Goal: Book appointment/travel/reservation

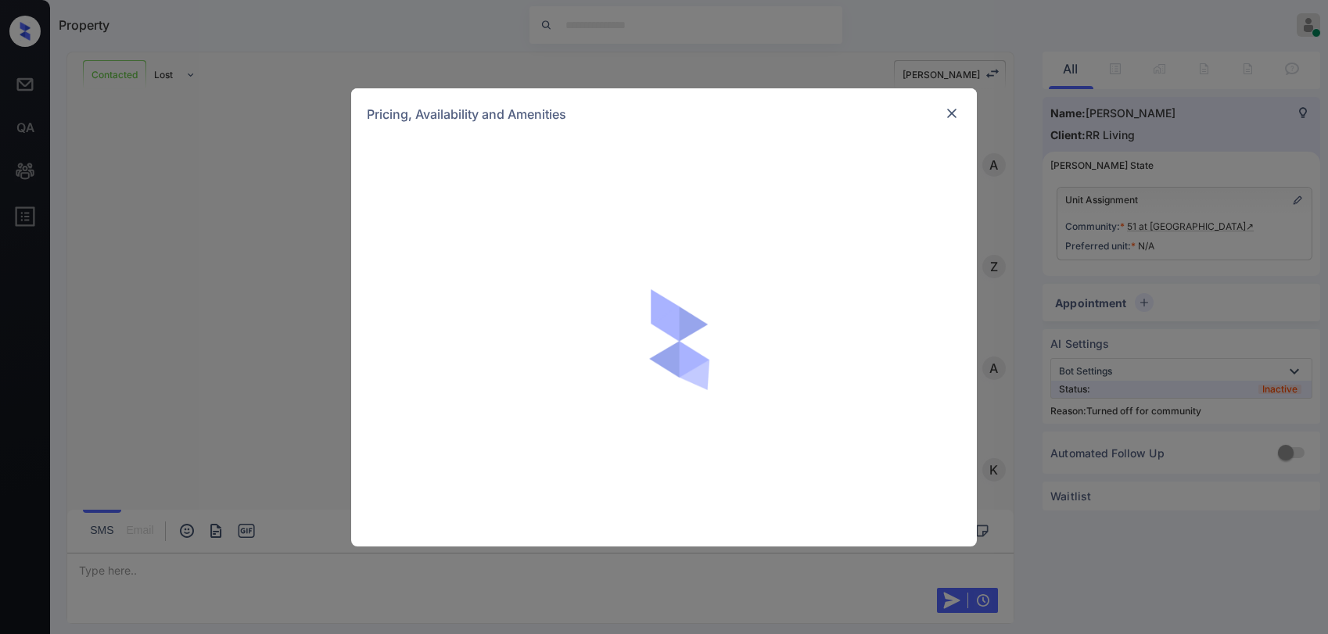
scroll to position [1524, 0]
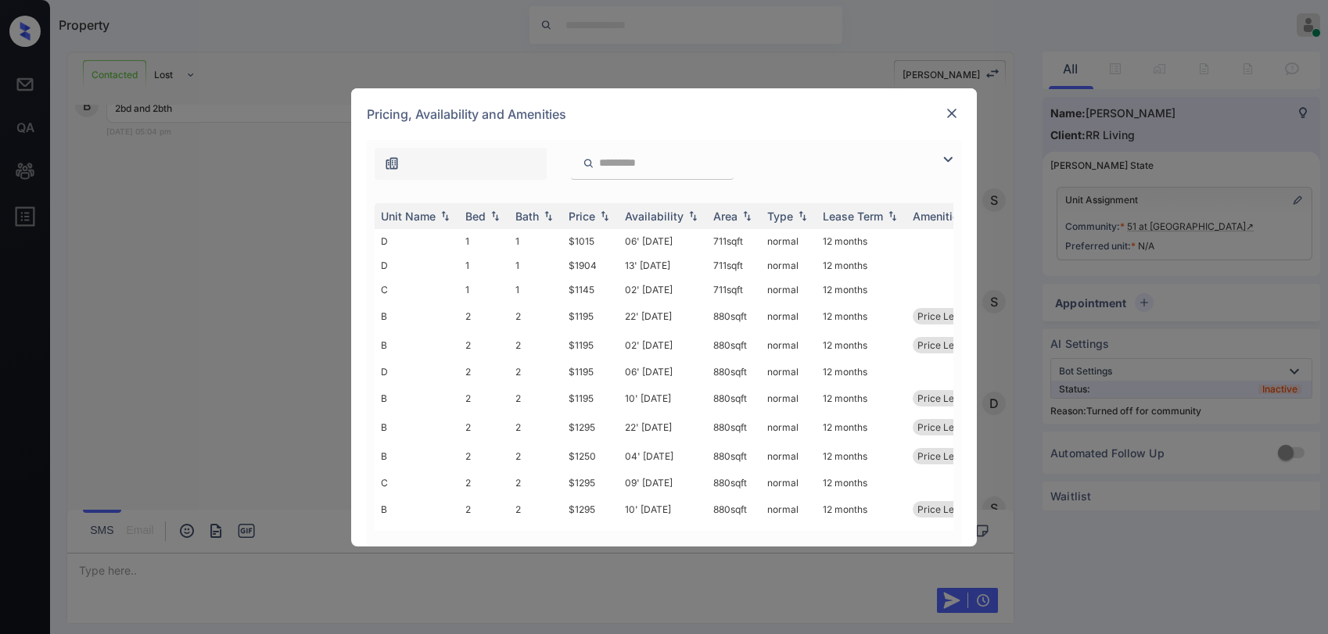
click at [947, 153] on img at bounding box center [948, 159] width 19 height 19
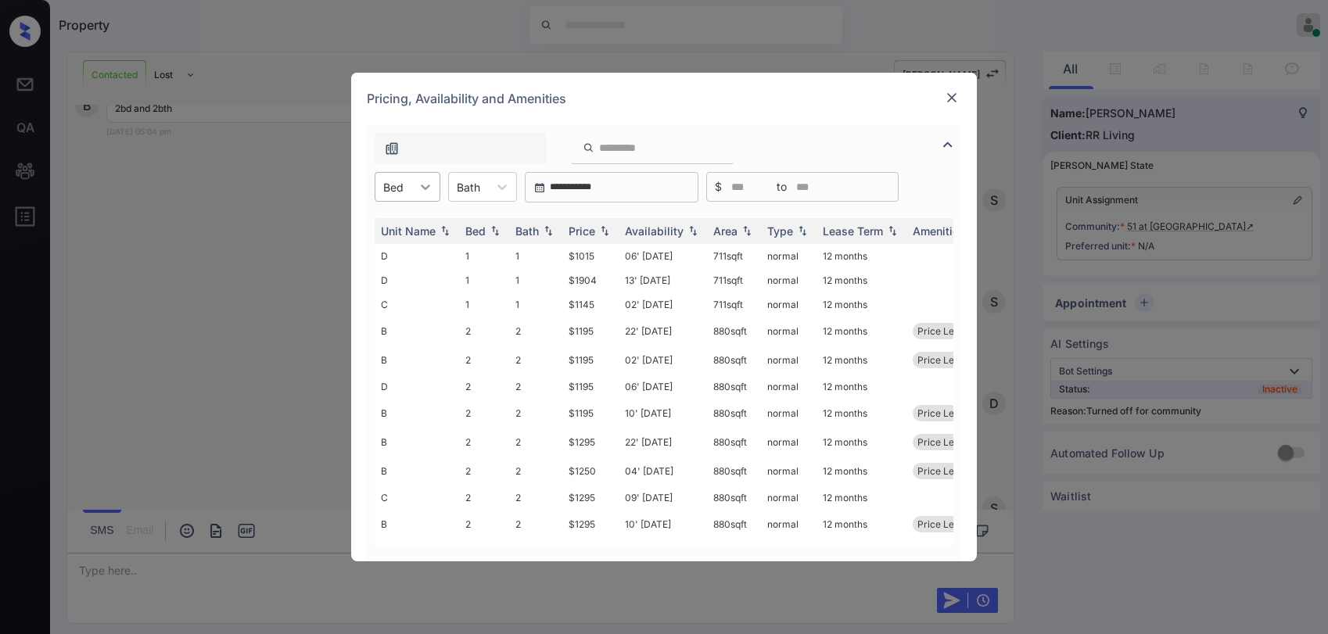
click at [415, 188] on div at bounding box center [426, 187] width 28 height 28
click at [400, 253] on div "2" at bounding box center [408, 253] width 66 height 28
click at [581, 232] on div "Price" at bounding box center [582, 231] width 27 height 13
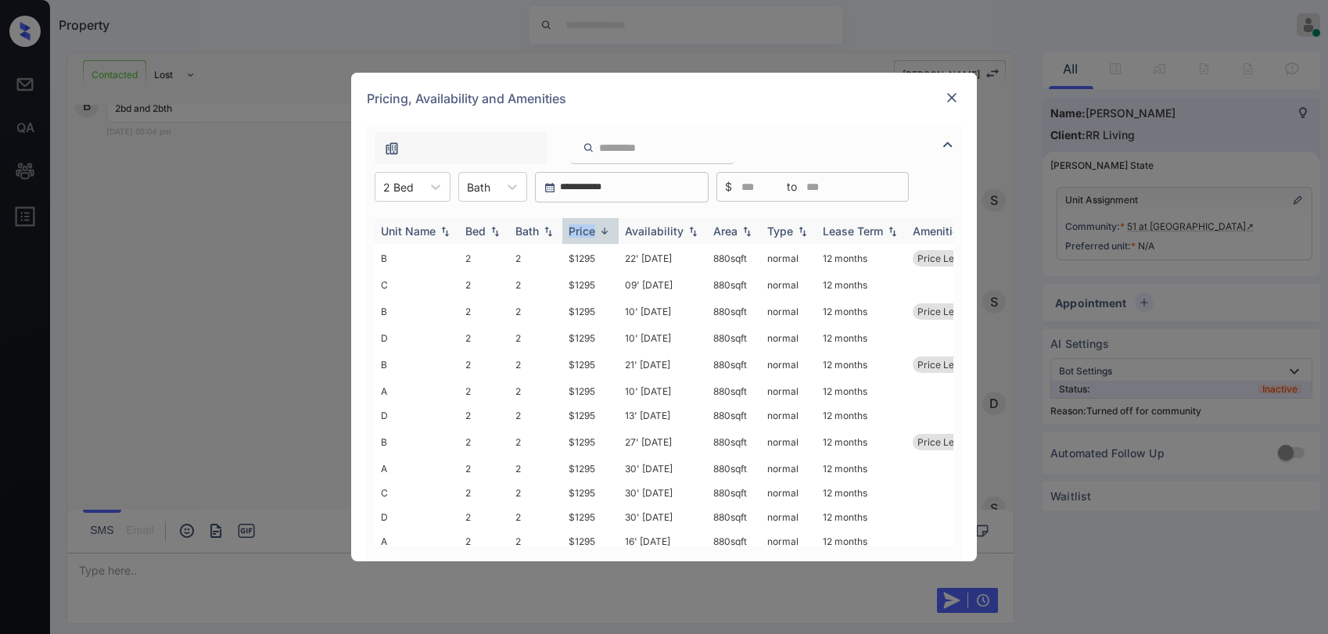
click at [581, 232] on div "Price" at bounding box center [582, 231] width 27 height 13
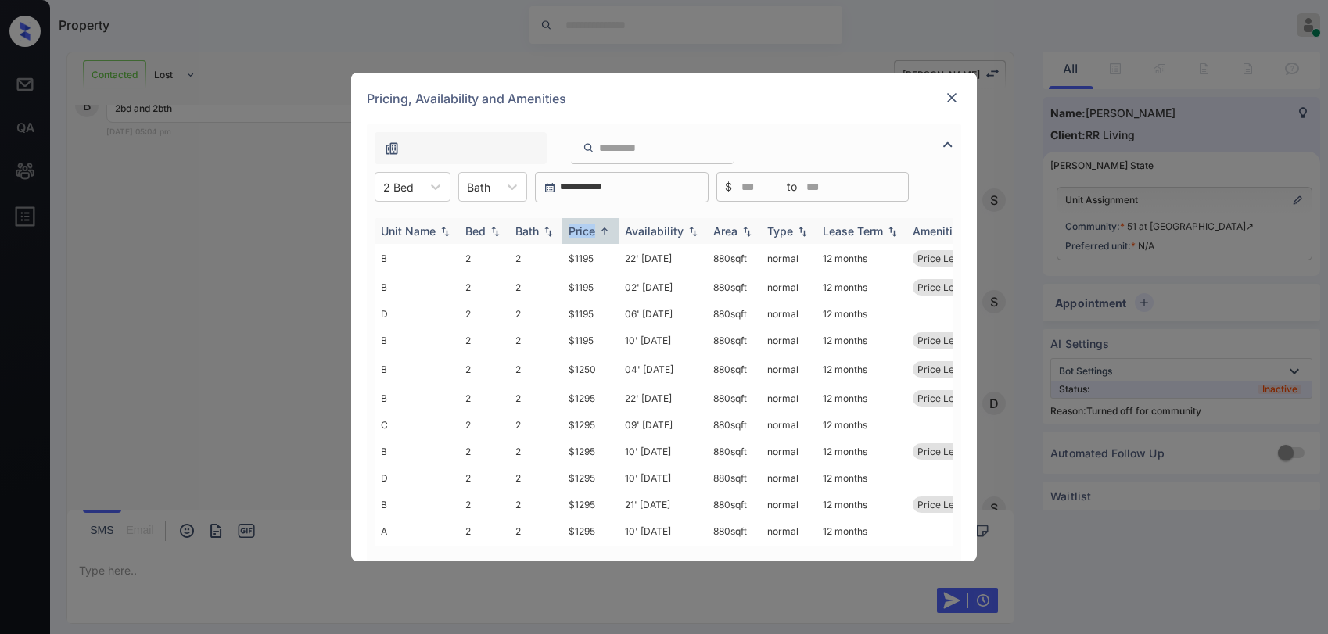
click at [583, 231] on div "Price" at bounding box center [582, 231] width 27 height 13
click at [583, 230] on div "Price" at bounding box center [582, 231] width 27 height 13
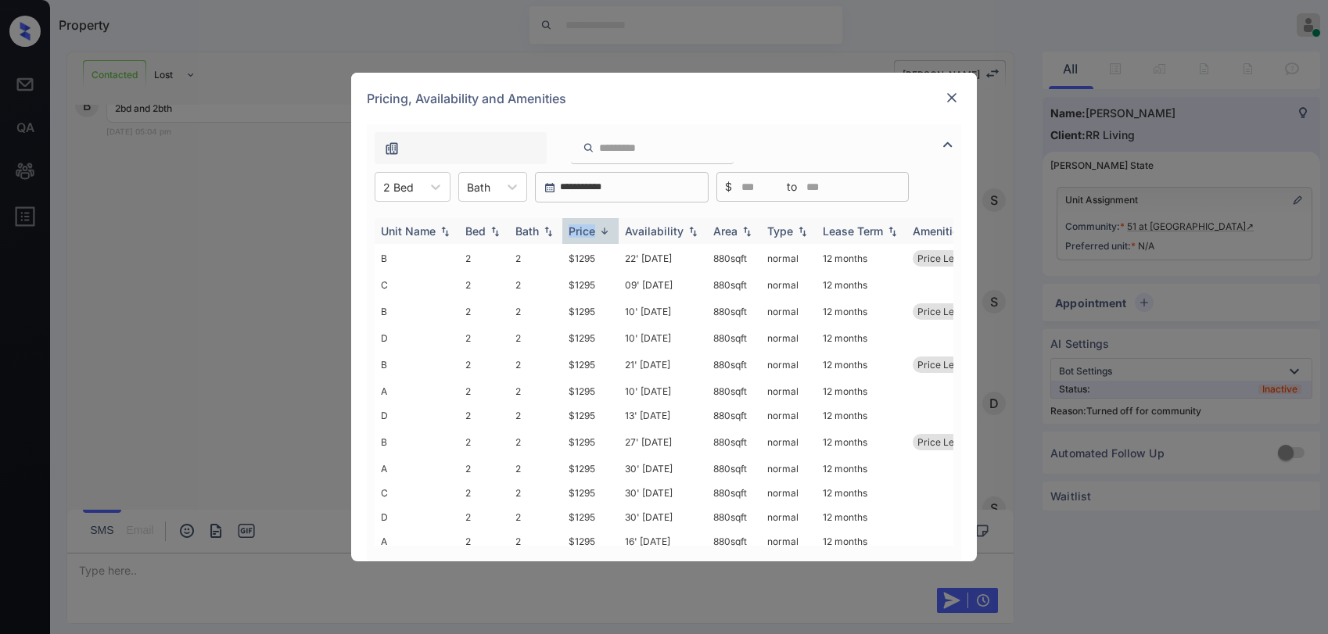
click at [596, 229] on div "Price" at bounding box center [591, 231] width 44 height 13
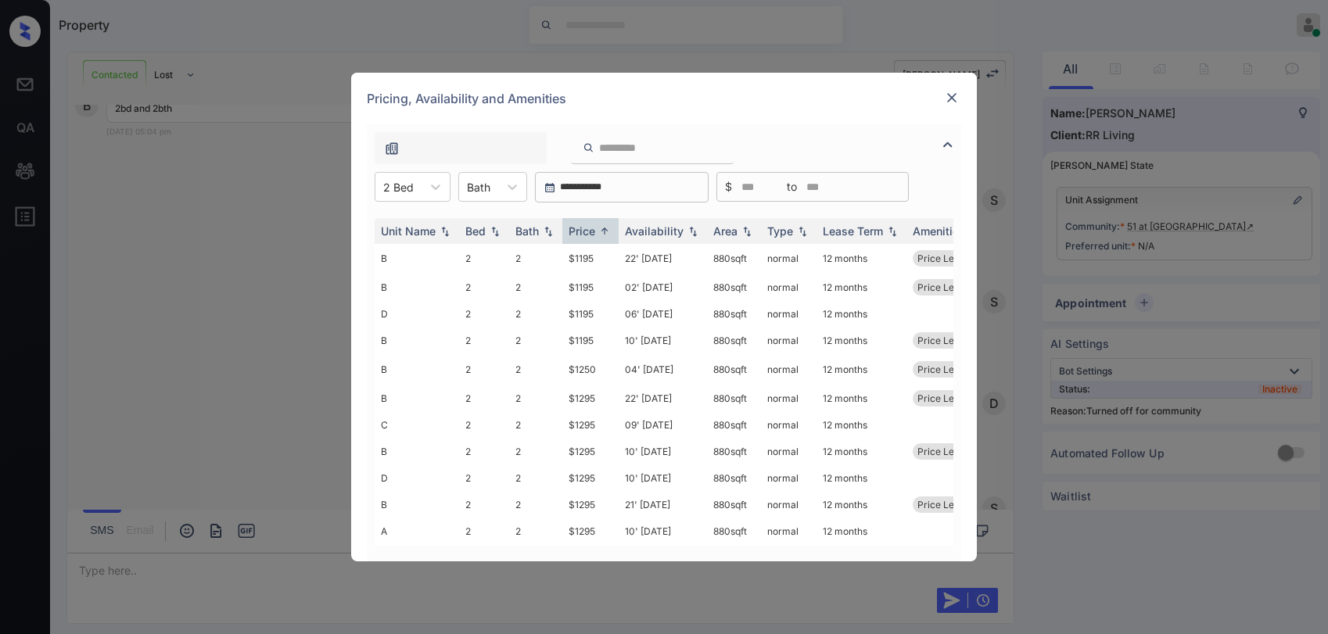
click at [951, 95] on img at bounding box center [952, 98] width 16 height 16
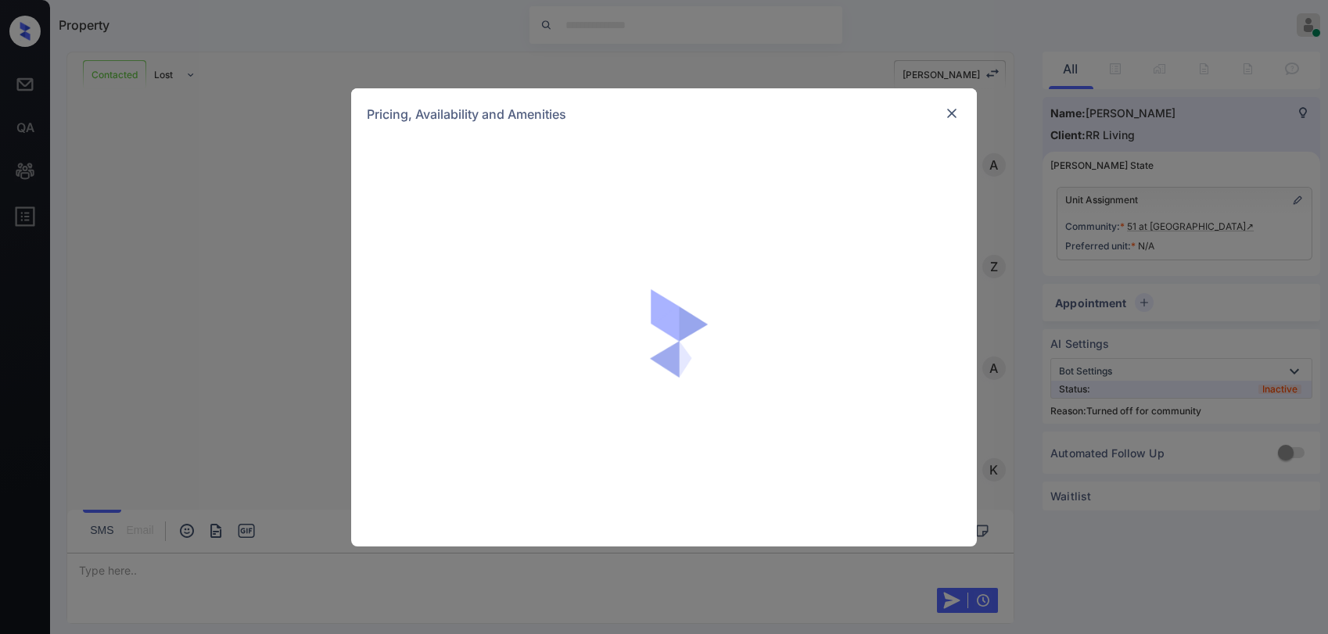
scroll to position [1524, 0]
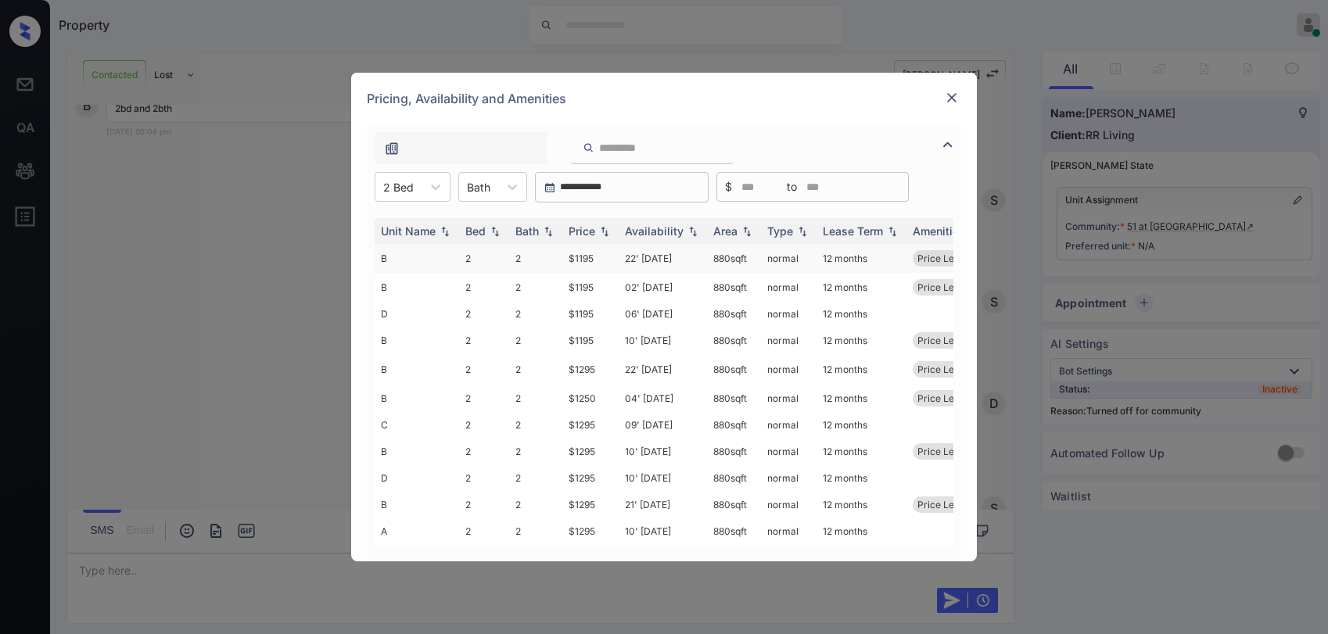
click at [591, 259] on td "$1195" at bounding box center [591, 258] width 56 height 29
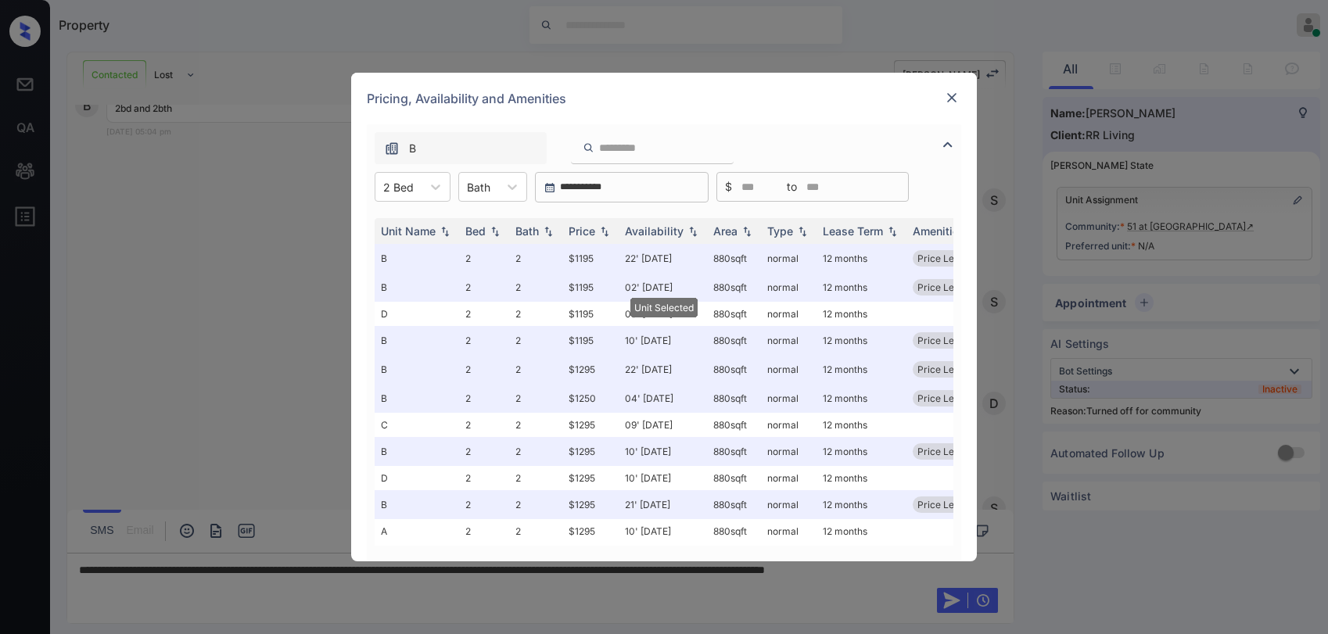
click at [957, 99] on img at bounding box center [952, 98] width 16 height 16
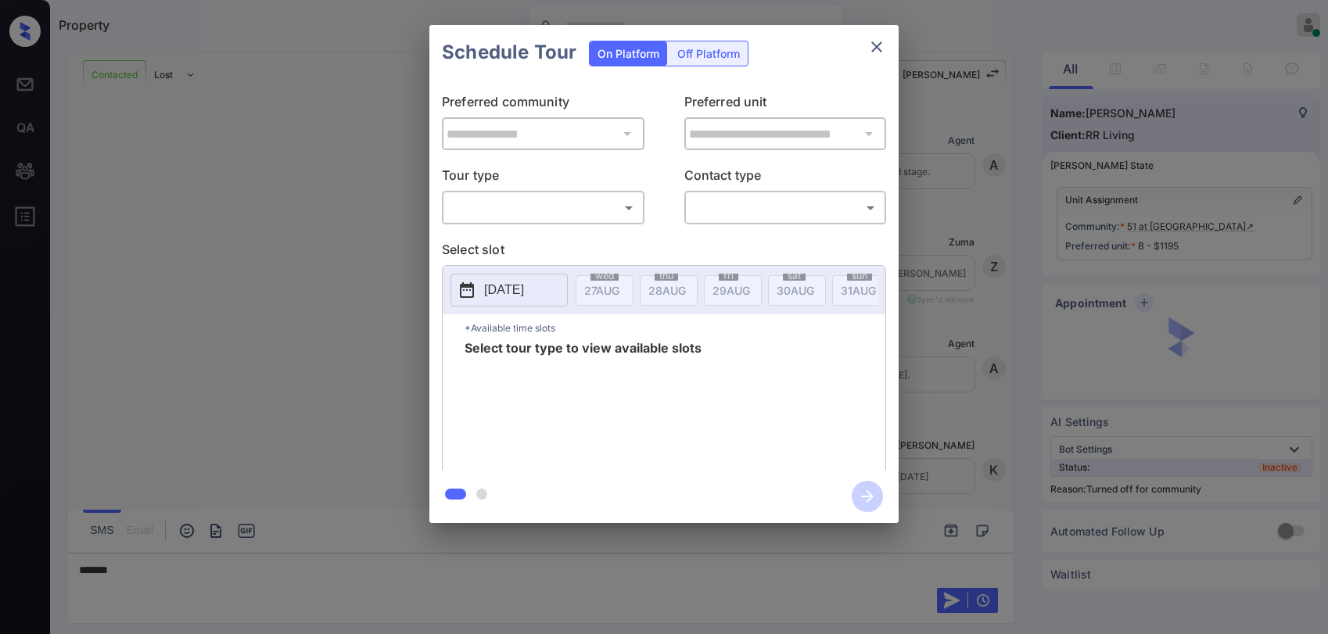
scroll to position [3973, 0]
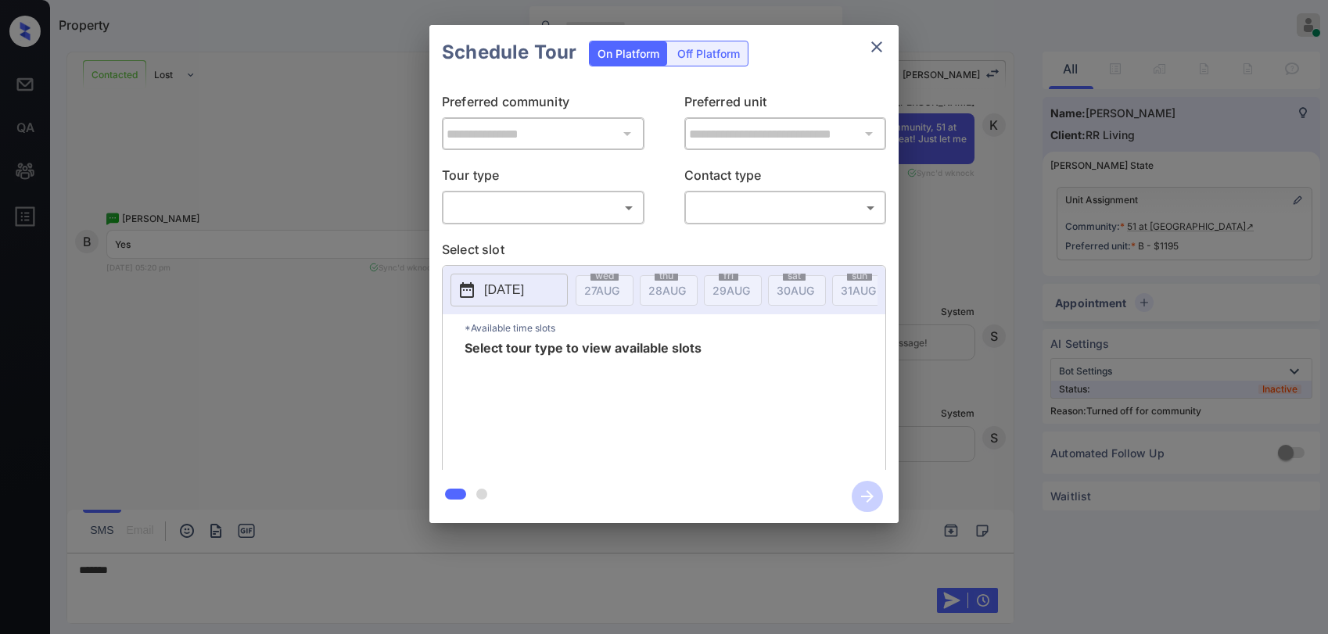
click at [590, 209] on body "Property Paolo Gabriel Online Set yourself offline Set yourself on break Profil…" at bounding box center [664, 317] width 1328 height 634
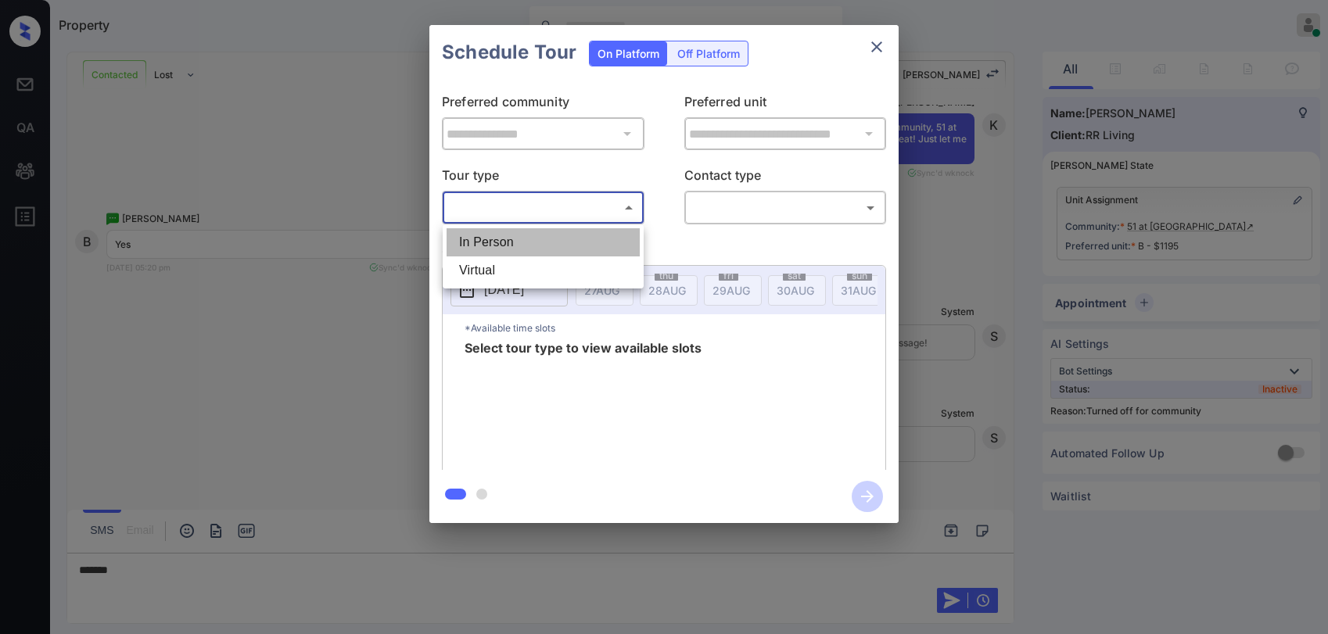
click at [554, 239] on li "In Person" at bounding box center [543, 242] width 193 height 28
type input "********"
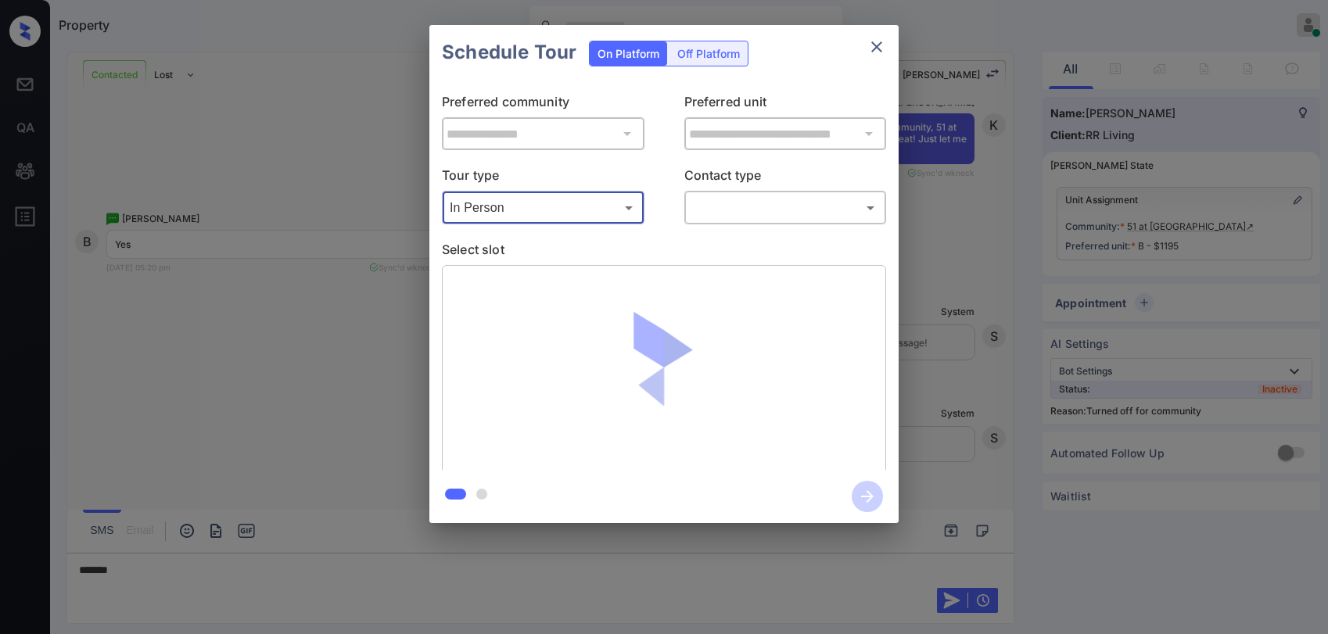
click at [728, 196] on body "Property Paolo Gabriel Online Set yourself offline Set yourself on break Profil…" at bounding box center [664, 317] width 1328 height 634
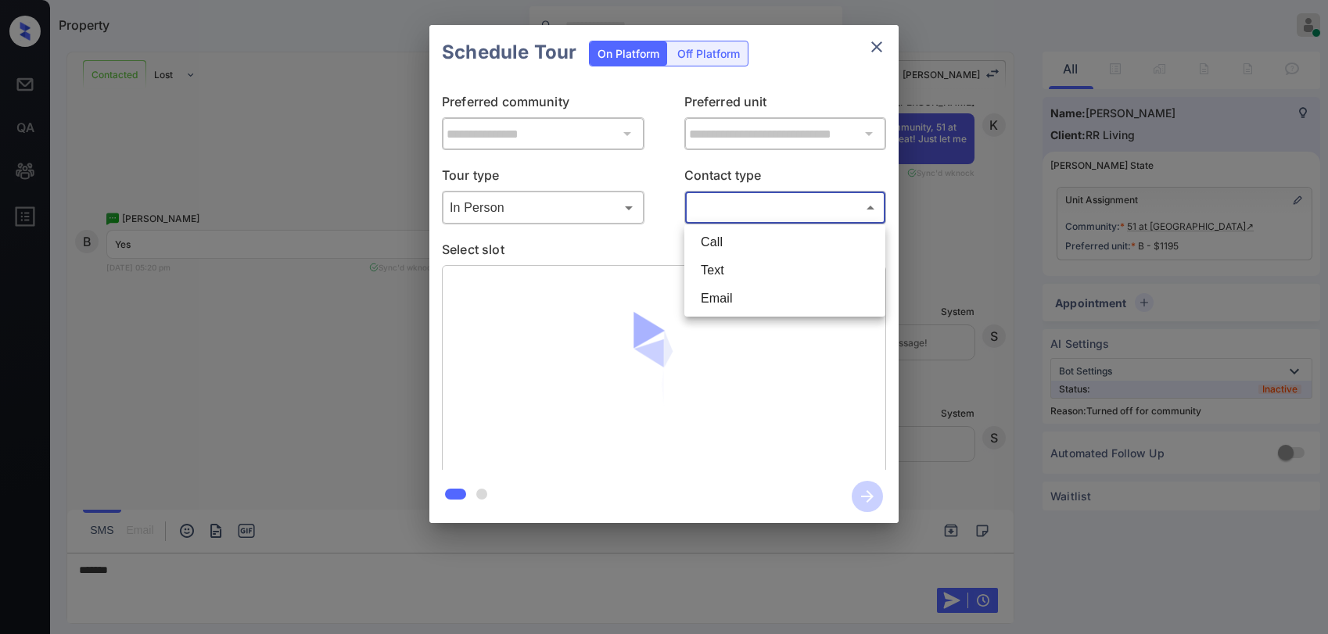
click at [730, 274] on li "Text" at bounding box center [784, 271] width 193 height 28
type input "****"
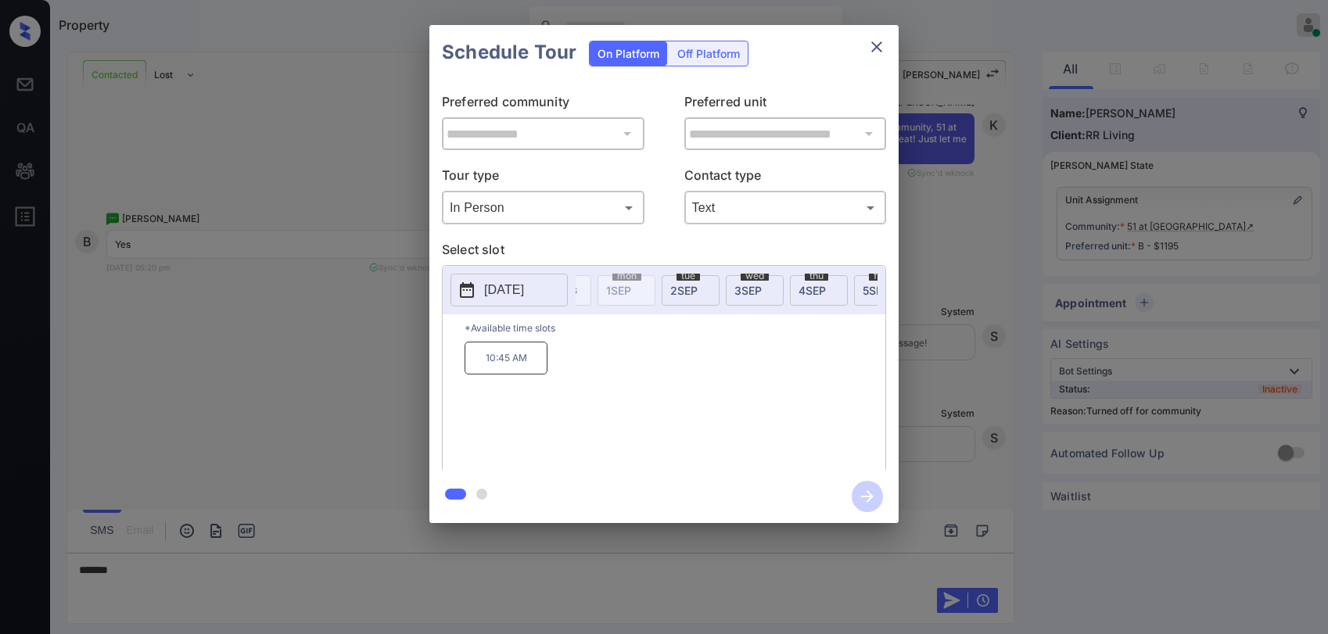
scroll to position [0, 390]
click at [667, 297] on div "wed 3 SEP" at bounding box center [663, 290] width 58 height 31
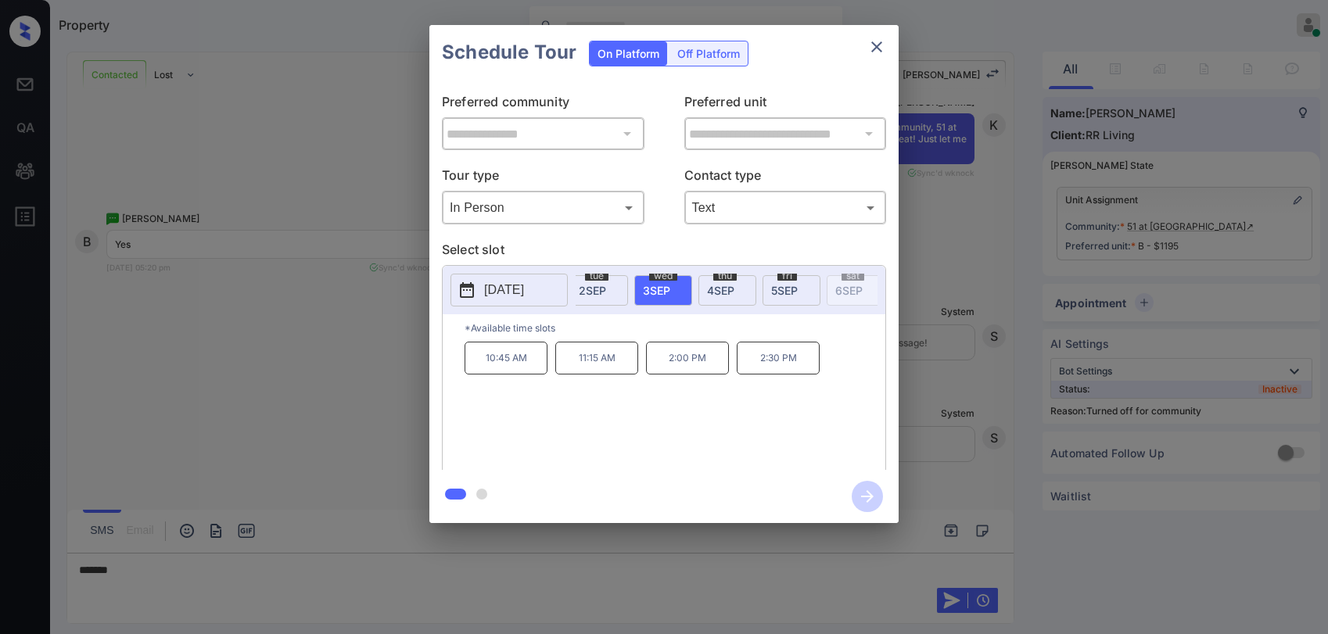
click at [863, 62] on div "Schedule Tour On Platform Off Platform" at bounding box center [664, 52] width 469 height 55
click at [880, 53] on icon "close" at bounding box center [877, 47] width 19 height 19
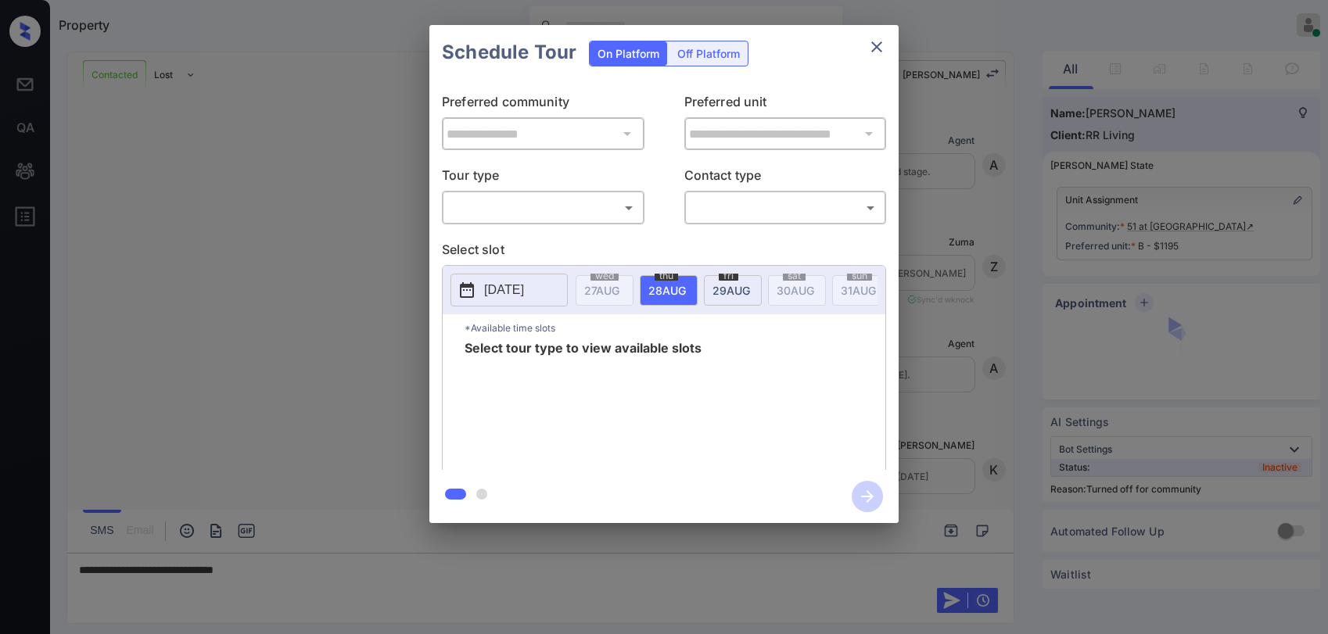
scroll to position [3973, 0]
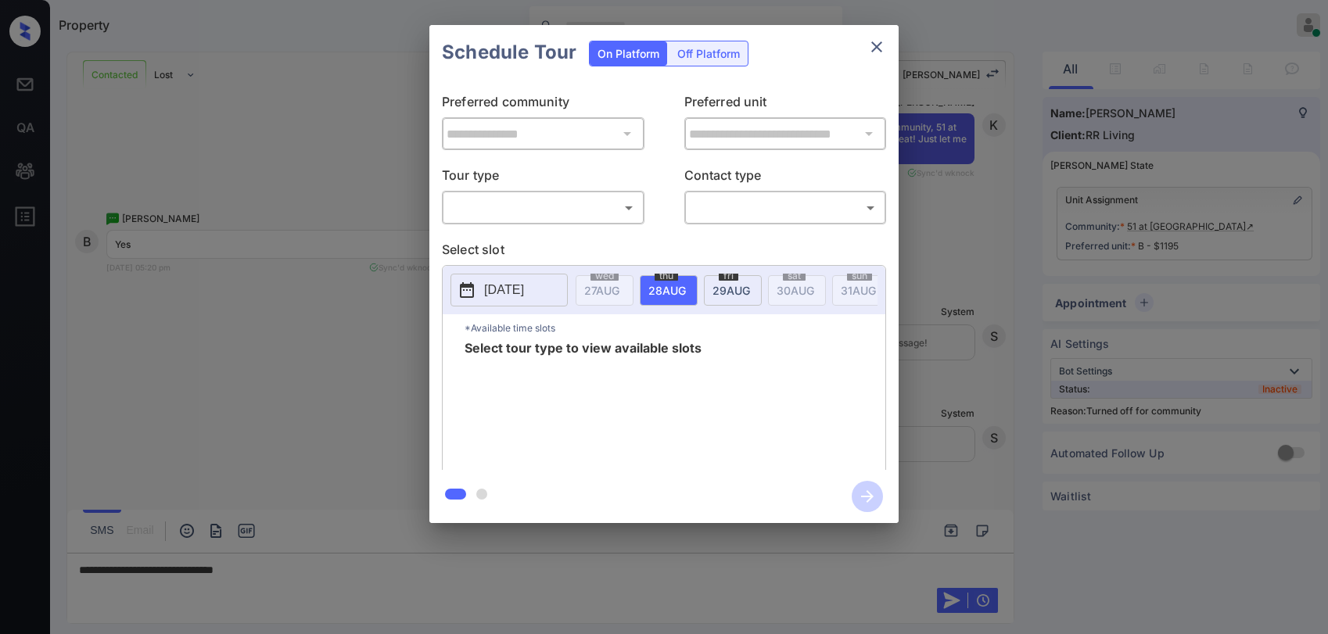
click at [530, 202] on body "Property [PERSON_NAME] Online Set yourself offline Set yourself on break Profil…" at bounding box center [664, 317] width 1328 height 634
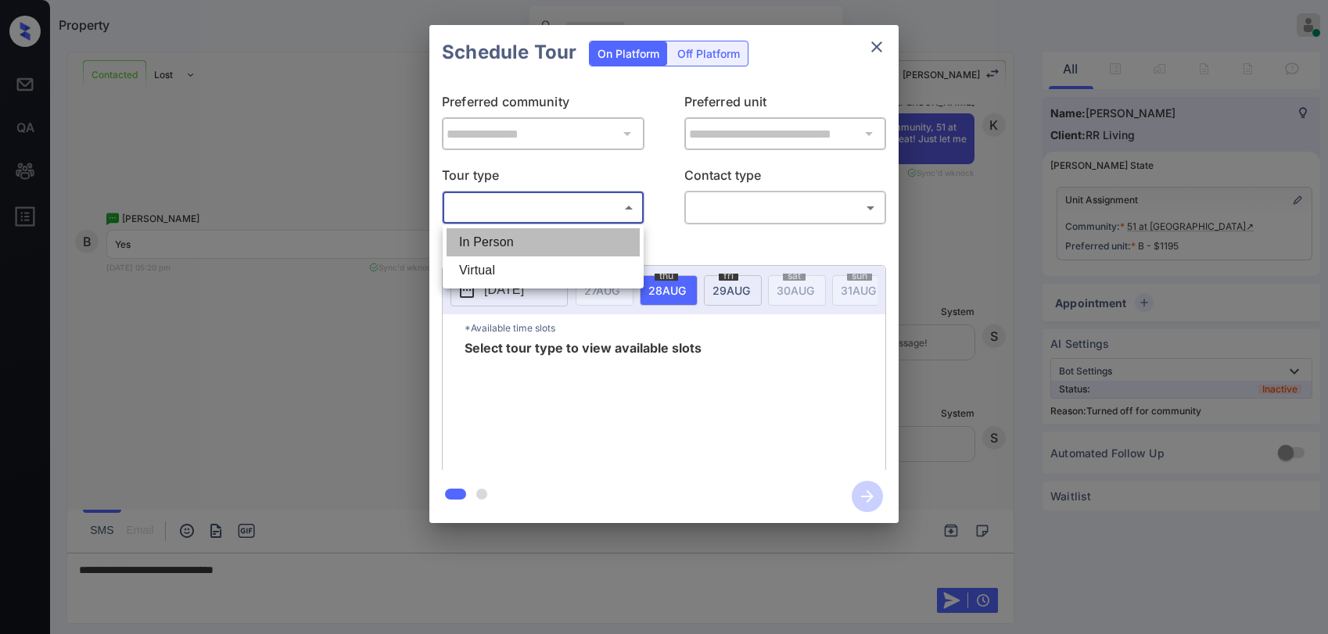
drag, startPoint x: 517, startPoint y: 245, endPoint x: 629, endPoint y: 230, distance: 112.9
click at [519, 243] on li "In Person" at bounding box center [543, 242] width 193 height 28
type input "********"
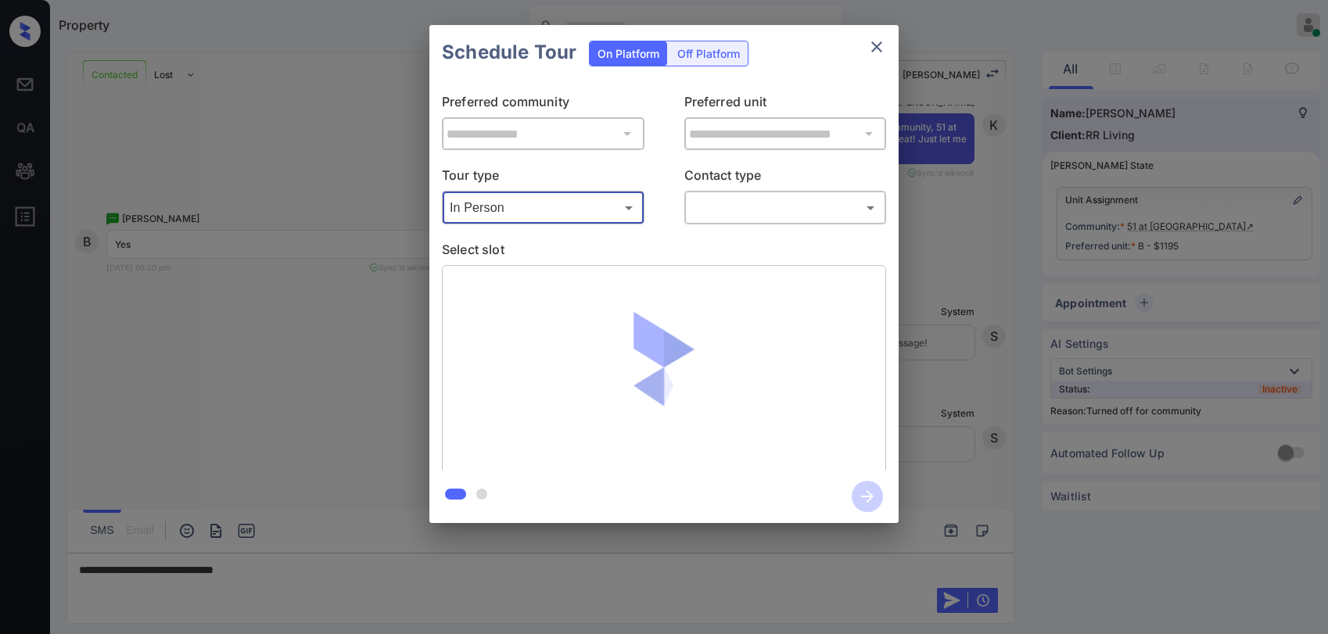
click at [717, 213] on body "Property [PERSON_NAME] Online Set yourself offline Set yourself on break Profil…" at bounding box center [664, 317] width 1328 height 634
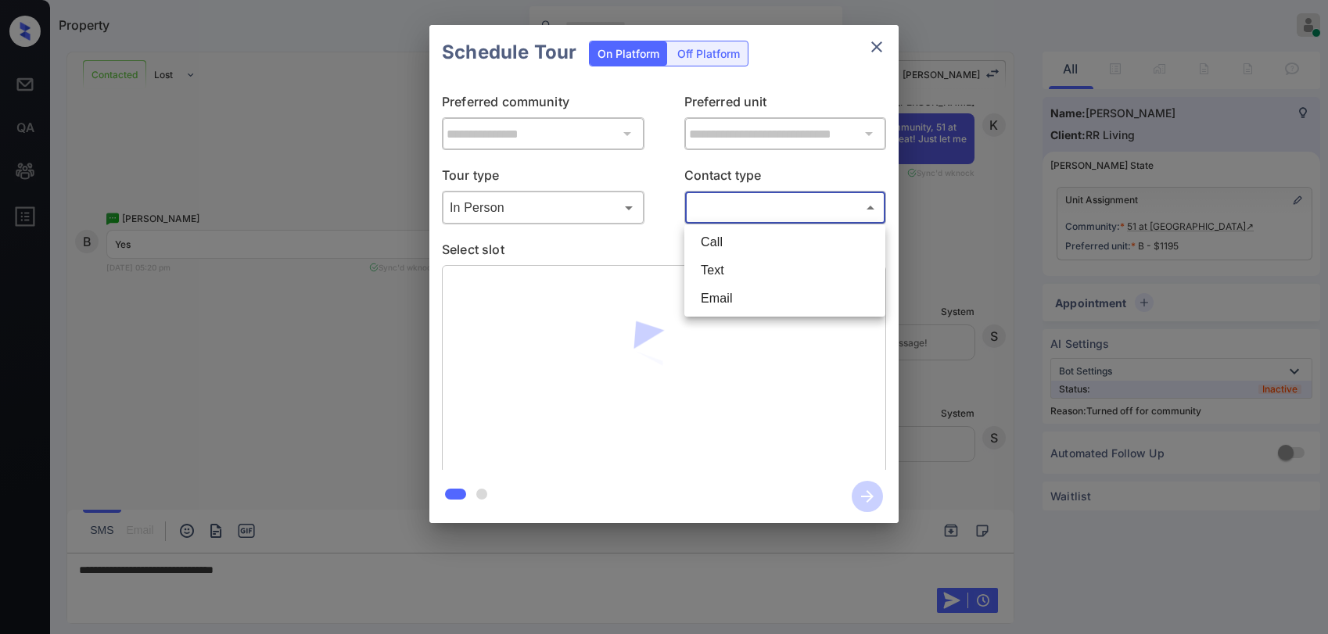
click at [722, 266] on li "Text" at bounding box center [784, 271] width 193 height 28
type input "****"
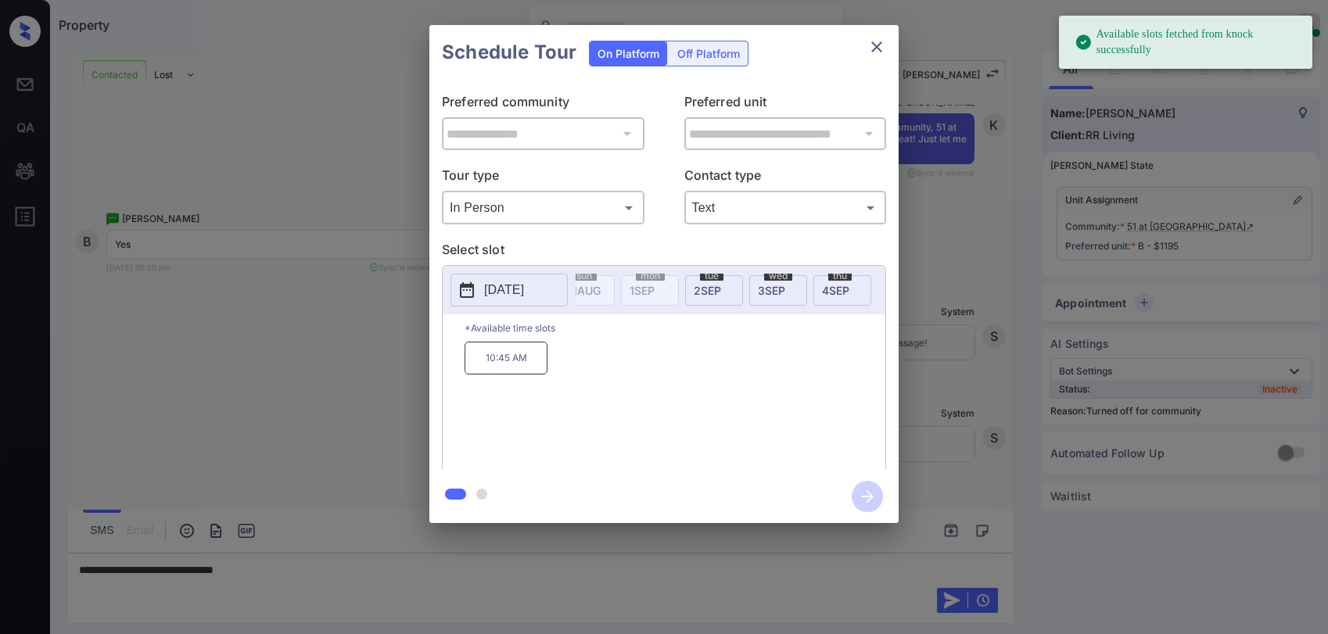
scroll to position [0, 299]
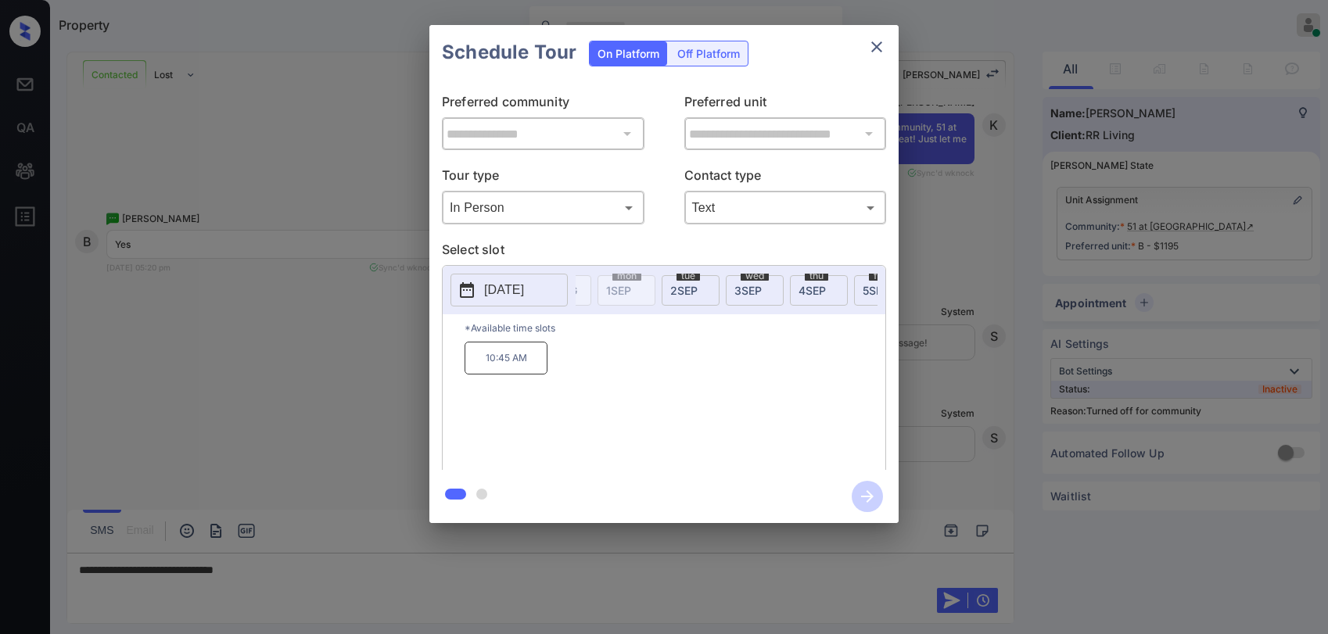
click at [750, 286] on span "3 SEP" at bounding box center [748, 290] width 27 height 13
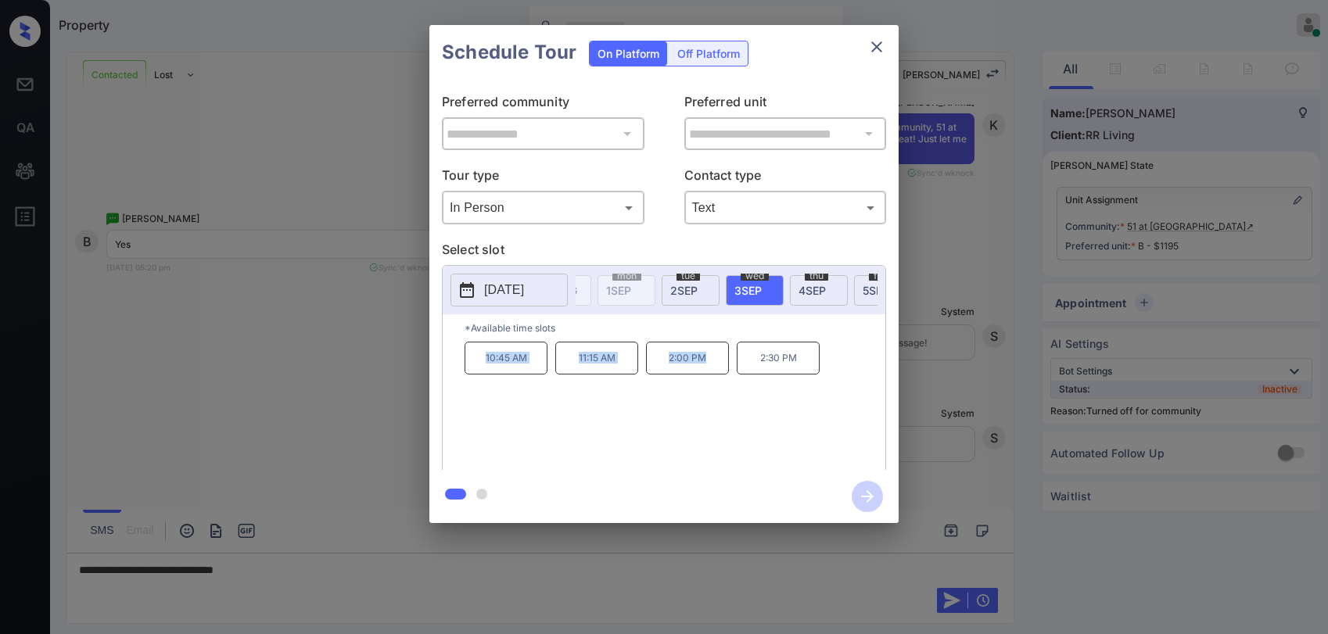
drag, startPoint x: 484, startPoint y: 365, endPoint x: 720, endPoint y: 374, distance: 235.7
click at [720, 374] on div "10:45 AM 11:15 AM 2:00 PM 2:30 PM" at bounding box center [675, 404] width 421 height 125
copy div "10:45 AM 11:15 AM 2:00 PM"
click at [879, 49] on icon "close" at bounding box center [877, 46] width 11 height 11
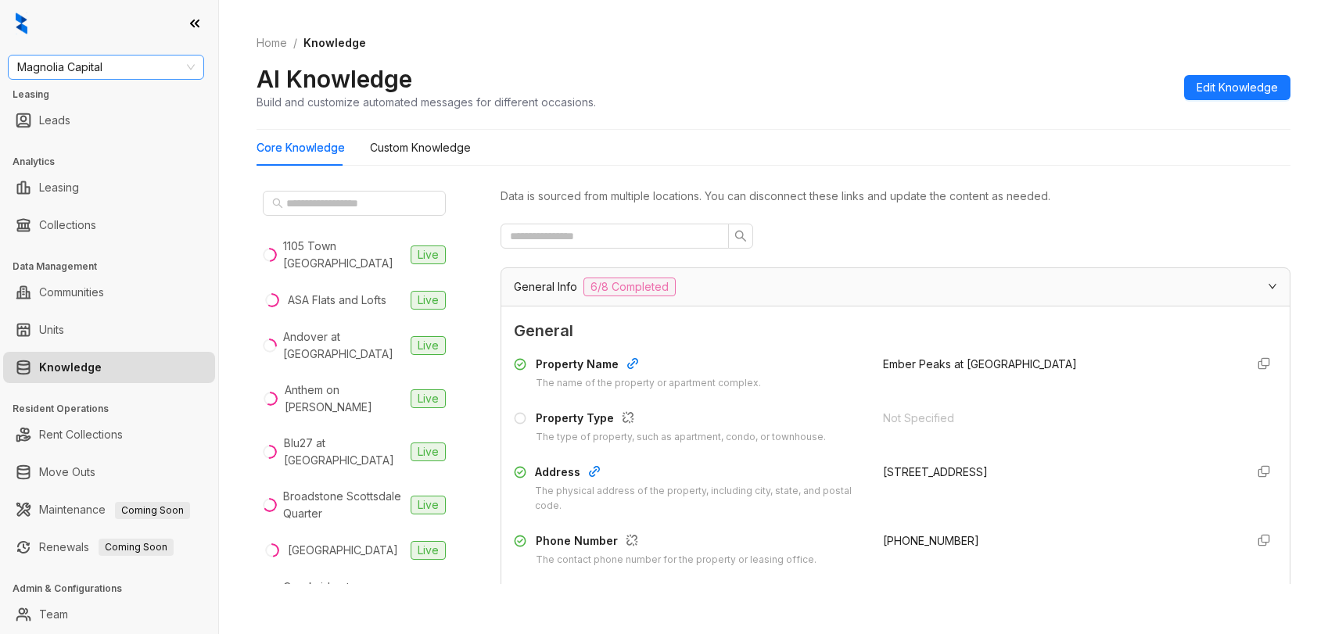
click at [149, 70] on span "Magnolia Capital" at bounding box center [106, 67] width 178 height 23
type input "****"
click at [125, 94] on div "[PERSON_NAME] [PERSON_NAME]" at bounding box center [105, 98] width 171 height 17
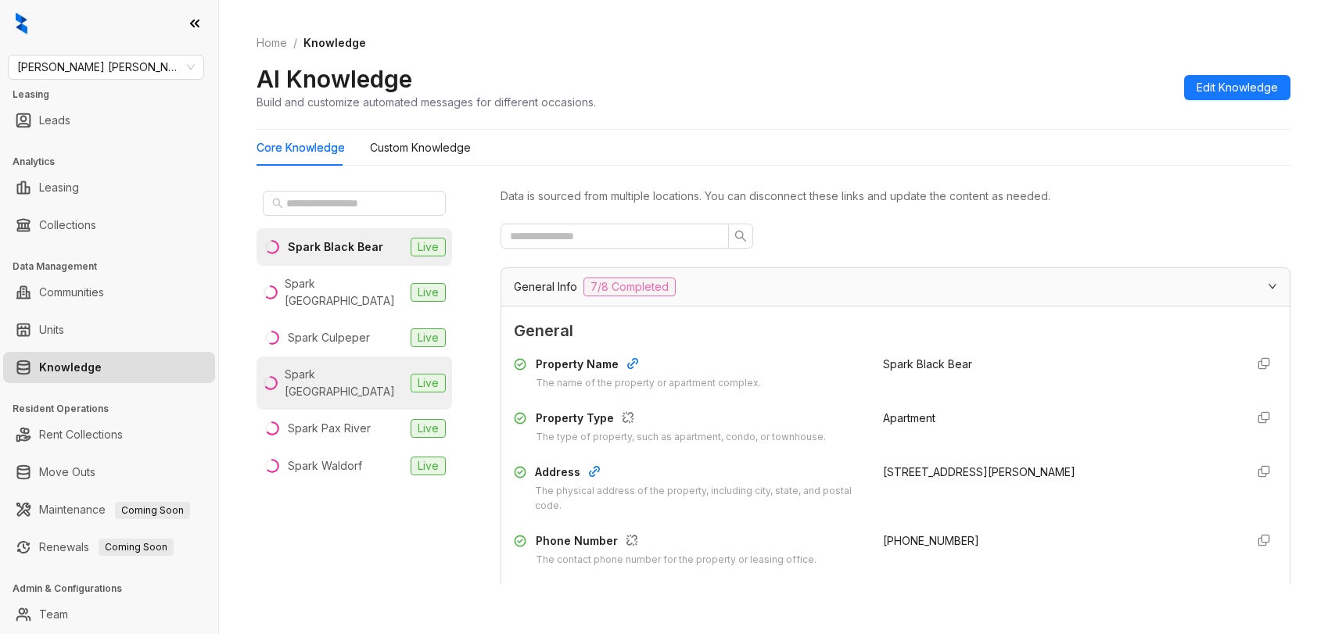
click at [347, 366] on div "Spark [GEOGRAPHIC_DATA]" at bounding box center [345, 383] width 120 height 34
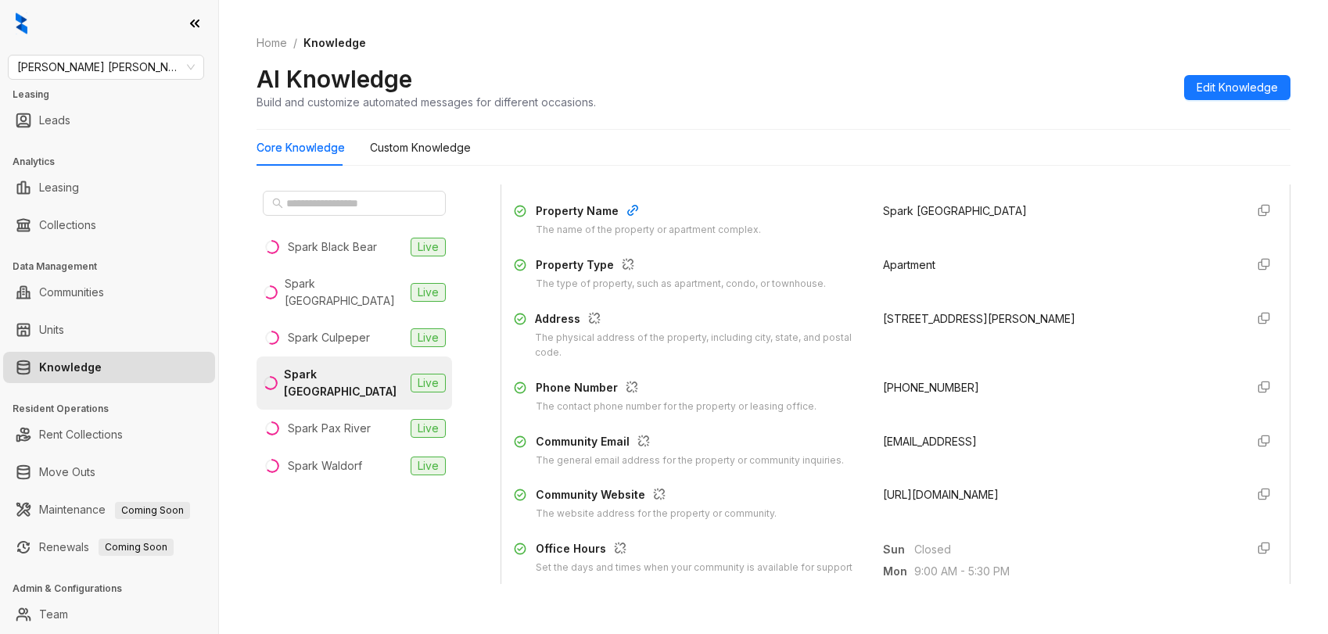
scroll to position [156, 0]
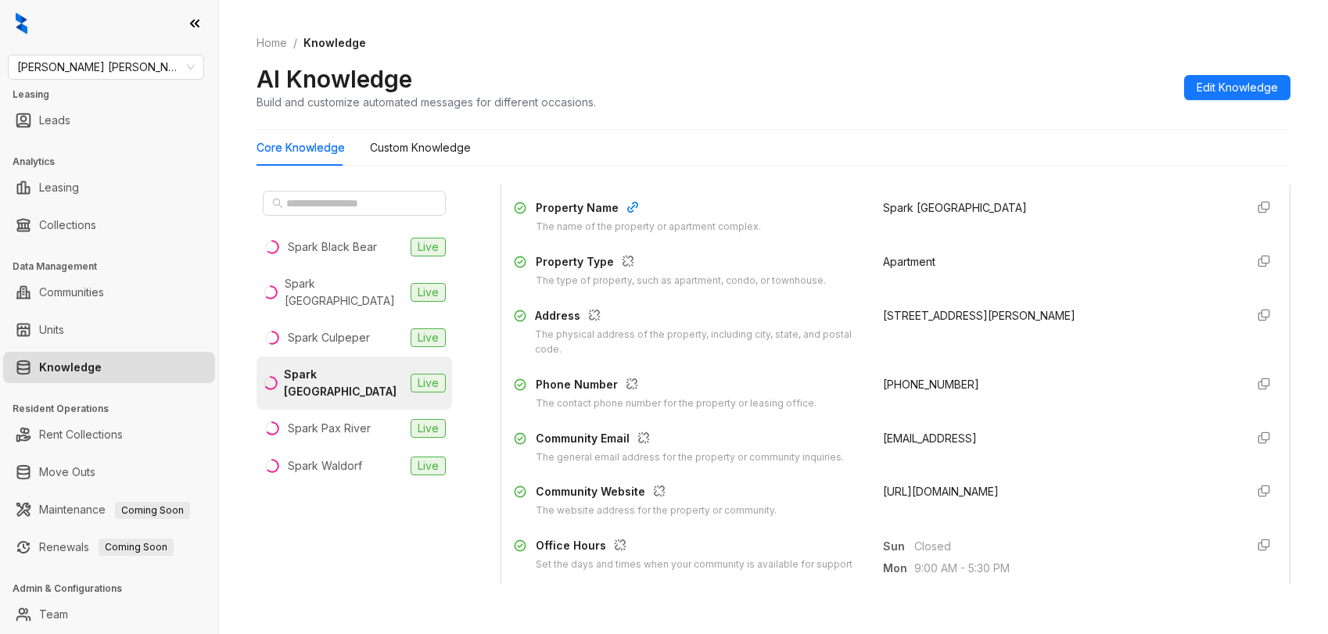
drag, startPoint x: 863, startPoint y: 490, endPoint x: 1149, endPoint y: 408, distance: 297.9
click at [1084, 492] on div "Community Website The website address for the property or community. [URL][DOMA…" at bounding box center [896, 500] width 764 height 35
copy span "https://besparkliving.com/spark-oxon-hill/"
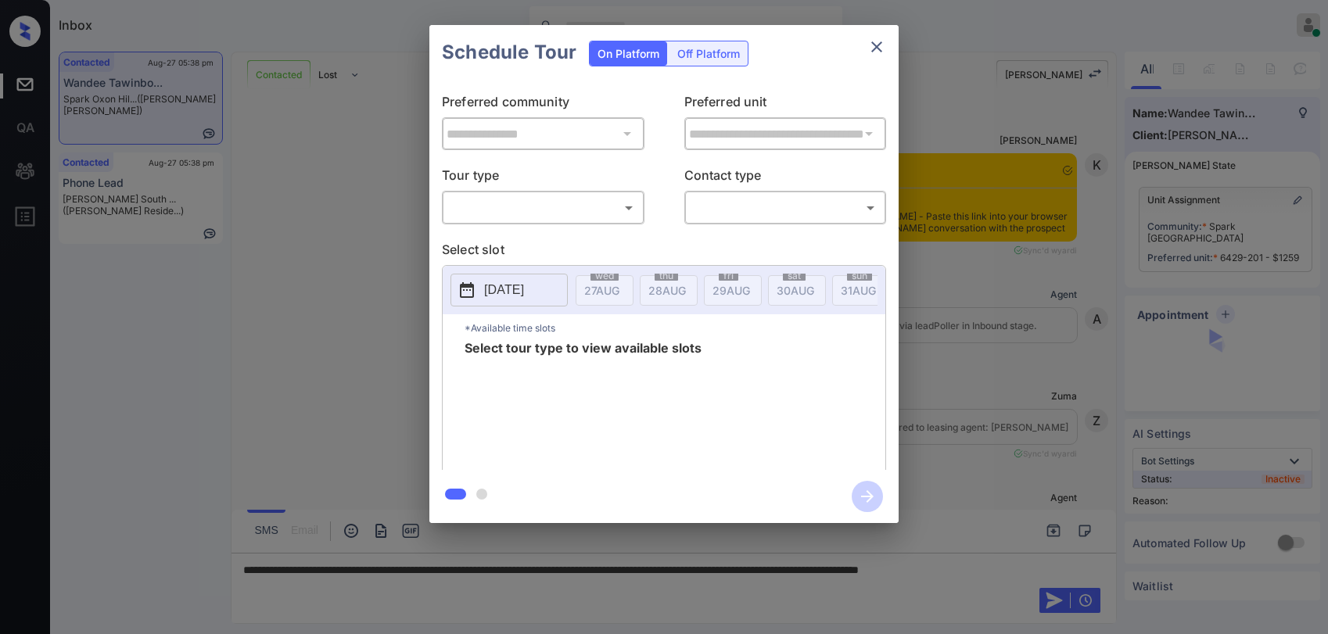
scroll to position [1008, 0]
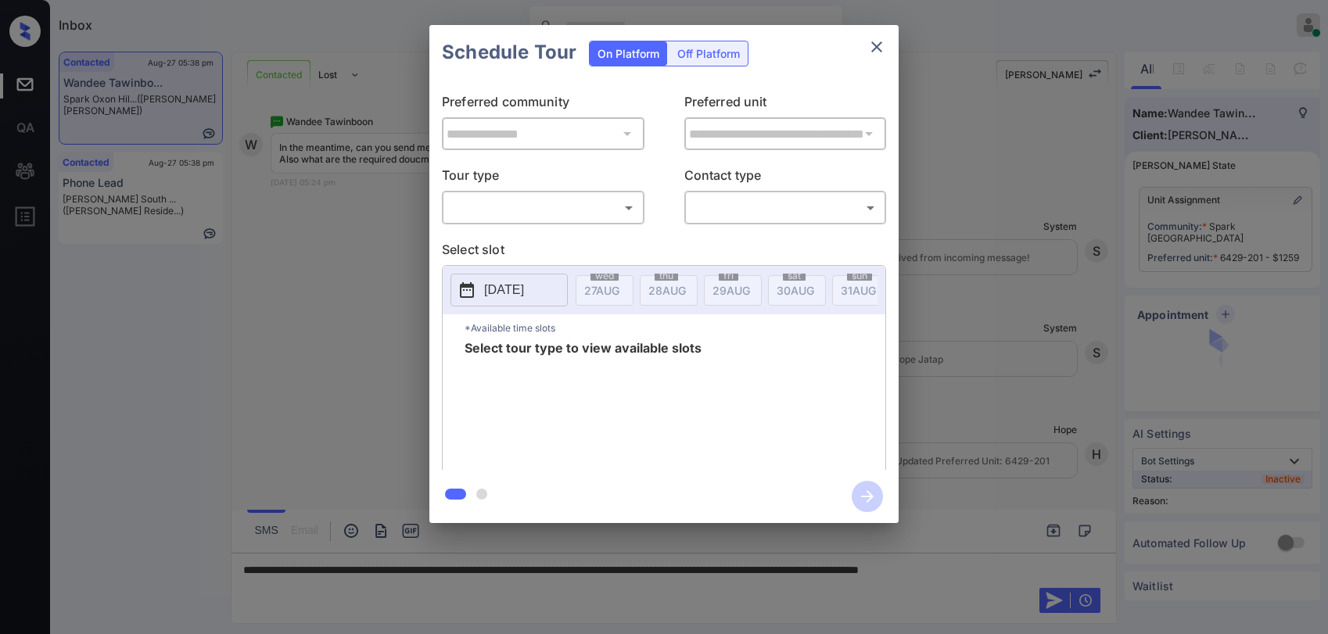
click at [611, 221] on body "Inbox Paolo Gabriel Online Set yourself offline Set yourself on break Profile S…" at bounding box center [664, 317] width 1328 height 634
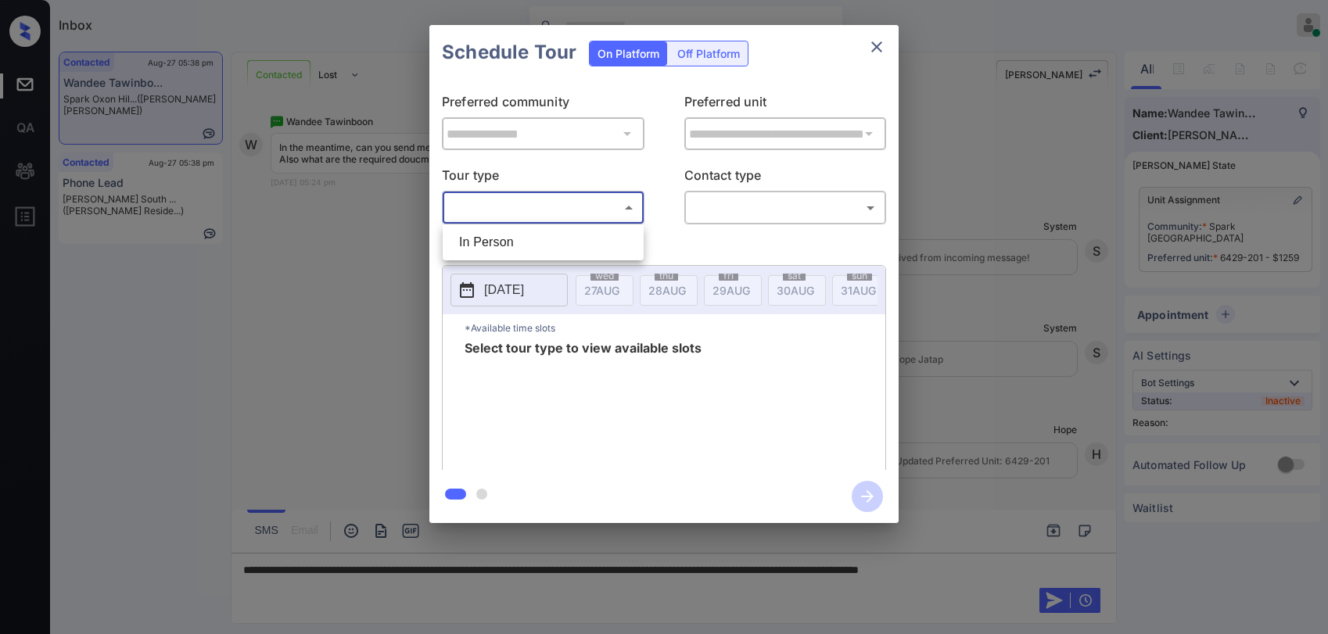
click at [879, 50] on div at bounding box center [664, 317] width 1328 height 634
click at [875, 42] on icon "close" at bounding box center [877, 47] width 19 height 19
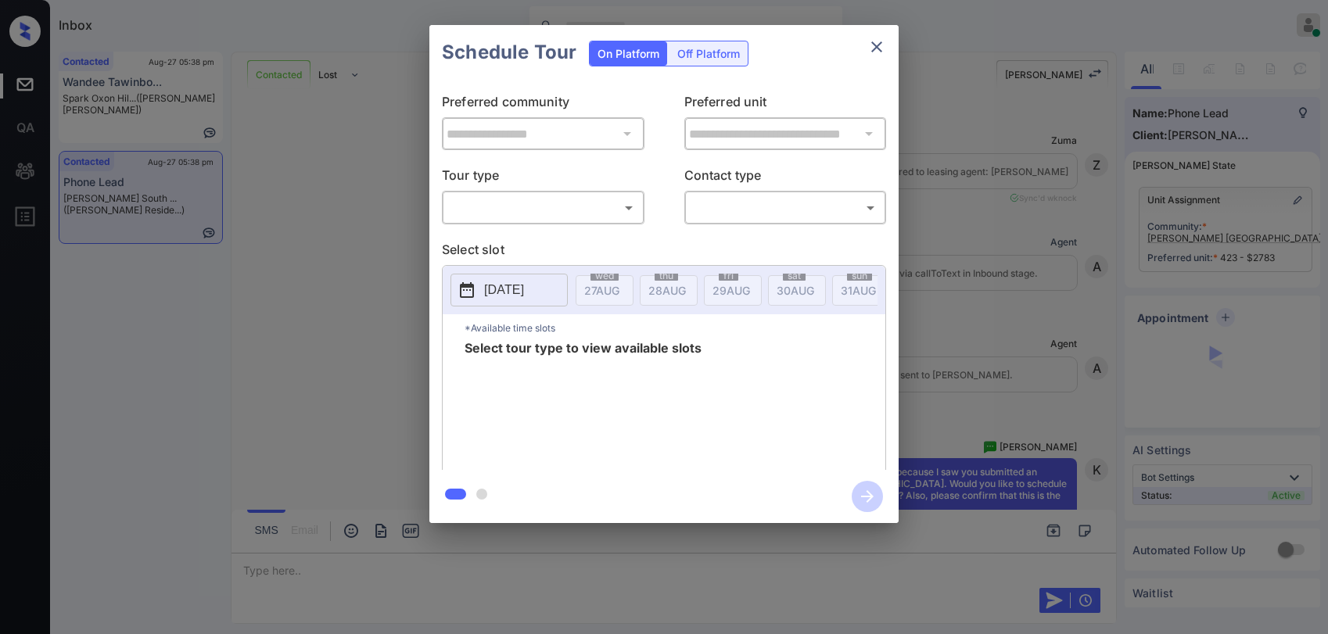
scroll to position [3060, 0]
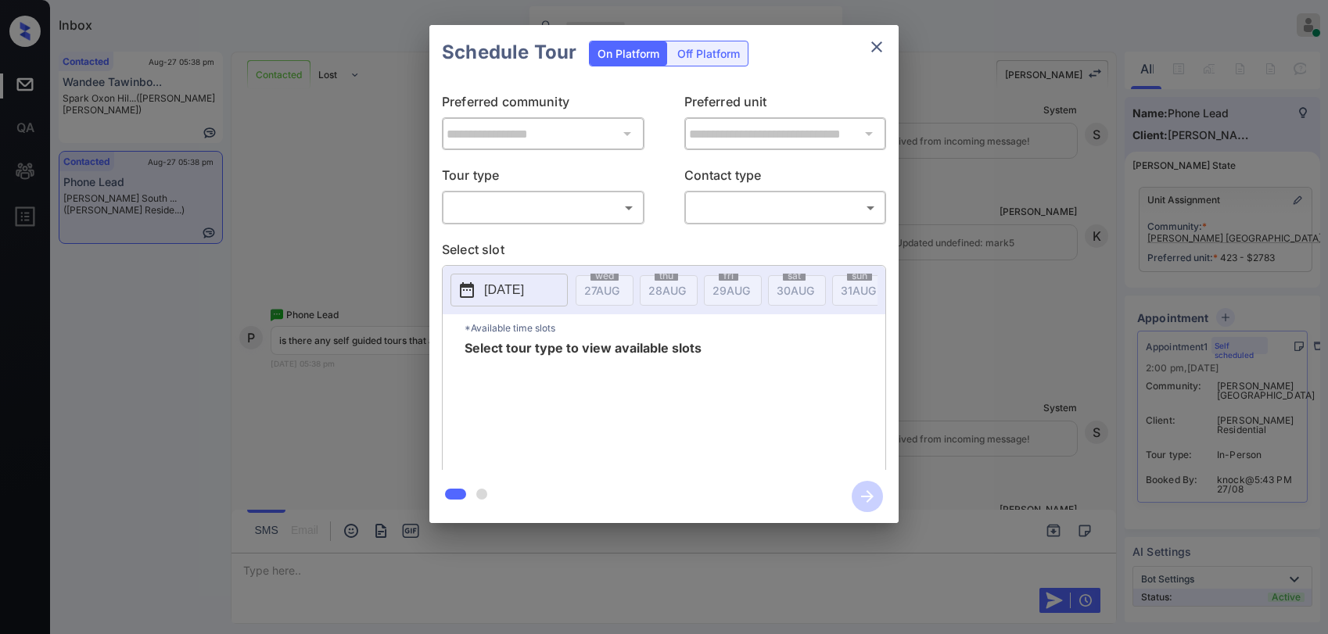
click at [565, 215] on body "Inbox [PERSON_NAME] Online Set yourself offline Set yourself on break Profile S…" at bounding box center [664, 317] width 1328 height 634
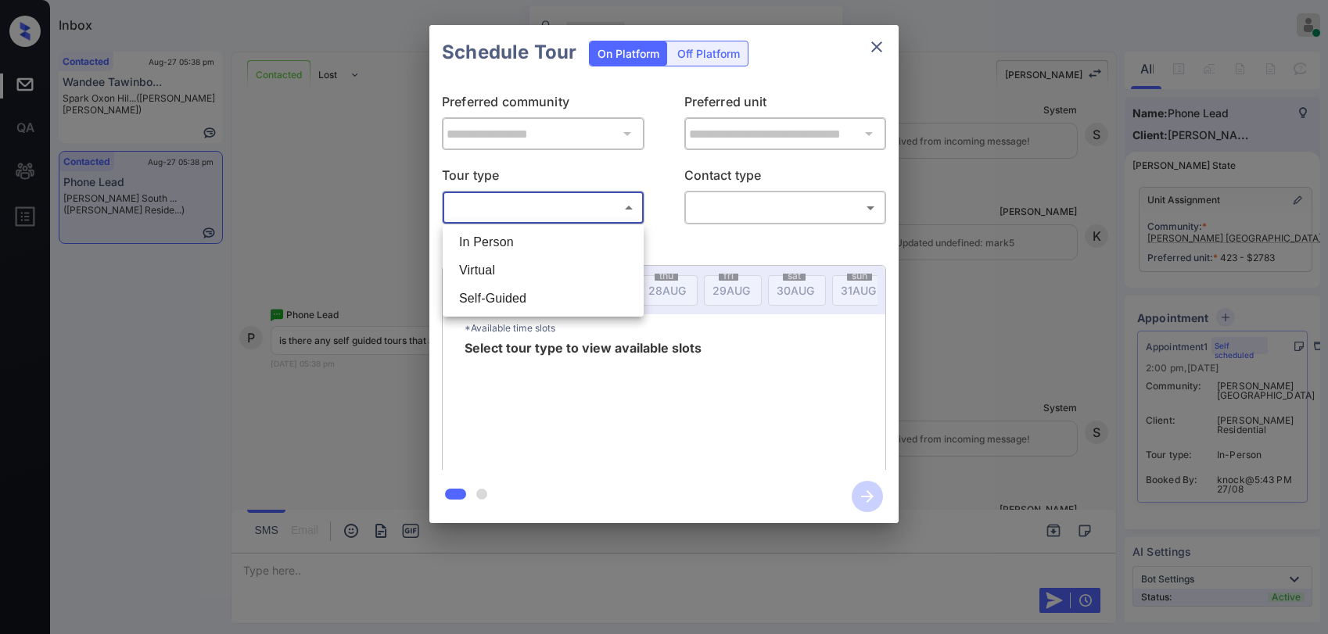
click at [499, 293] on li "Self-Guided" at bounding box center [543, 299] width 193 height 28
type input "**********"
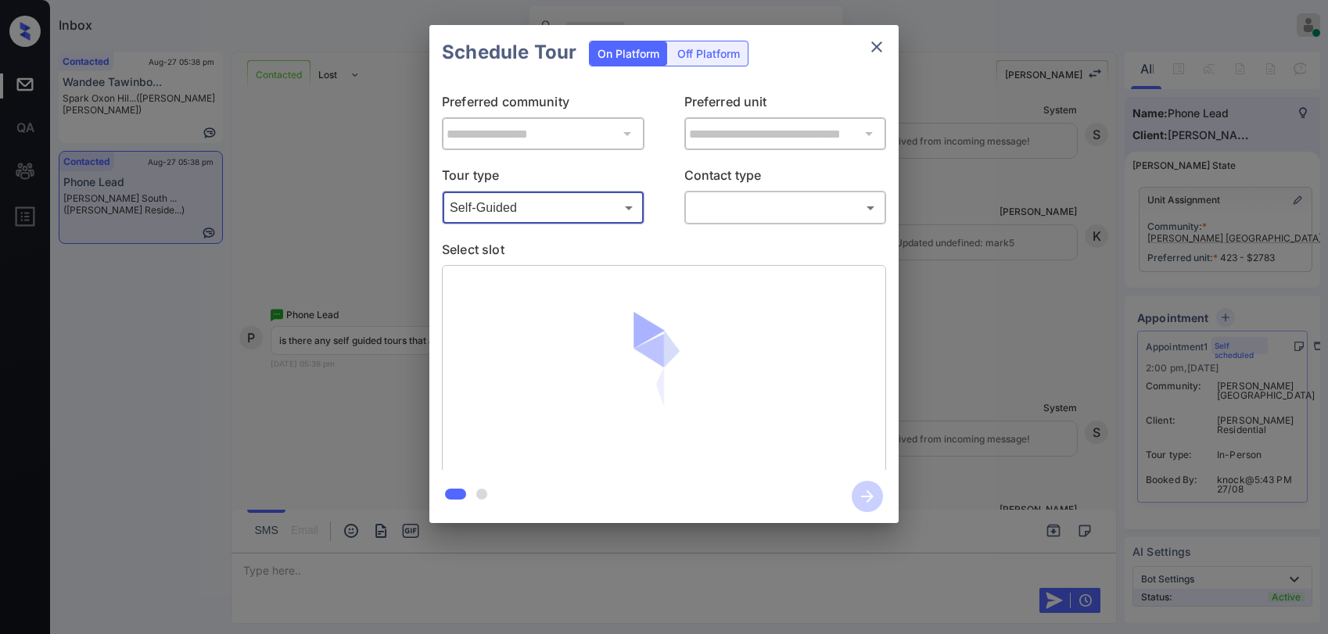
click at [734, 200] on body "Inbox Paolo Gabriel Online Set yourself offline Set yourself on break Profile S…" at bounding box center [664, 317] width 1328 height 634
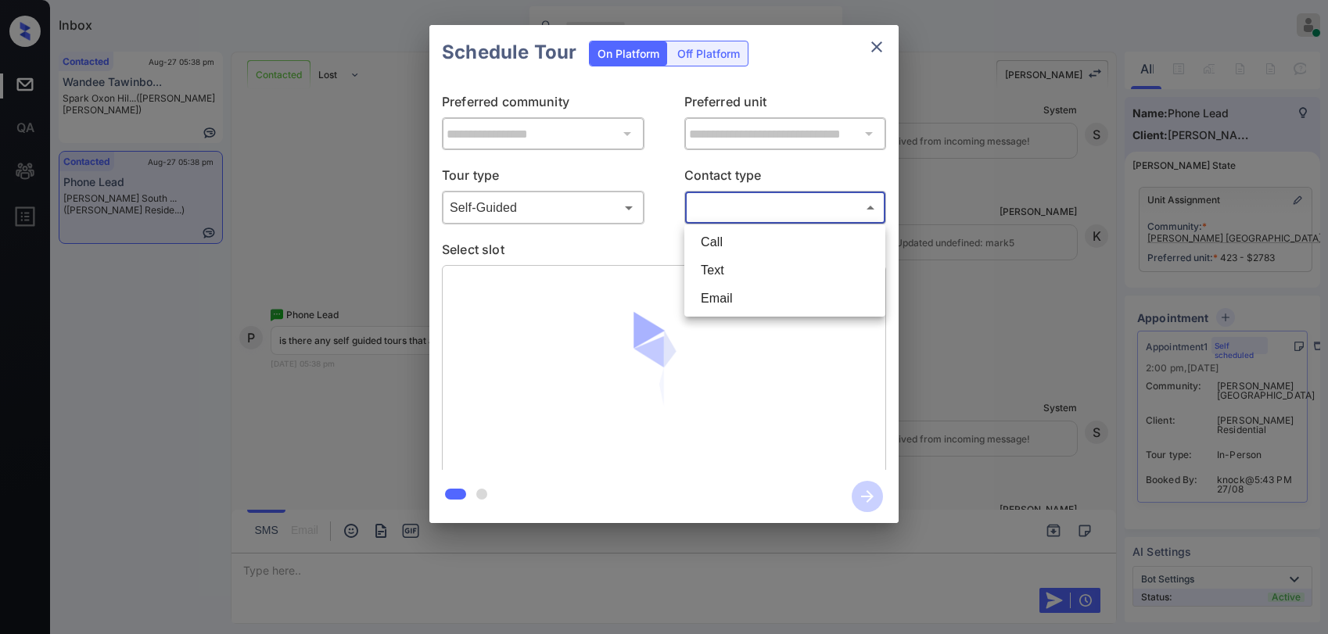
click at [715, 279] on li "Text" at bounding box center [784, 271] width 193 height 28
type input "****"
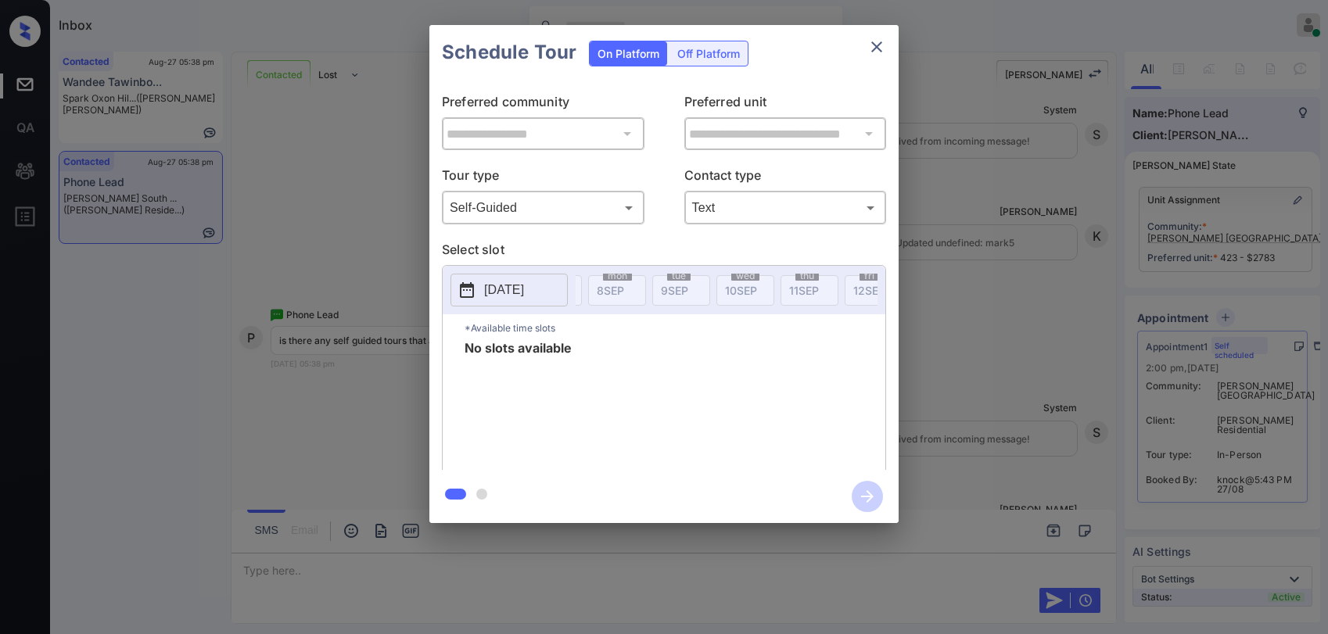
scroll to position [0, 1102]
click at [579, 207] on body "Inbox Paolo Gabriel Online Set yourself offline Set yourself on break Profile S…" at bounding box center [664, 317] width 1328 height 634
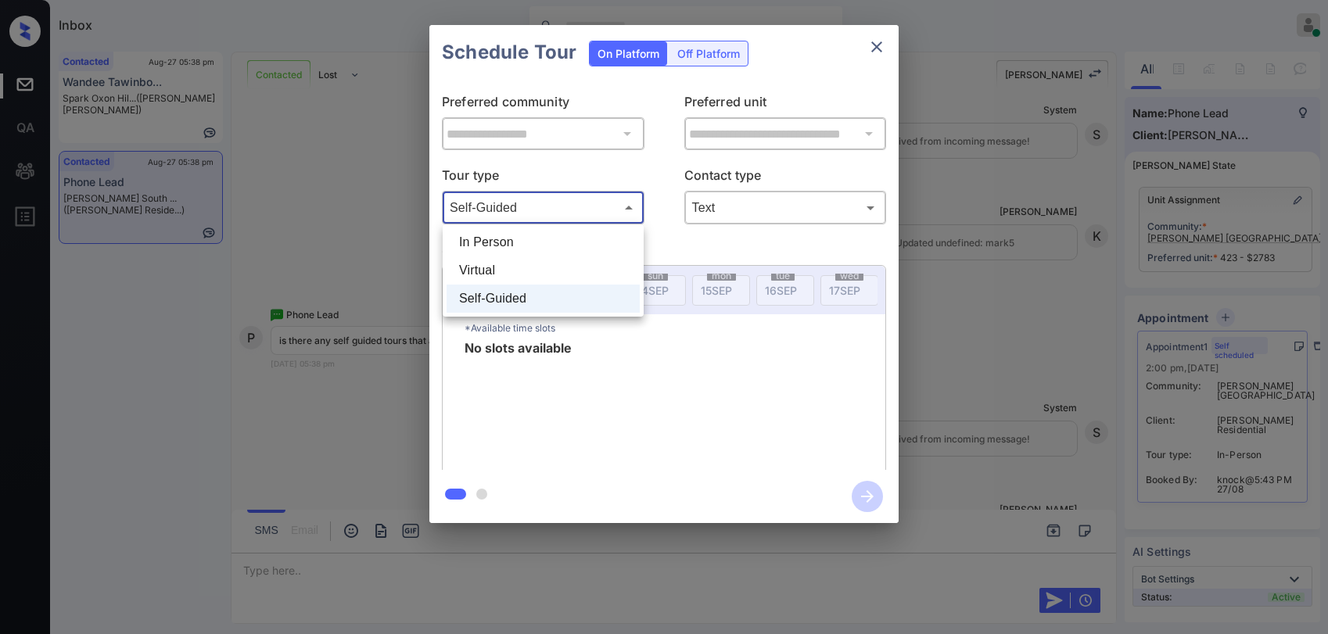
click at [523, 235] on li "In Person" at bounding box center [543, 242] width 193 height 28
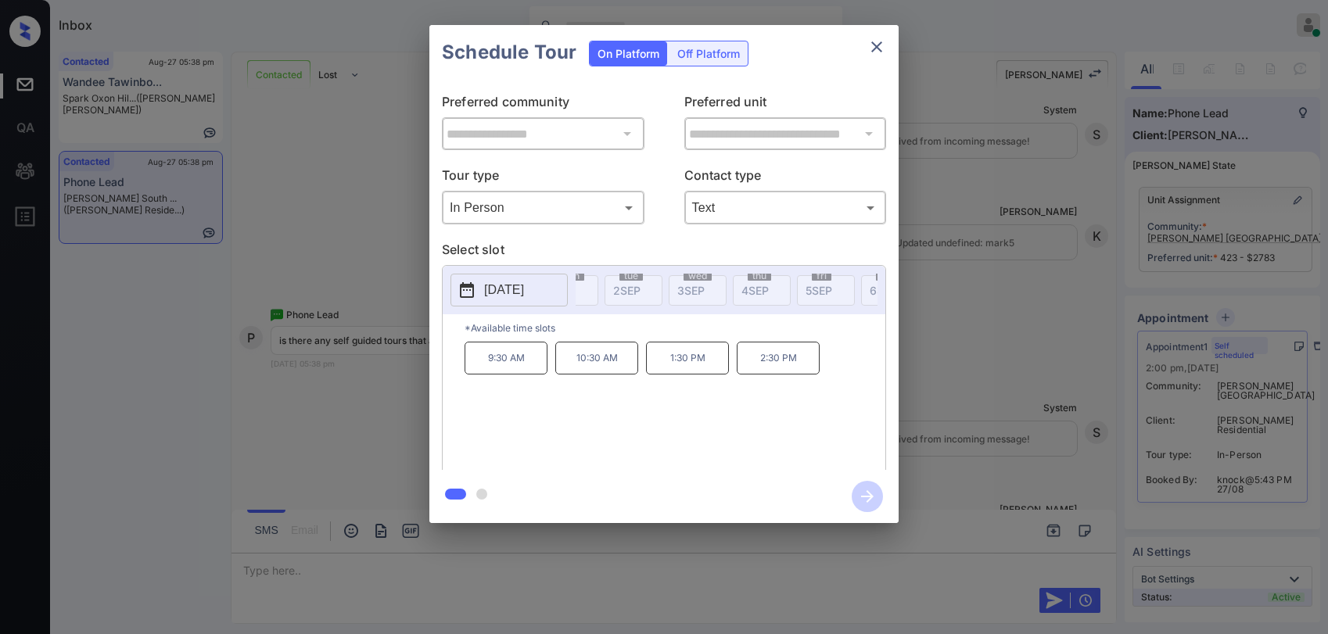
scroll to position [0, 0]
click at [514, 300] on p "2025-09-15" at bounding box center [504, 290] width 40 height 19
click at [514, 295] on p "2025-09-15" at bounding box center [504, 290] width 40 height 19
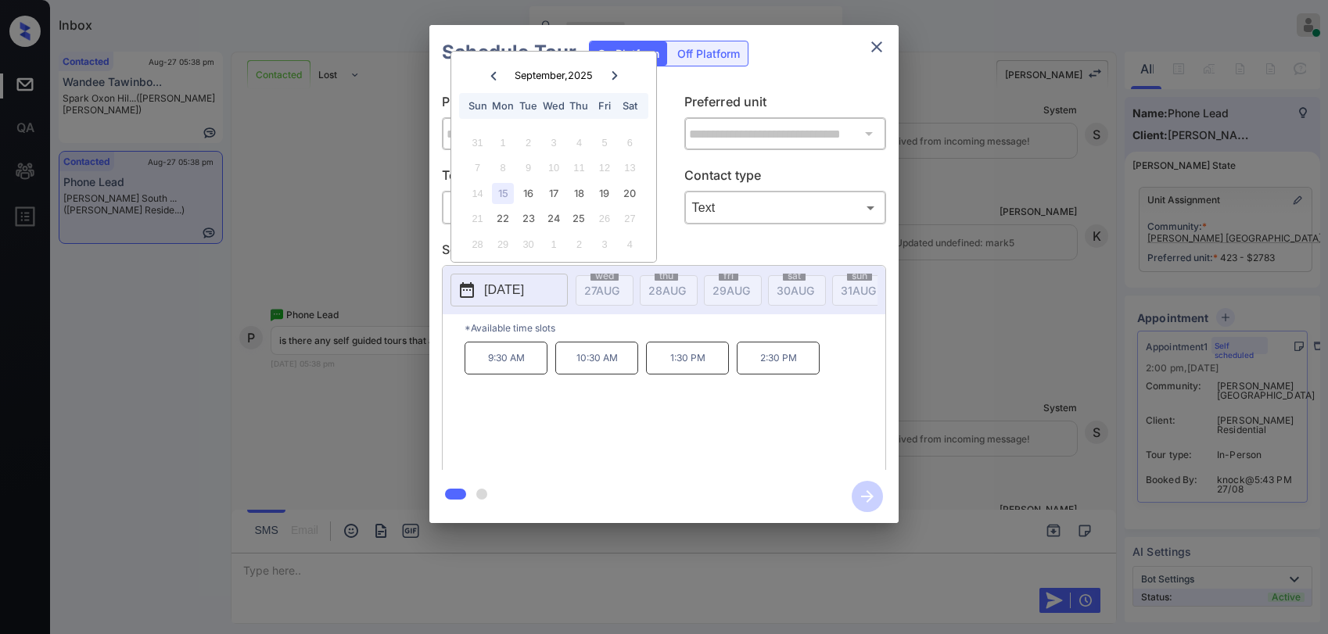
click at [699, 238] on div "**********" at bounding box center [664, 275] width 469 height 390
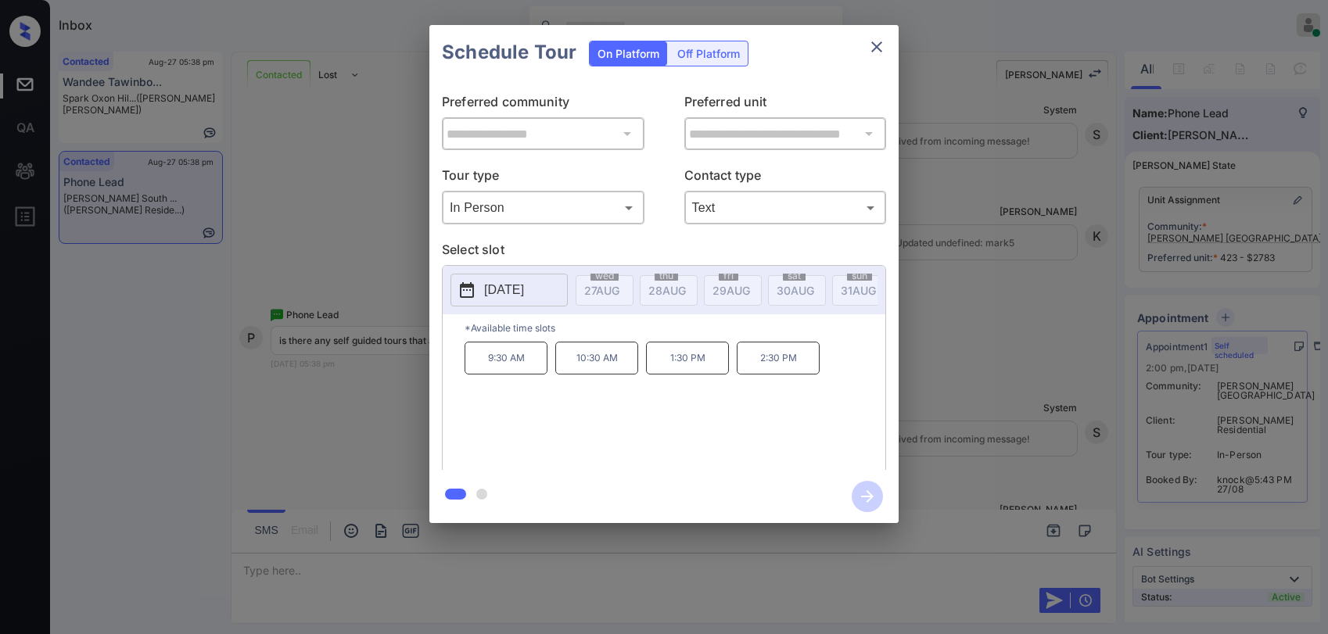
click at [535, 210] on body "Inbox Paolo Gabriel Online Set yourself offline Set yourself on break Profile S…" at bounding box center [664, 317] width 1328 height 634
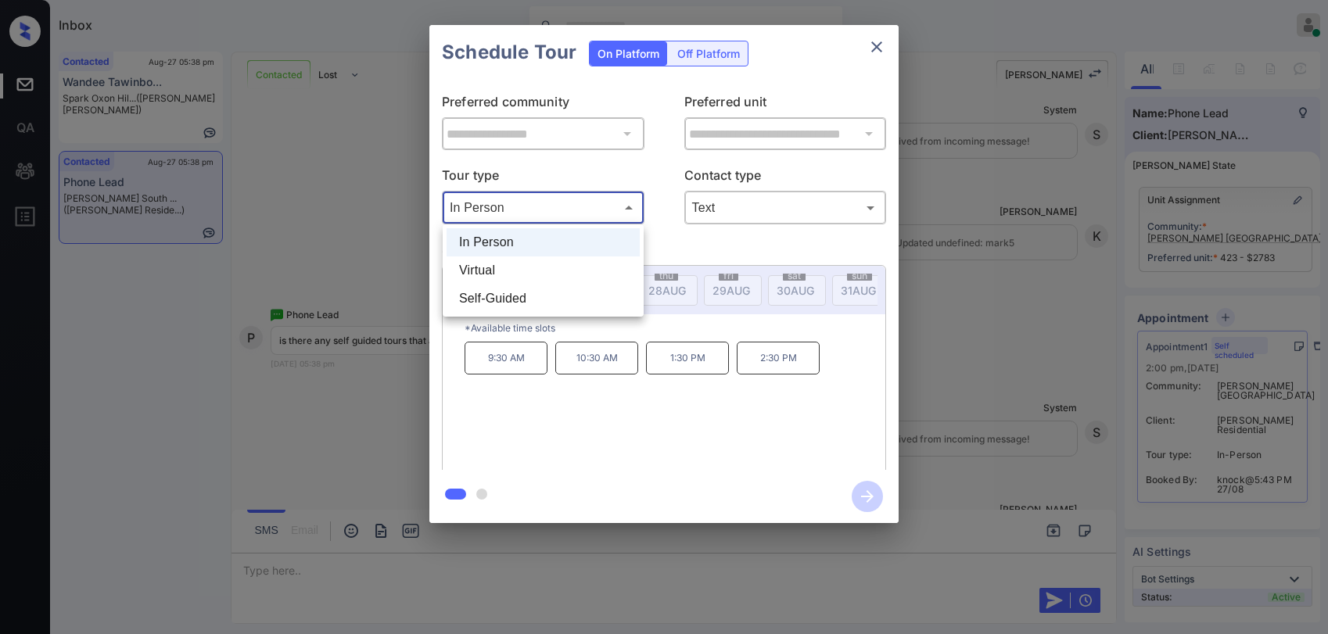
click at [506, 289] on li "Self-Guided" at bounding box center [543, 299] width 193 height 28
type input "**********"
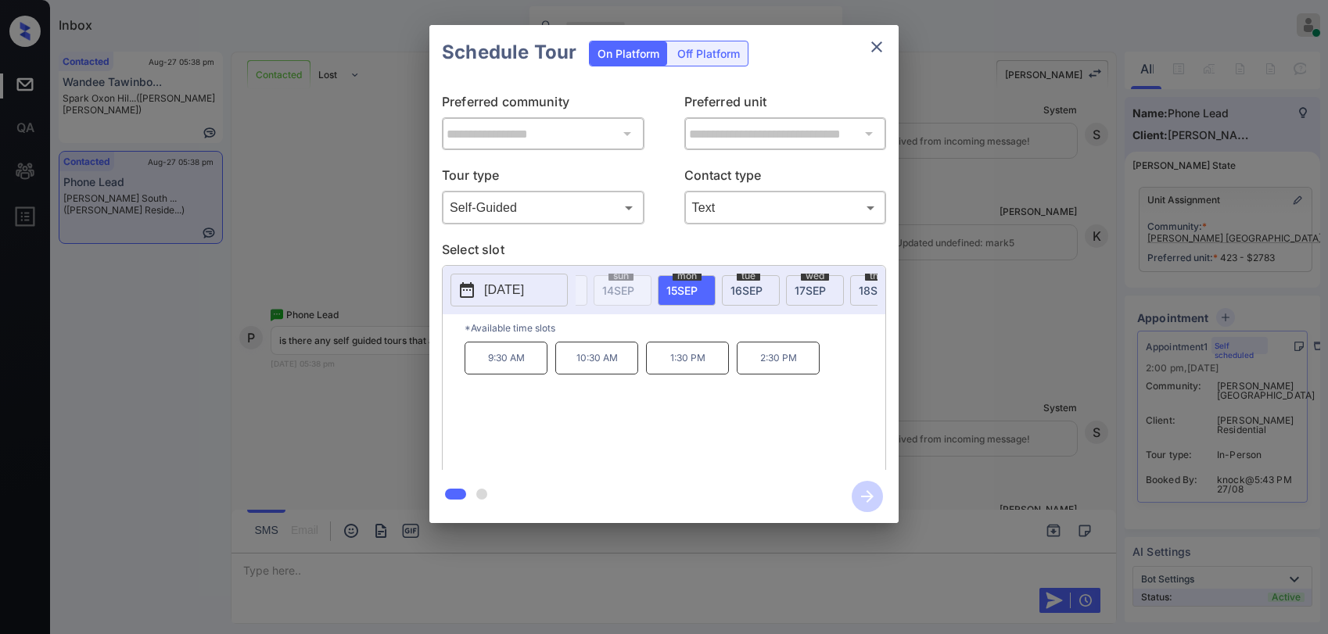
scroll to position [0, 1091]
click at [730, 294] on span "15 SEP" at bounding box center [728, 290] width 31 height 13
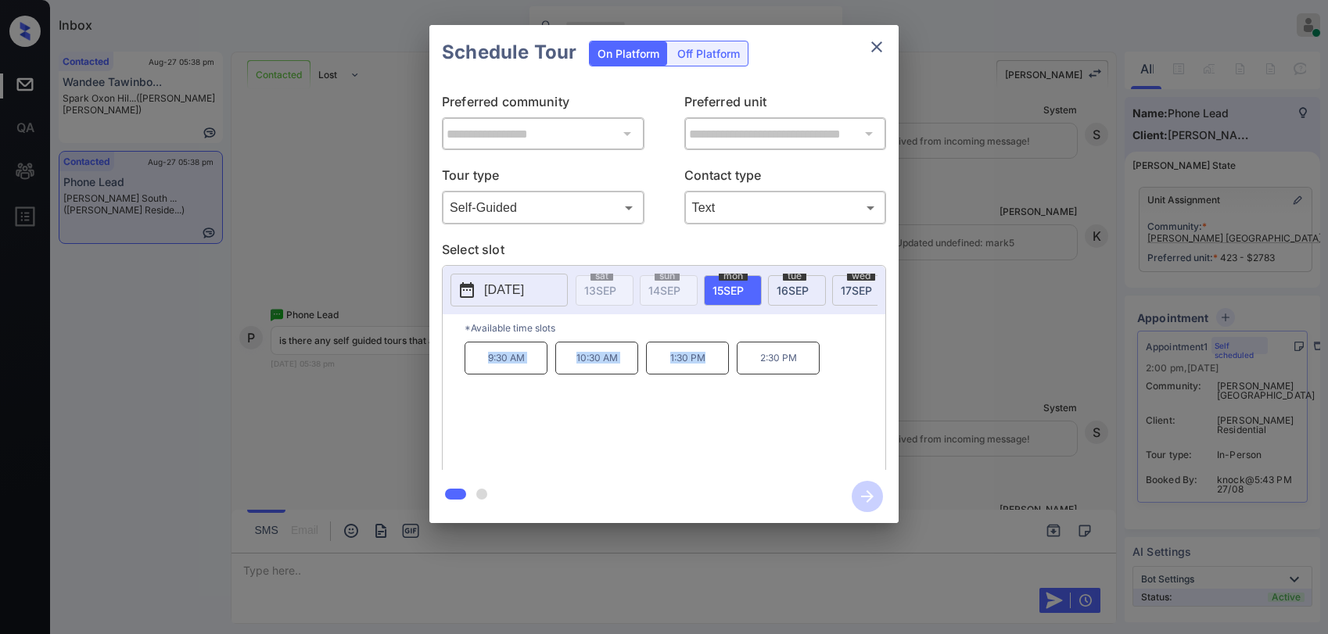
drag, startPoint x: 521, startPoint y: 359, endPoint x: 710, endPoint y: 365, distance: 189.4
click at [710, 365] on div "9:30 AM 10:30 AM 1:30 PM 2:30 PM" at bounding box center [675, 404] width 421 height 125
copy div "9:30 AM 10:30 AM 1:30 PM"
click at [879, 52] on icon "close" at bounding box center [877, 47] width 19 height 19
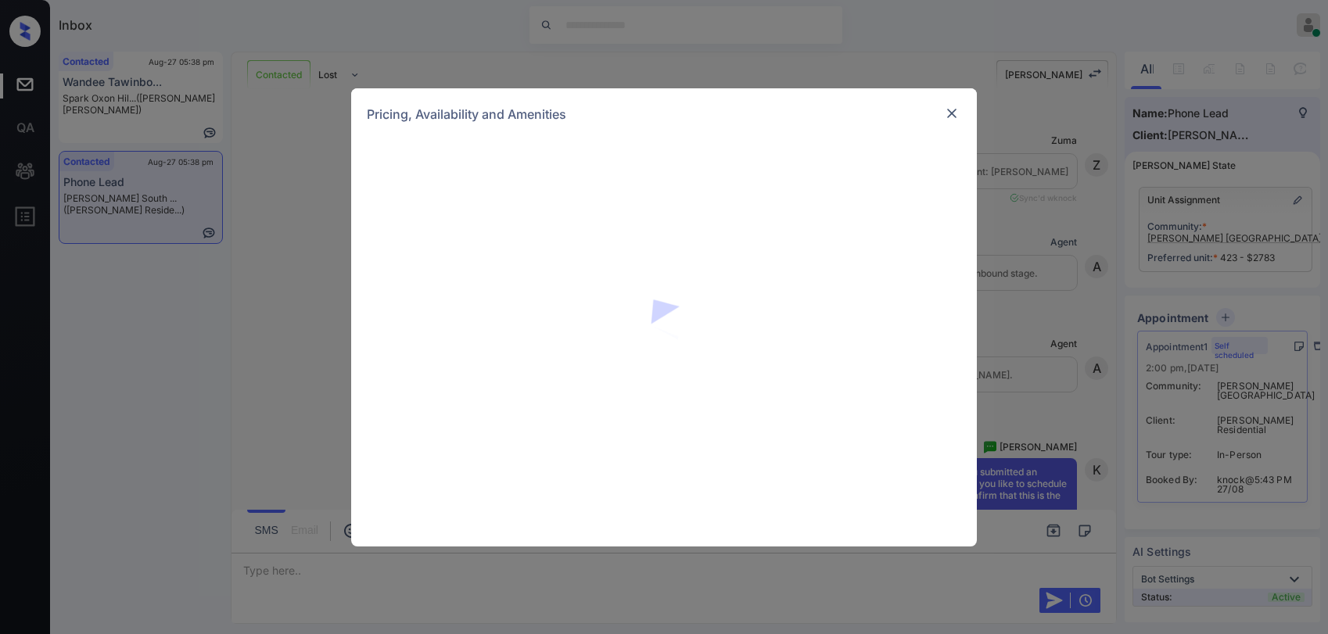
scroll to position [2982, 0]
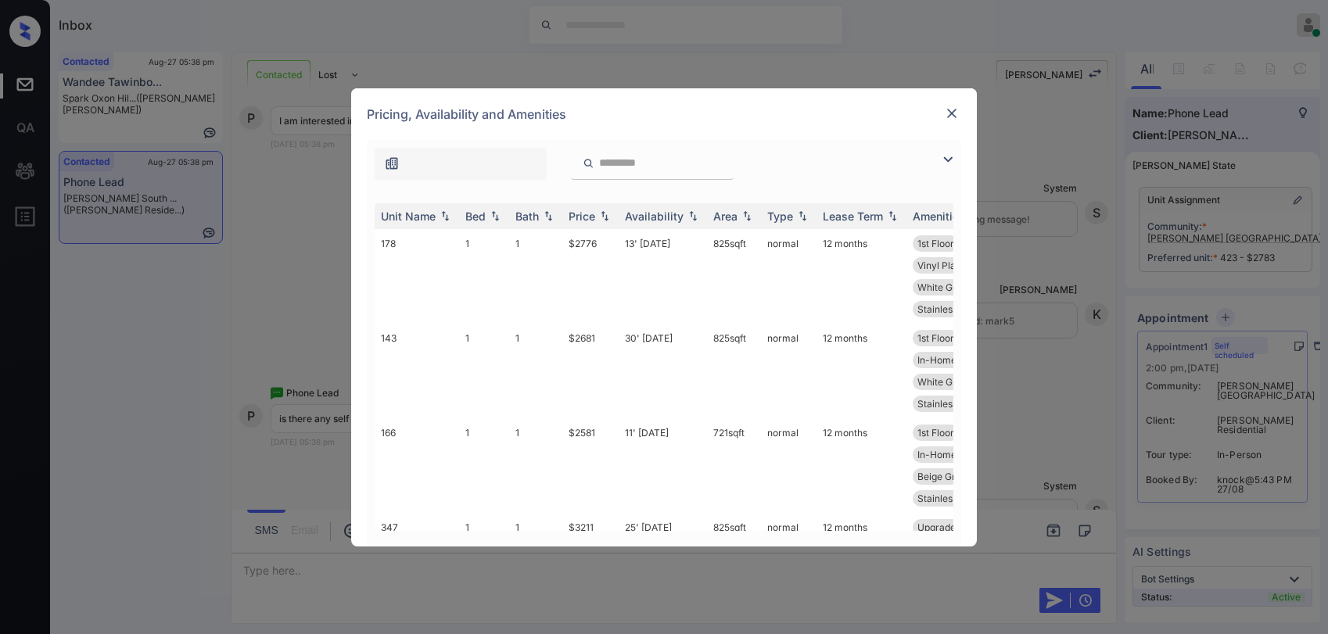
click at [958, 117] on img at bounding box center [952, 114] width 16 height 16
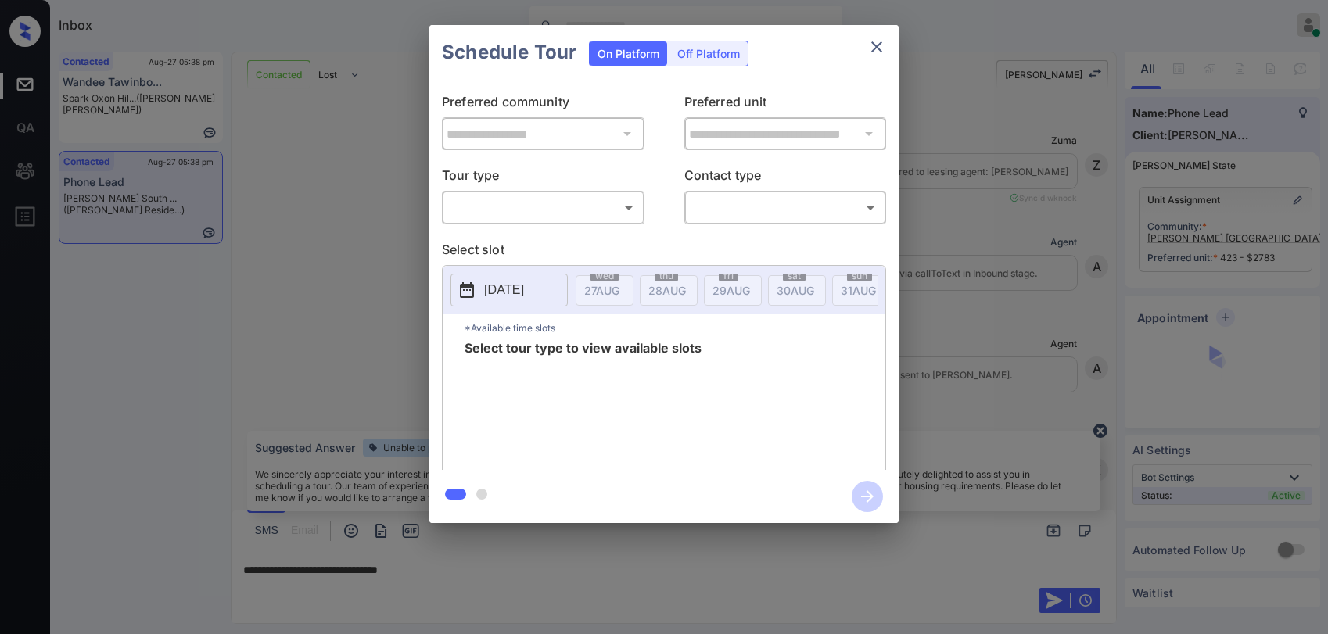
scroll to position [3216, 0]
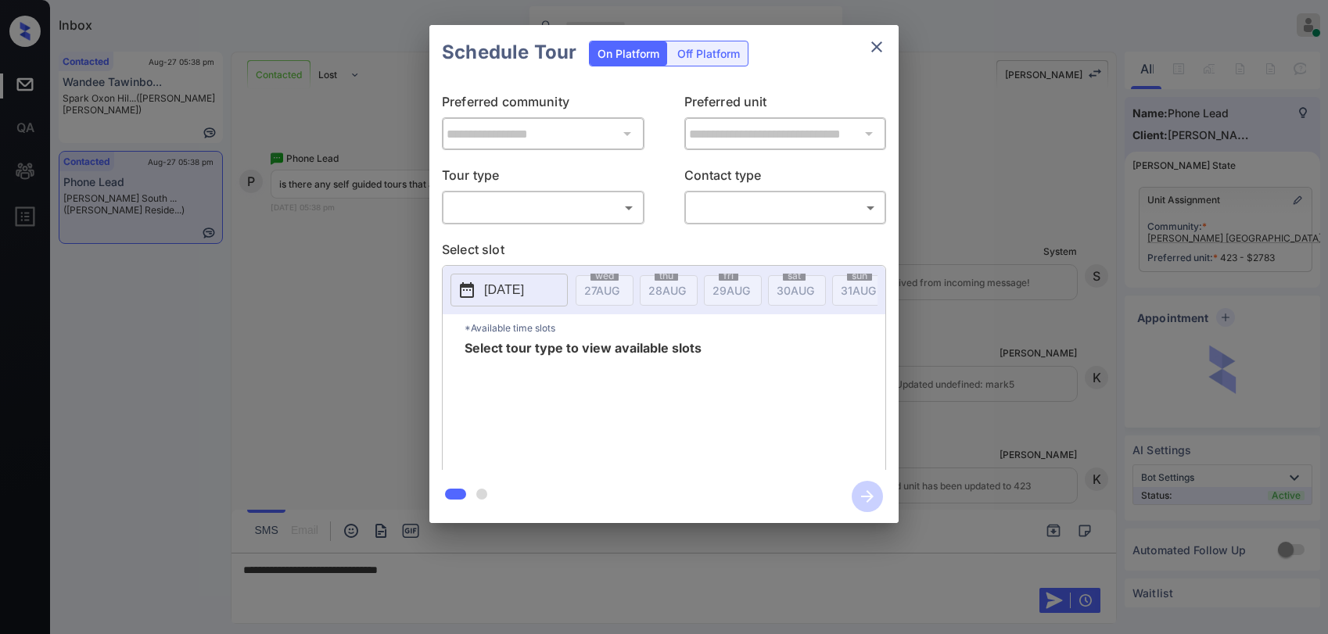
click at [513, 207] on body "Inbox Paolo Gabriel Online Set yourself offline Set yourself on break Profile S…" at bounding box center [664, 317] width 1328 height 634
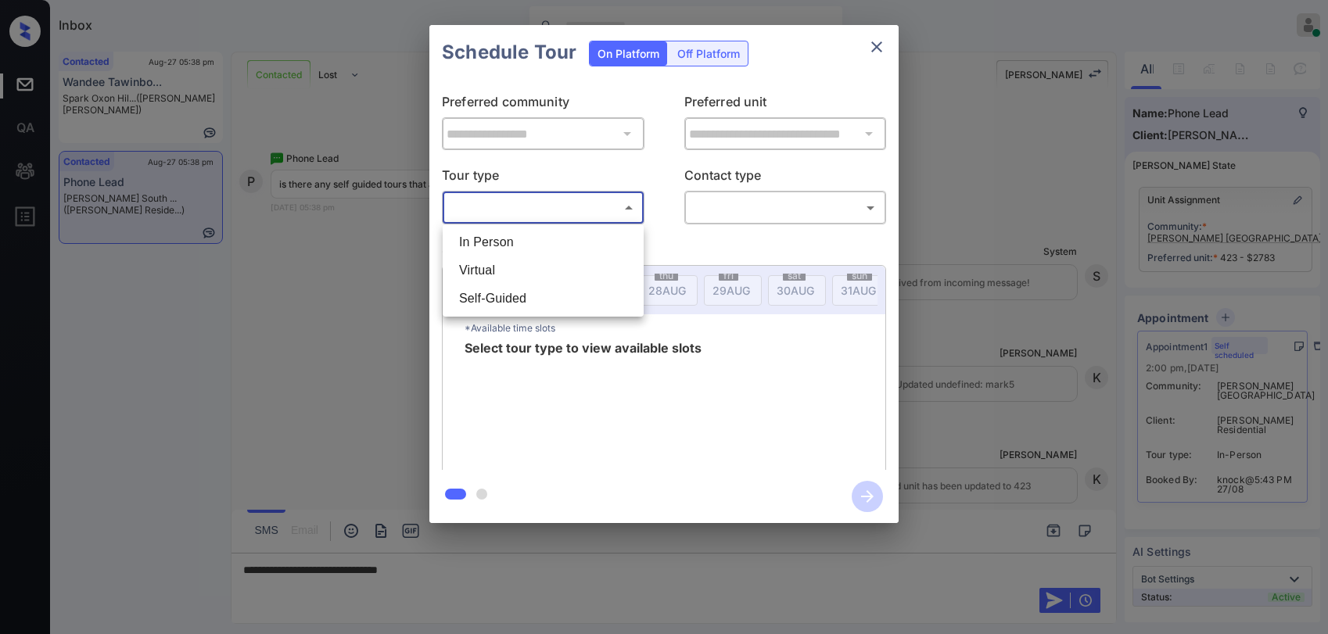
click at [544, 276] on li "Virtual" at bounding box center [543, 271] width 193 height 28
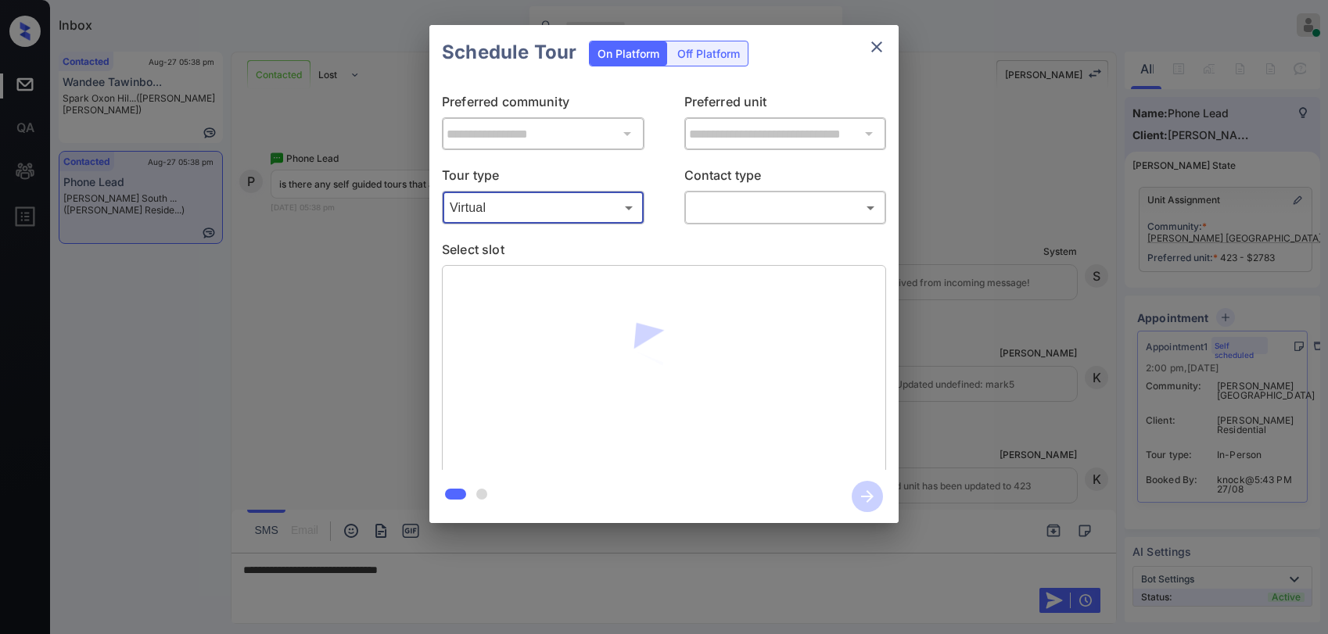
click at [509, 208] on body "Inbox Paolo Gabriel Online Set yourself offline Set yourself on break Profile S…" at bounding box center [664, 317] width 1328 height 634
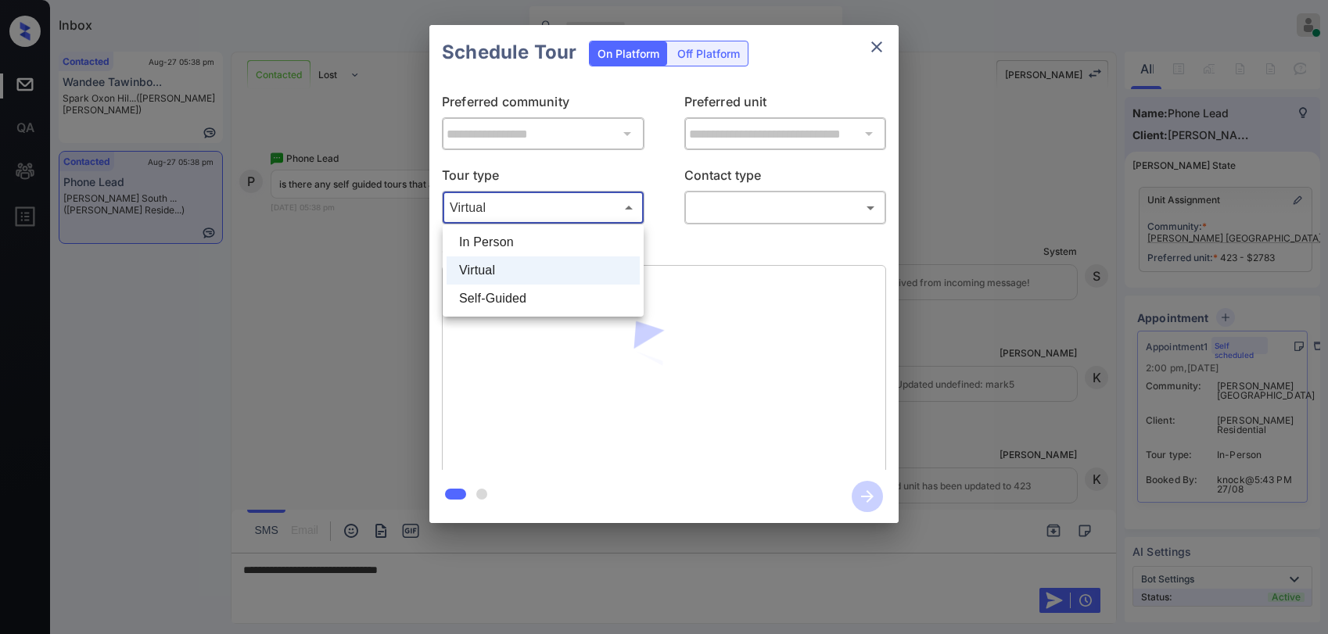
click at [505, 299] on li "Self-Guided" at bounding box center [543, 299] width 193 height 28
type input "**********"
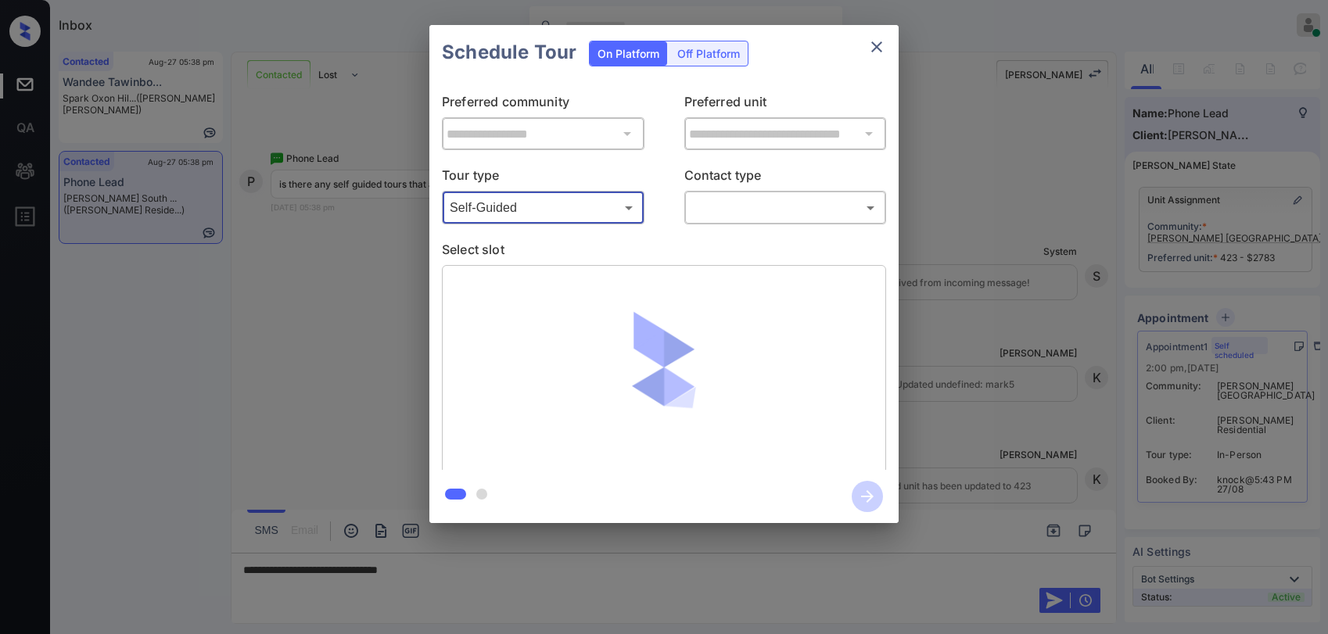
click at [706, 210] on body "Inbox Paolo Gabriel Online Set yourself offline Set yourself on break Profile S…" at bounding box center [664, 317] width 1328 height 634
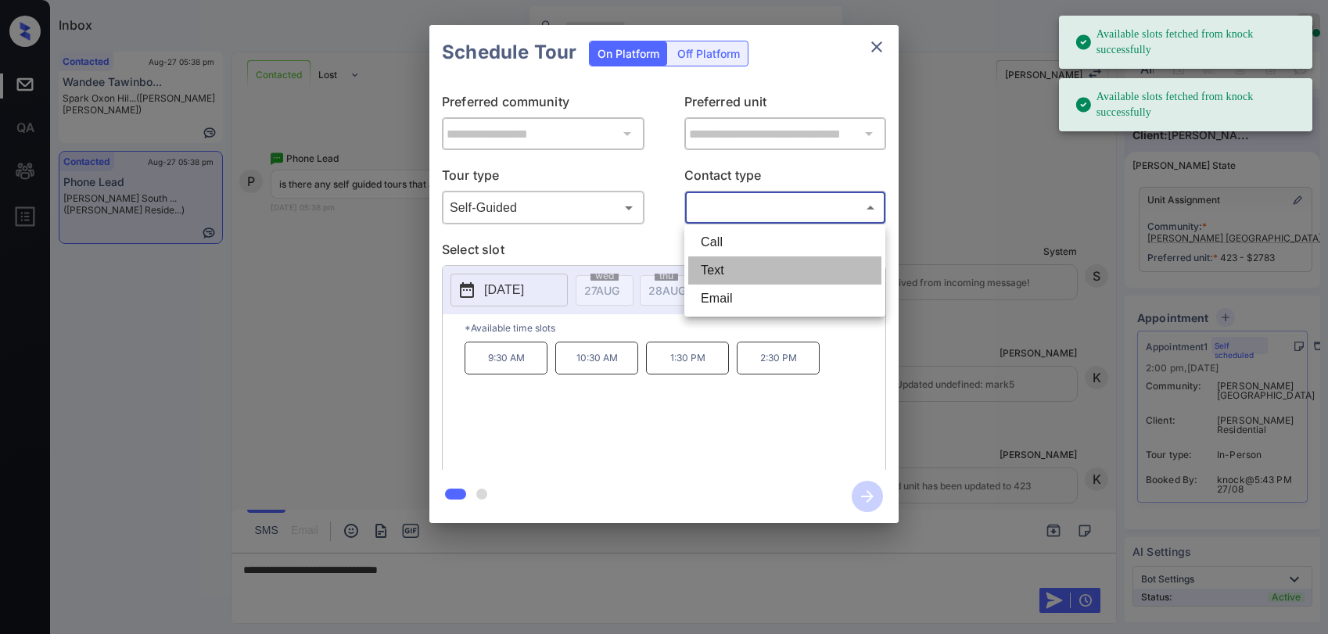
click at [724, 283] on li "Text" at bounding box center [784, 271] width 193 height 28
type input "****"
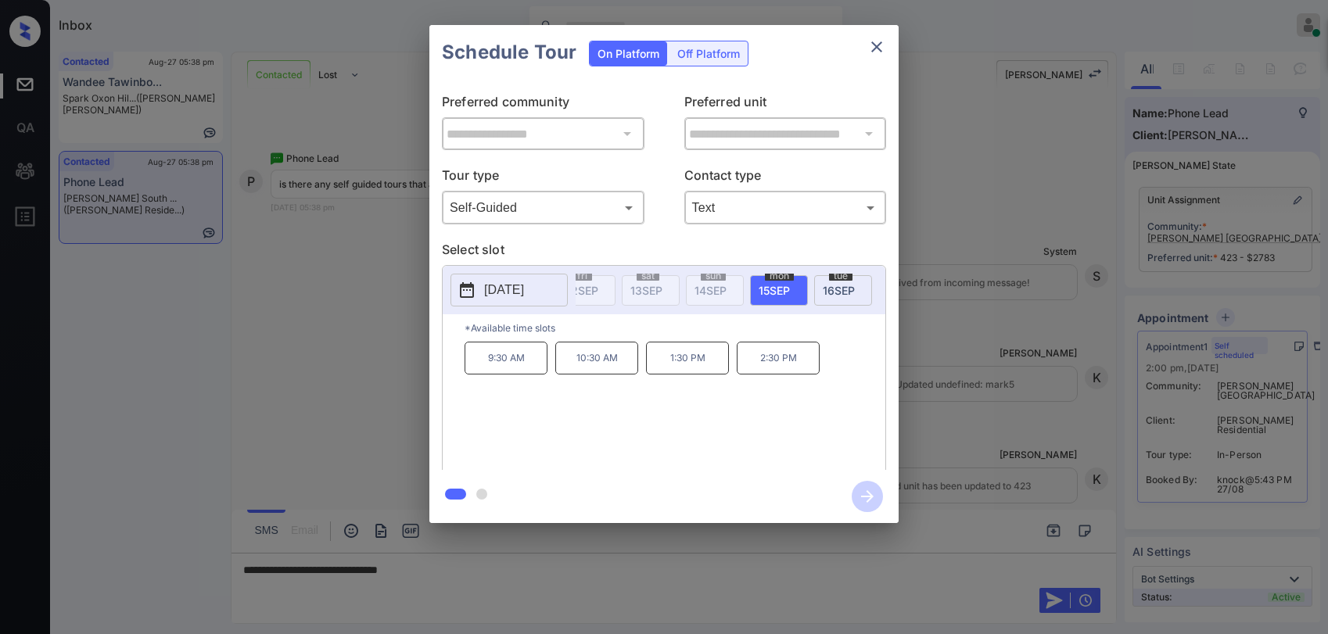
scroll to position [0, 1056]
drag, startPoint x: 480, startPoint y: 361, endPoint x: 704, endPoint y: 367, distance: 224.6
click at [704, 367] on div "9:30 AM 10:30 AM 1:30 PM 2:30 PM" at bounding box center [675, 404] width 421 height 125
copy div "9:30 AM 10:30 AM 1:30 PM"
click at [882, 48] on icon "close" at bounding box center [877, 47] width 19 height 19
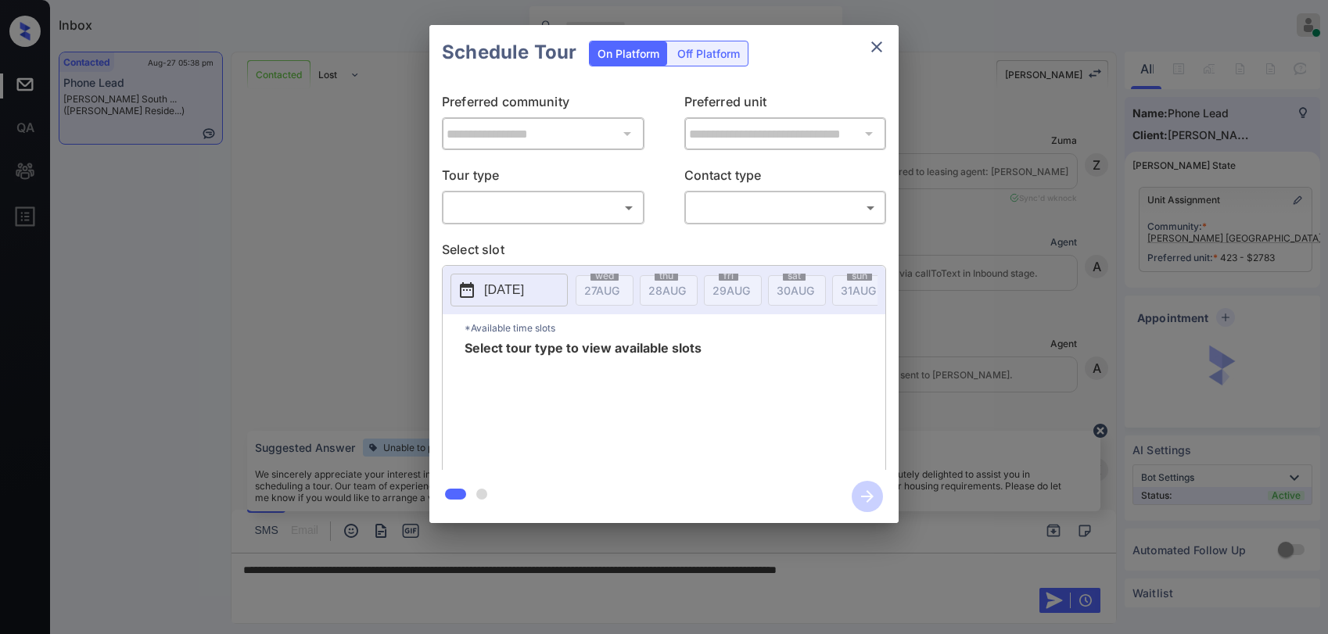
scroll to position [3451, 0]
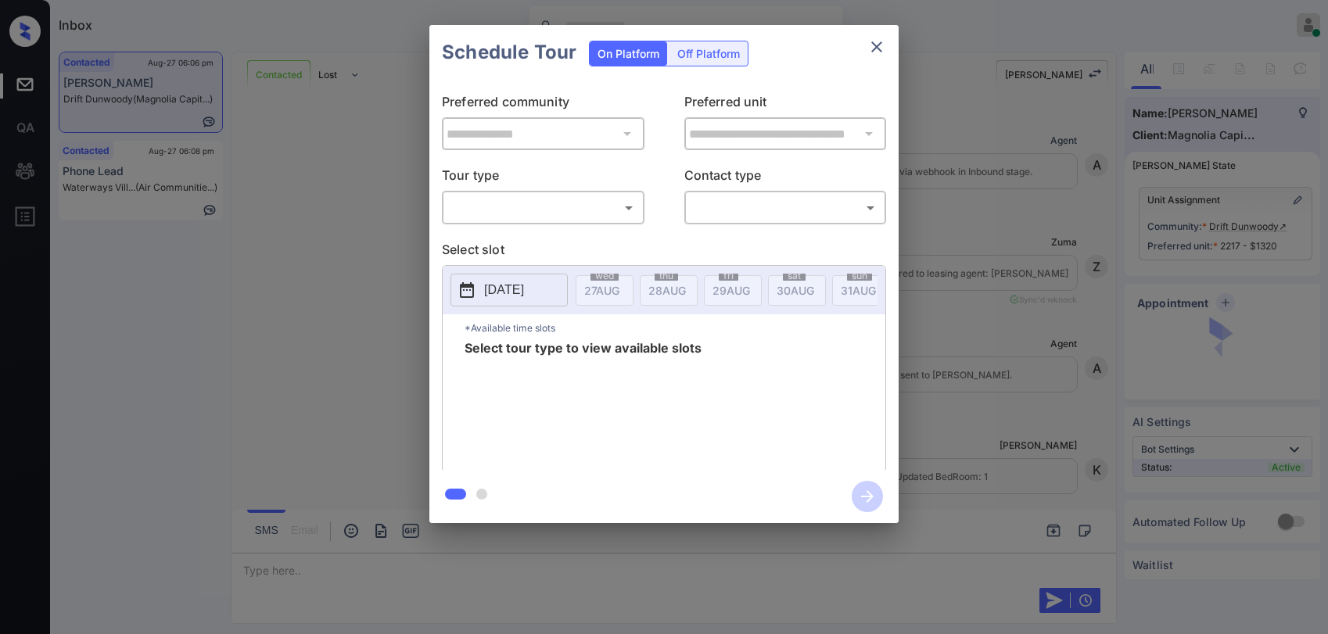
scroll to position [1178, 0]
click at [568, 196] on body "Inbox [PERSON_NAME] Online Set yourself offline Set yourself on break Profile S…" at bounding box center [664, 317] width 1328 height 634
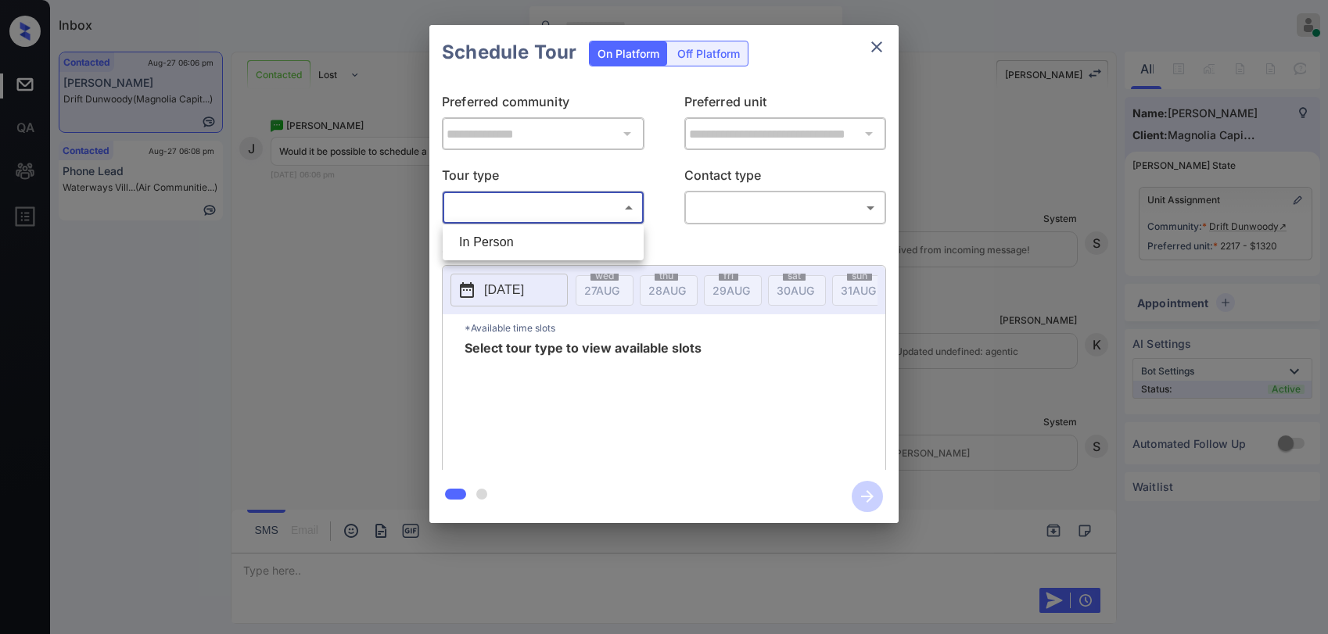
click at [559, 234] on li "In Person" at bounding box center [543, 242] width 193 height 28
type input "********"
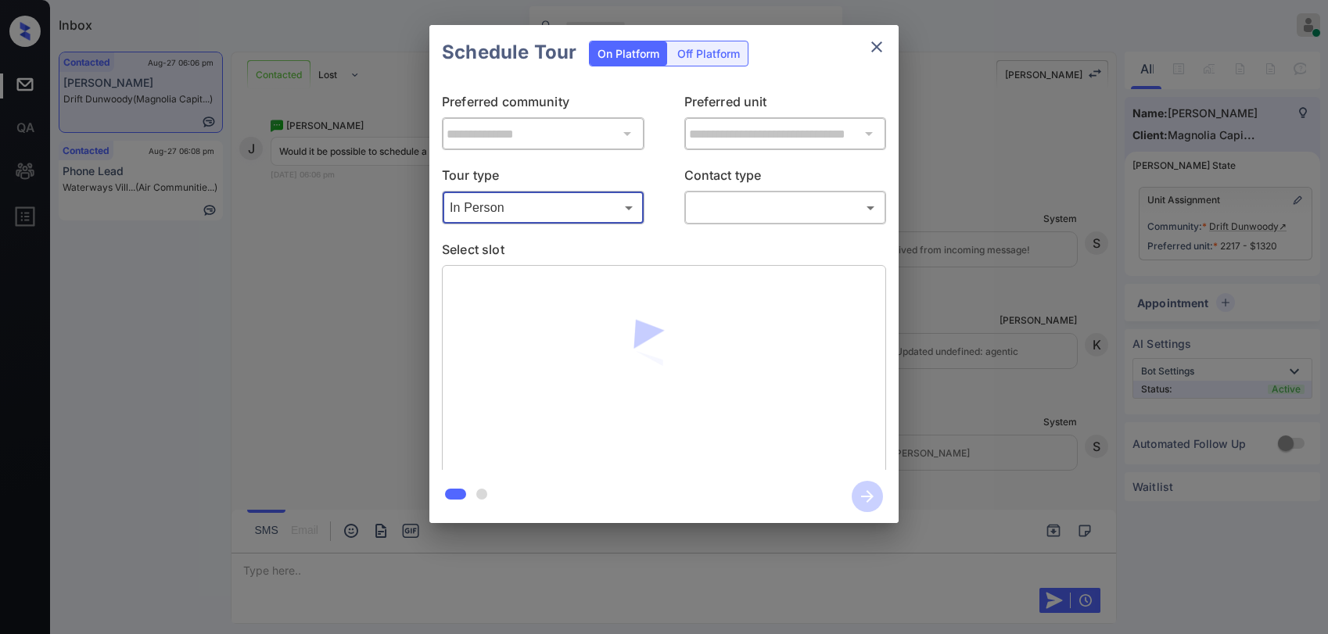
click at [762, 217] on body "Inbox Paolo Gabriel Online Set yourself offline Set yourself on break Profile S…" at bounding box center [664, 317] width 1328 height 634
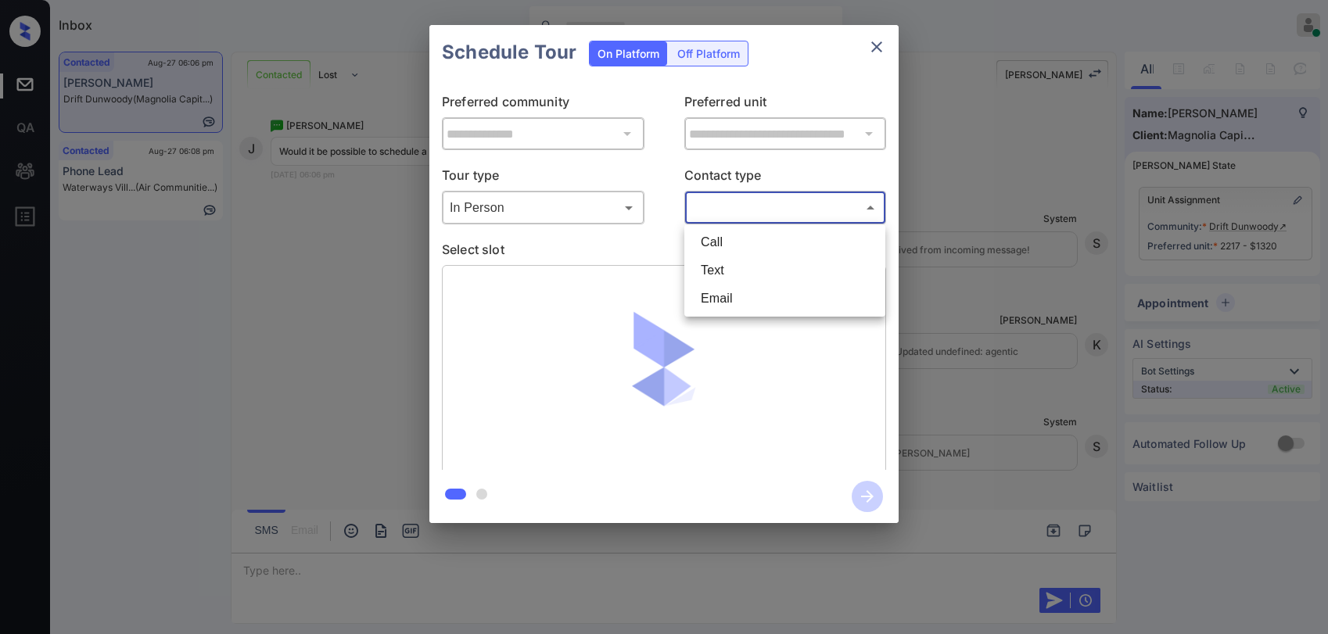
click at [729, 270] on li "Text" at bounding box center [784, 271] width 193 height 28
type input "****"
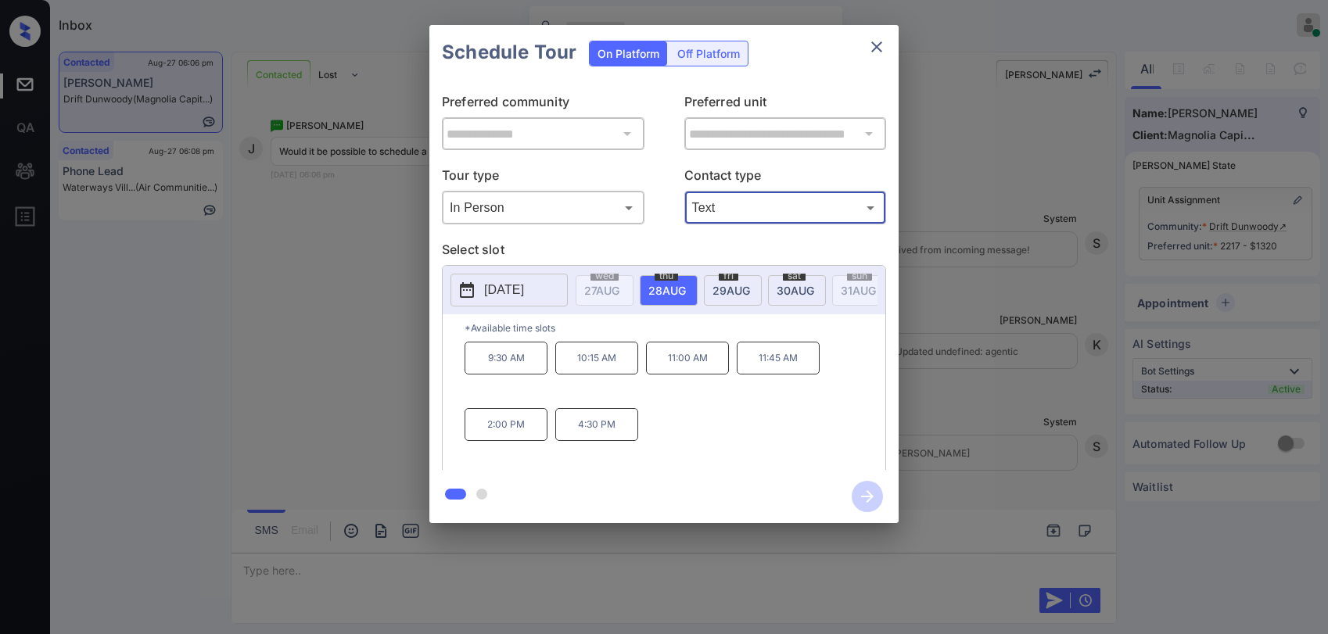
click at [887, 46] on button "close" at bounding box center [876, 46] width 31 height 31
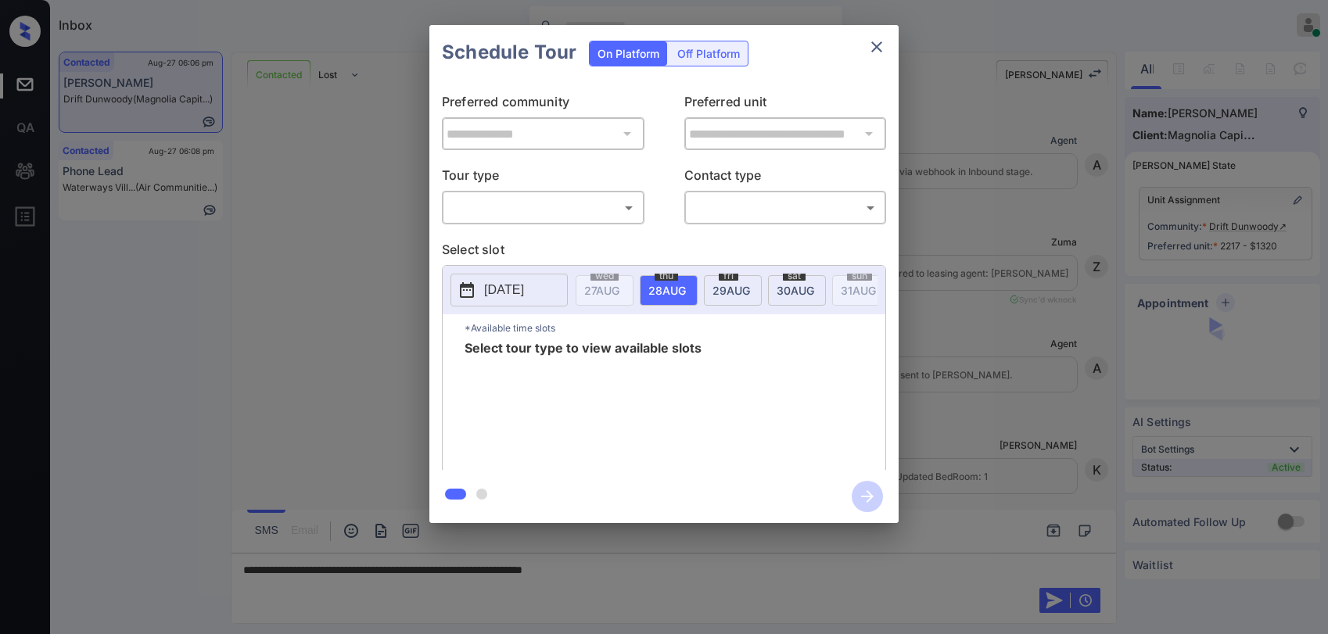
scroll to position [1178, 0]
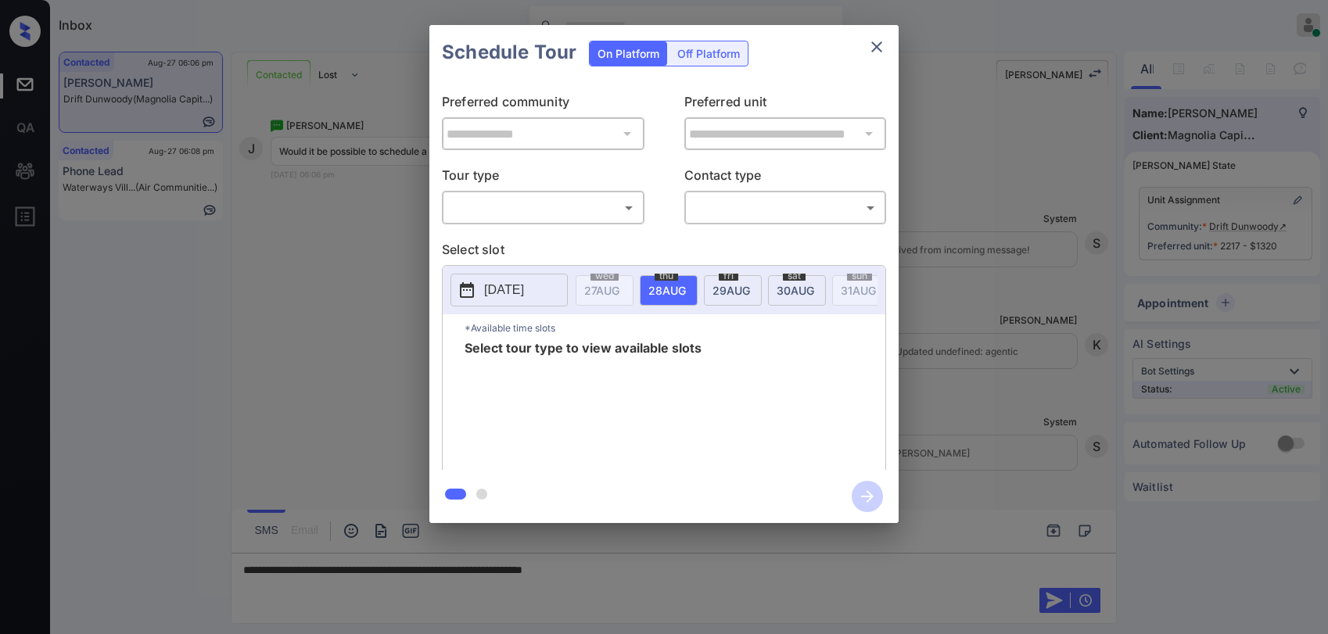
click at [585, 206] on body "Inbox [PERSON_NAME] Online Set yourself offline Set yourself on break Profile S…" at bounding box center [664, 317] width 1328 height 634
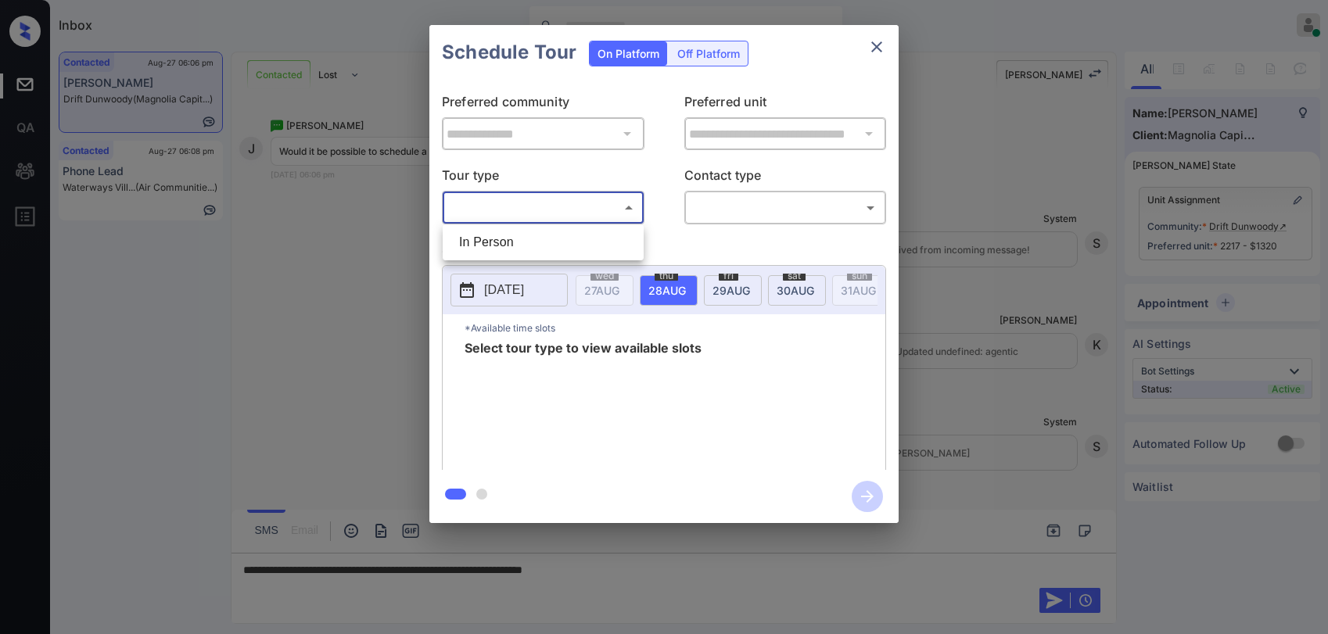
click at [509, 236] on li "In Person" at bounding box center [543, 242] width 193 height 28
type input "********"
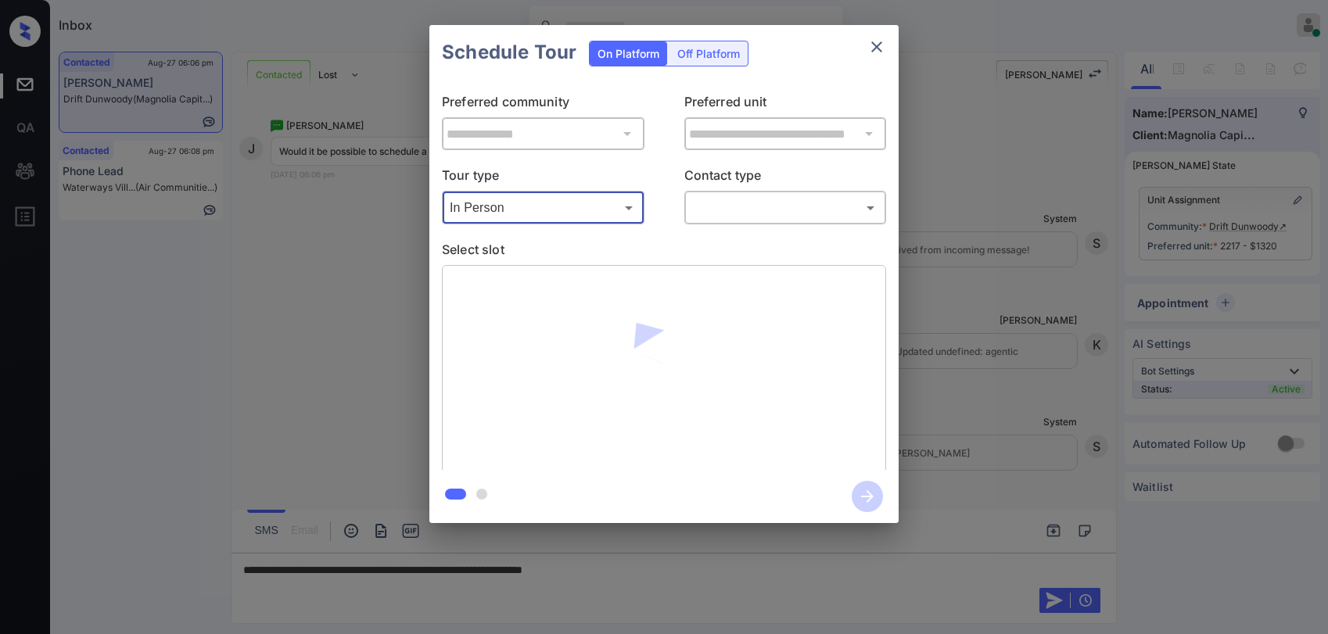
click at [681, 206] on div "Tour type In Person ******** ​ Contact type ​ ​" at bounding box center [664, 195] width 444 height 59
click at [708, 205] on body "Inbox [PERSON_NAME] Online Set yourself offline Set yourself on break Profile S…" at bounding box center [664, 317] width 1328 height 634
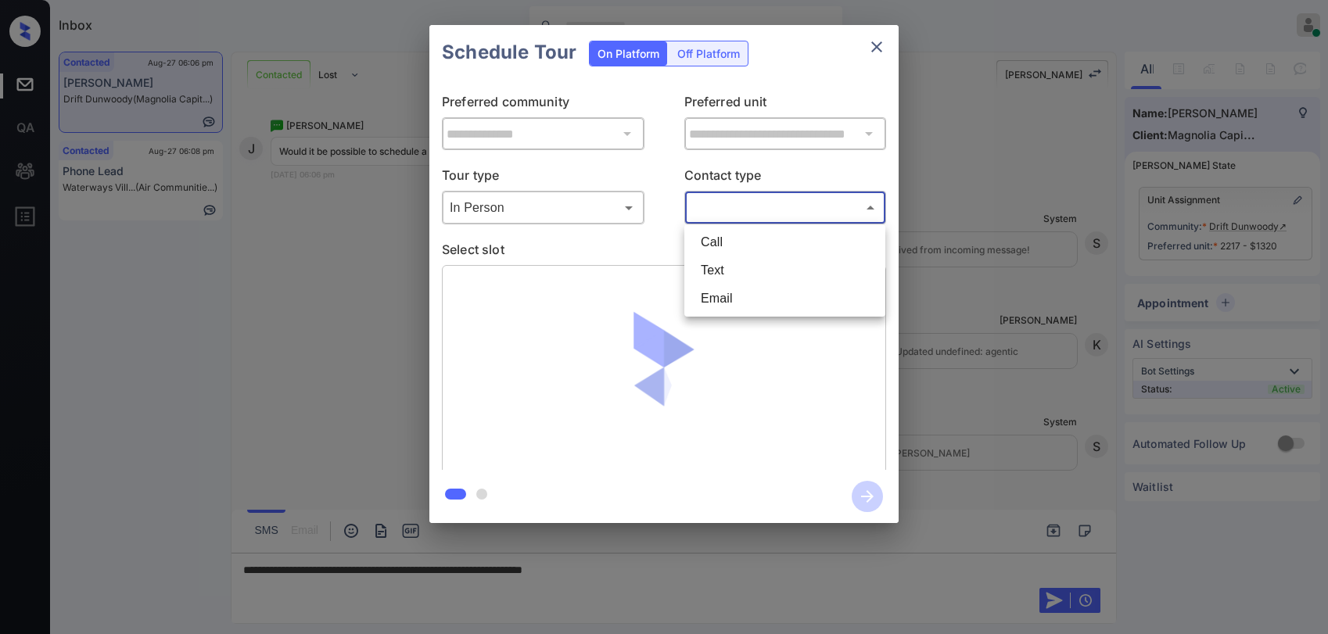
click at [728, 268] on li "Text" at bounding box center [784, 271] width 193 height 28
type input "****"
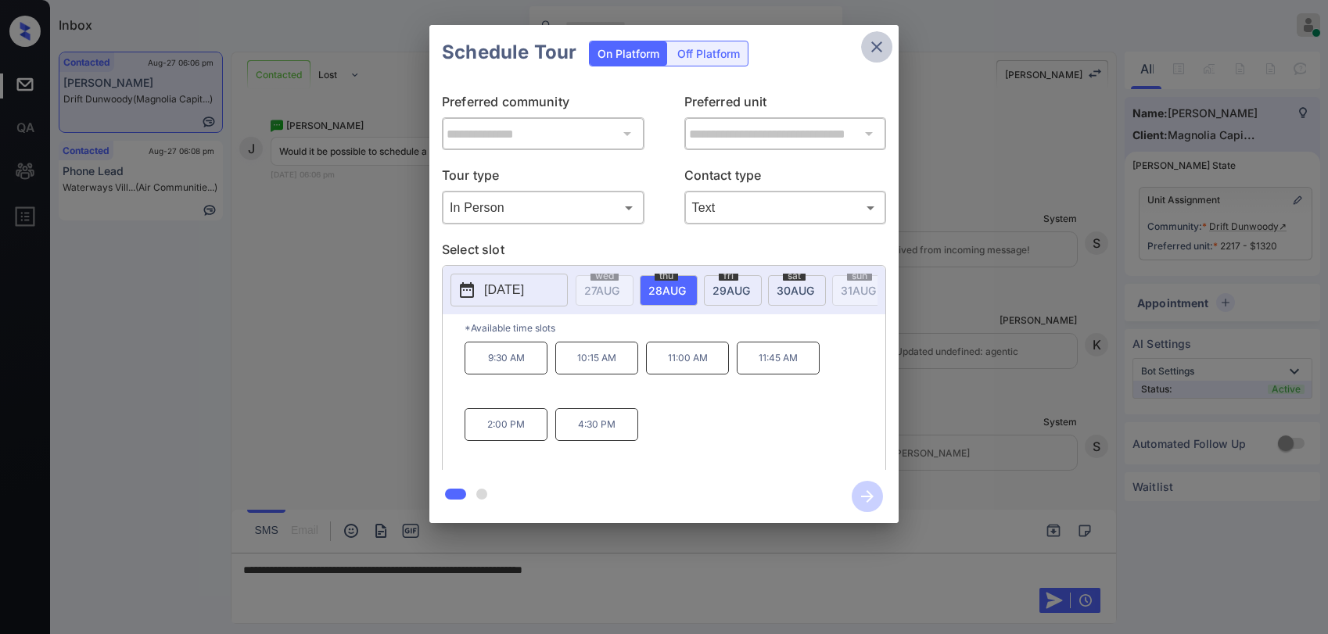
click at [886, 49] on icon "close" at bounding box center [877, 47] width 19 height 19
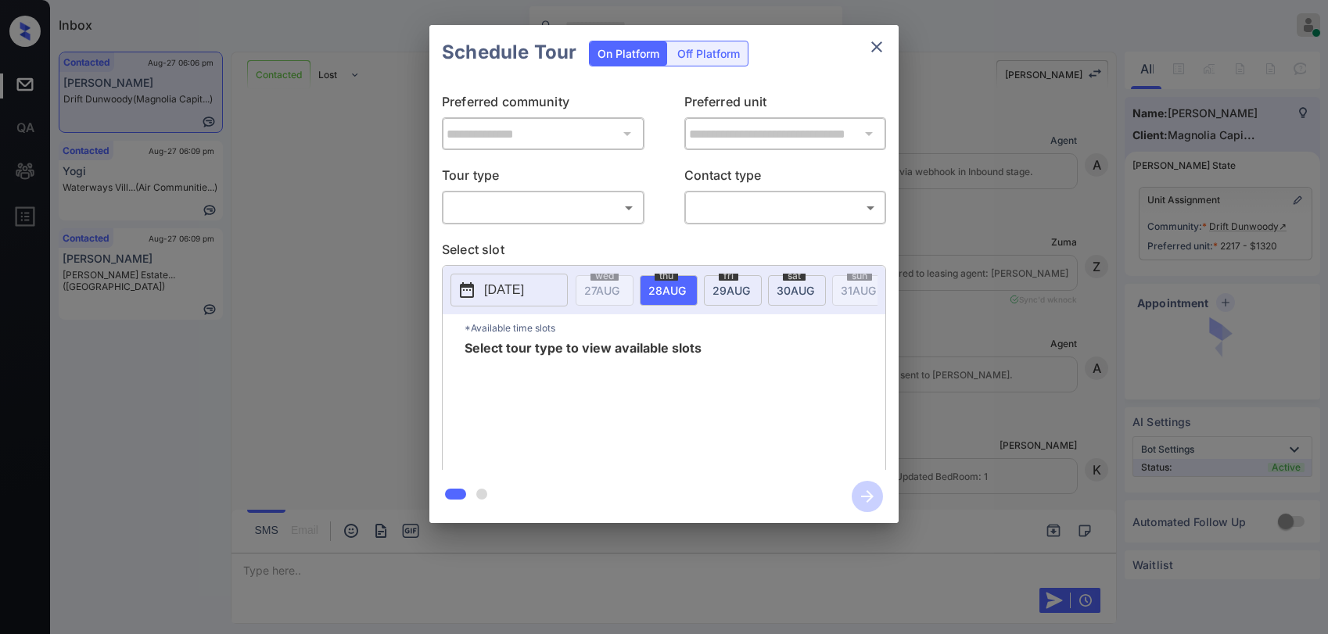
scroll to position [1271, 0]
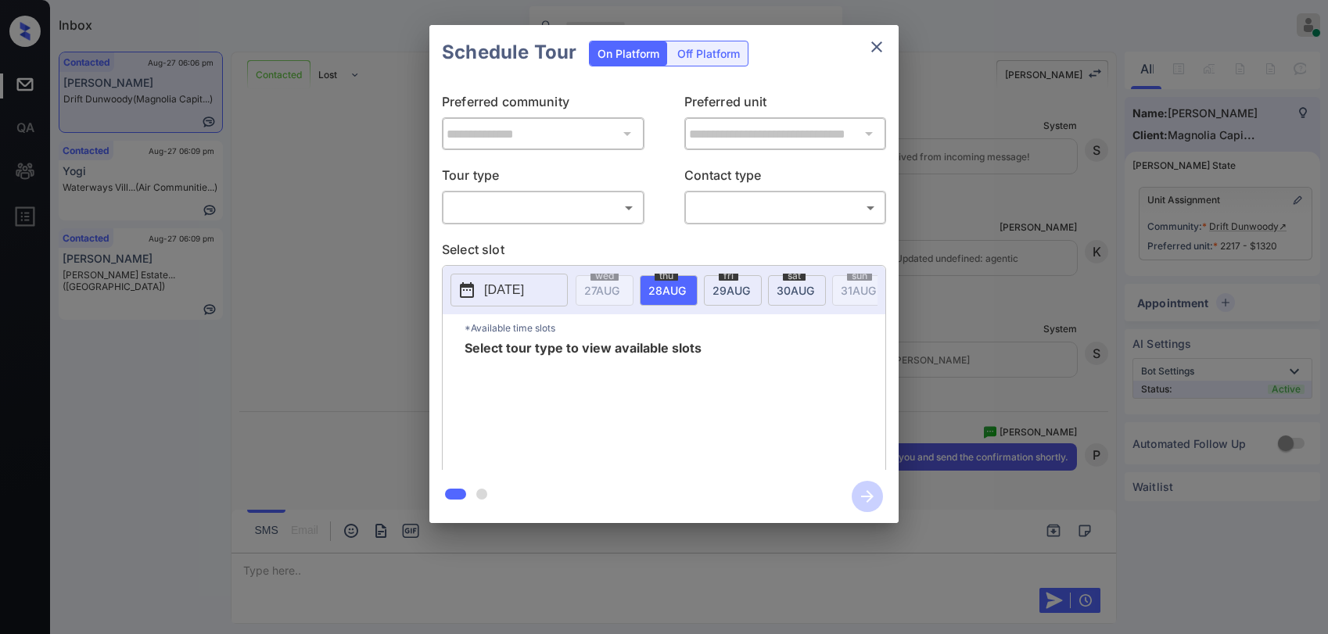
click at [505, 217] on body "Inbox [PERSON_NAME] Online Set yourself offline Set yourself on break Profile S…" at bounding box center [664, 317] width 1328 height 634
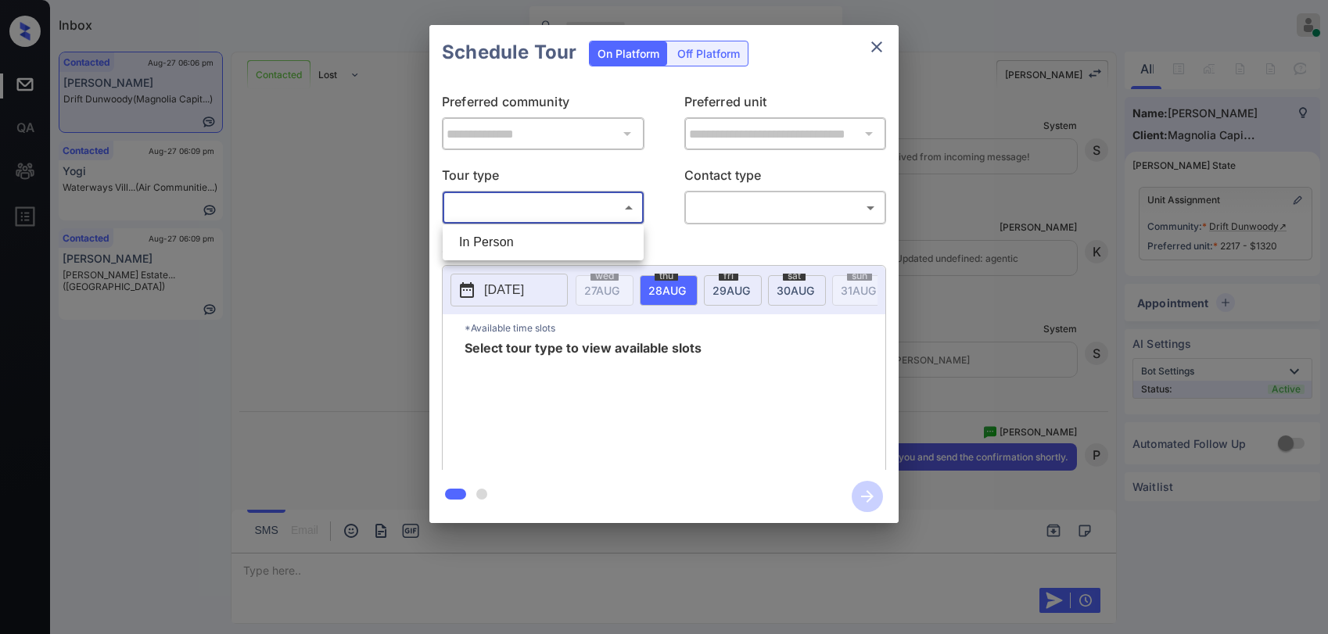
drag, startPoint x: 504, startPoint y: 243, endPoint x: 714, endPoint y: 221, distance: 211.7
click at [505, 244] on li "In Person" at bounding box center [543, 242] width 193 height 28
type input "********"
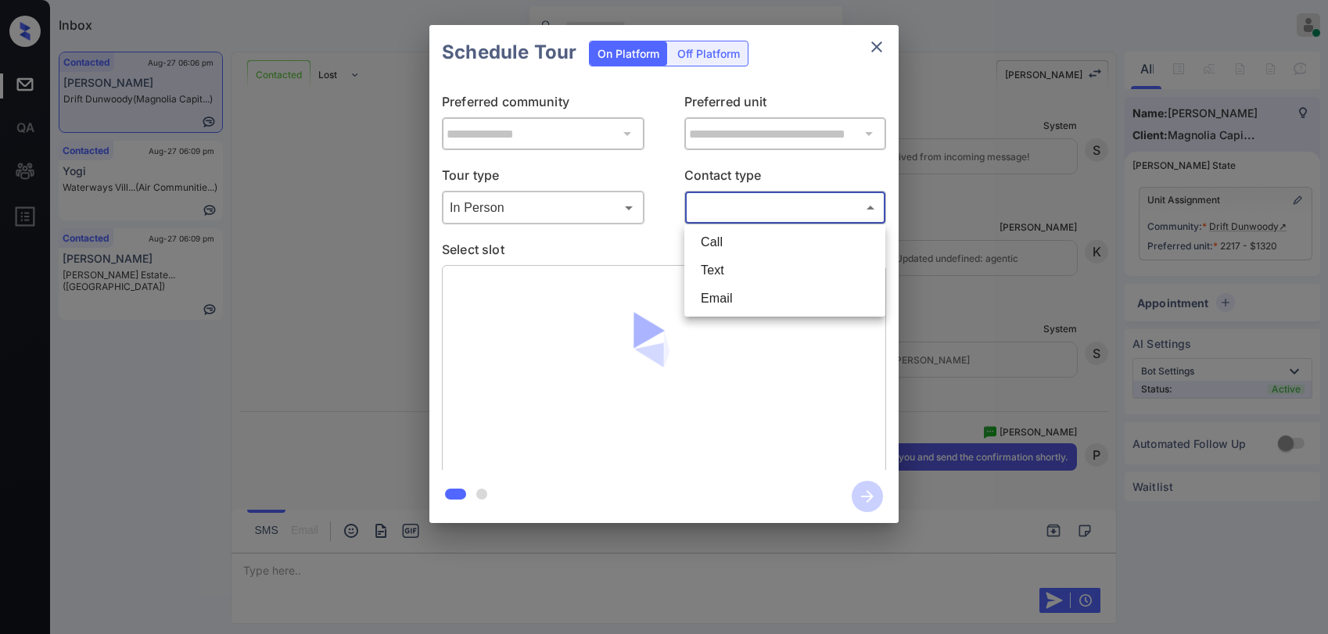
click at [721, 218] on body "Inbox [PERSON_NAME] Online Set yourself offline Set yourself on break Profile S…" at bounding box center [664, 317] width 1328 height 634
click at [711, 263] on li "Text" at bounding box center [784, 271] width 193 height 28
type input "****"
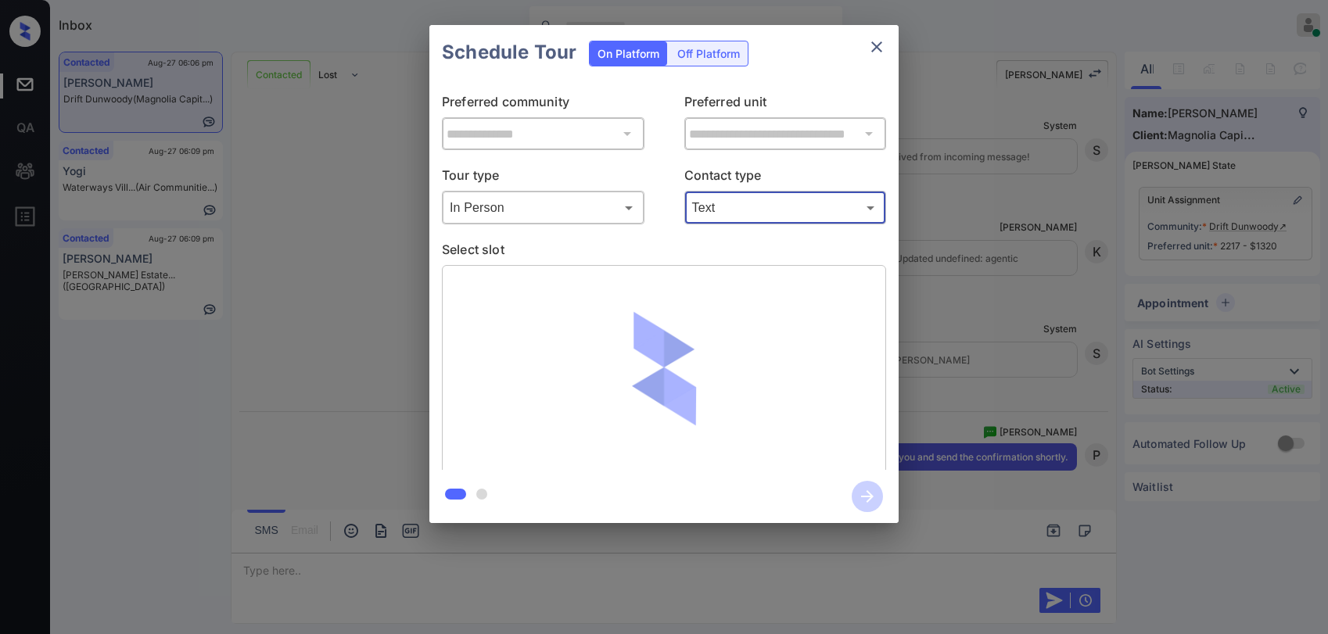
click at [878, 49] on icon "close" at bounding box center [877, 47] width 19 height 19
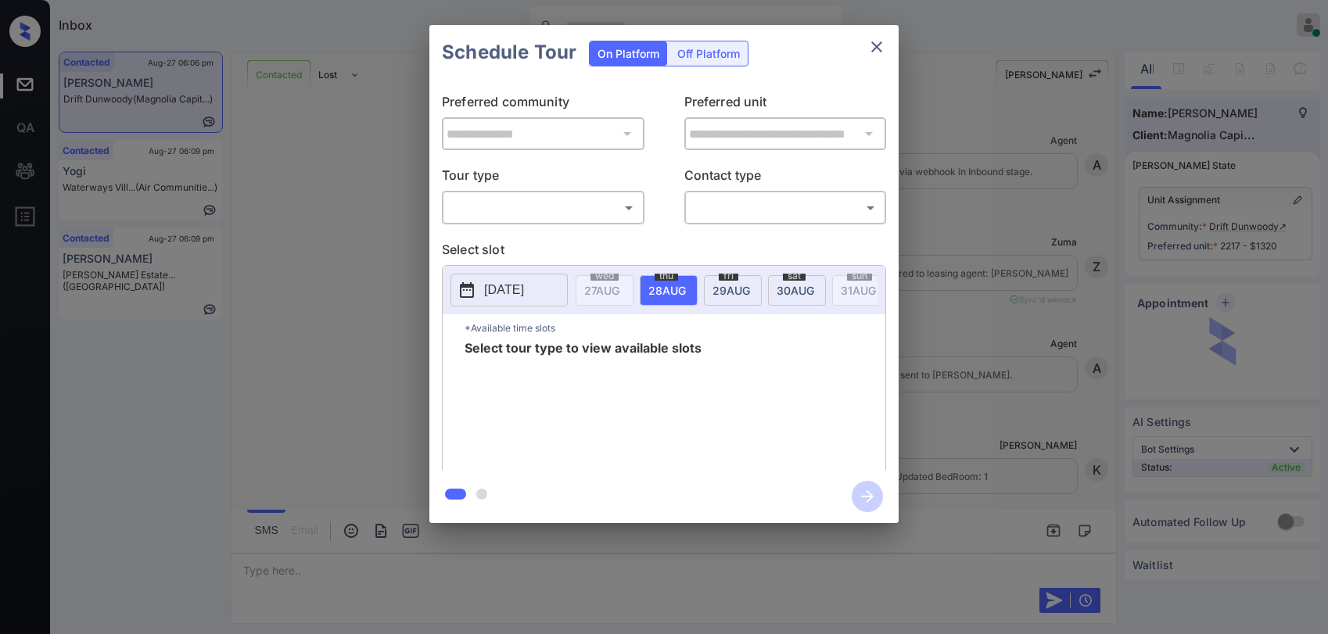
scroll to position [1373, 0]
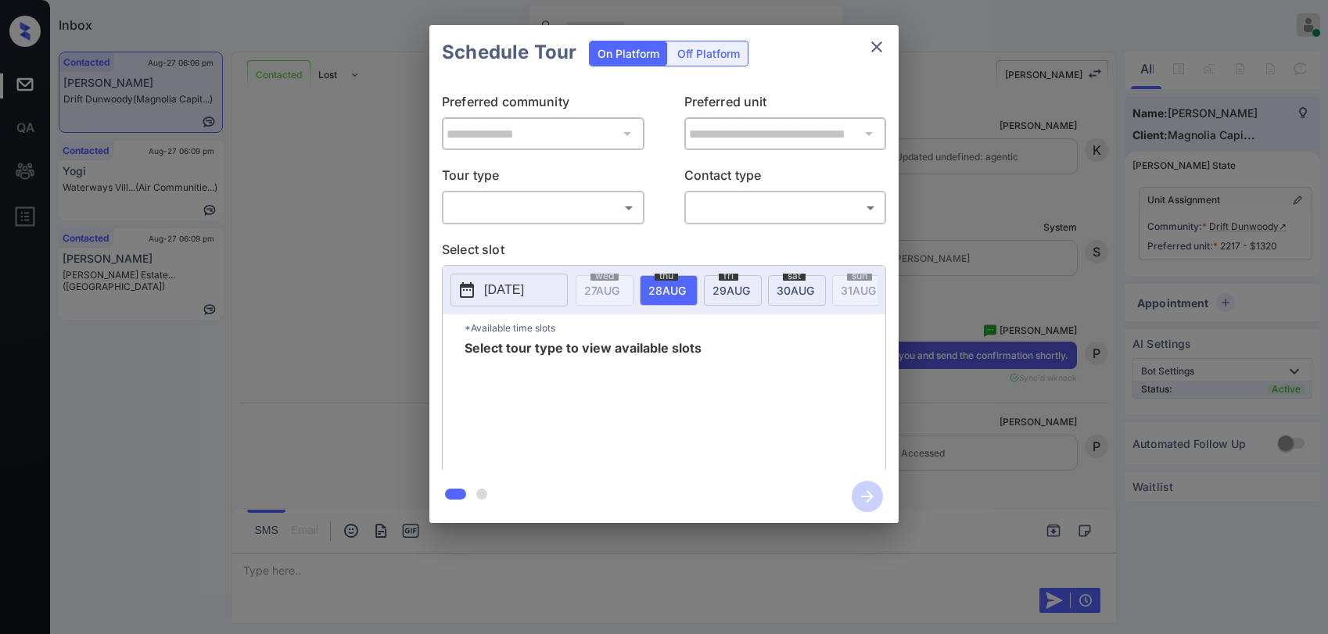
click at [548, 196] on body "Inbox [PERSON_NAME] Online Set yourself offline Set yourself on break Profile S…" at bounding box center [664, 317] width 1328 height 634
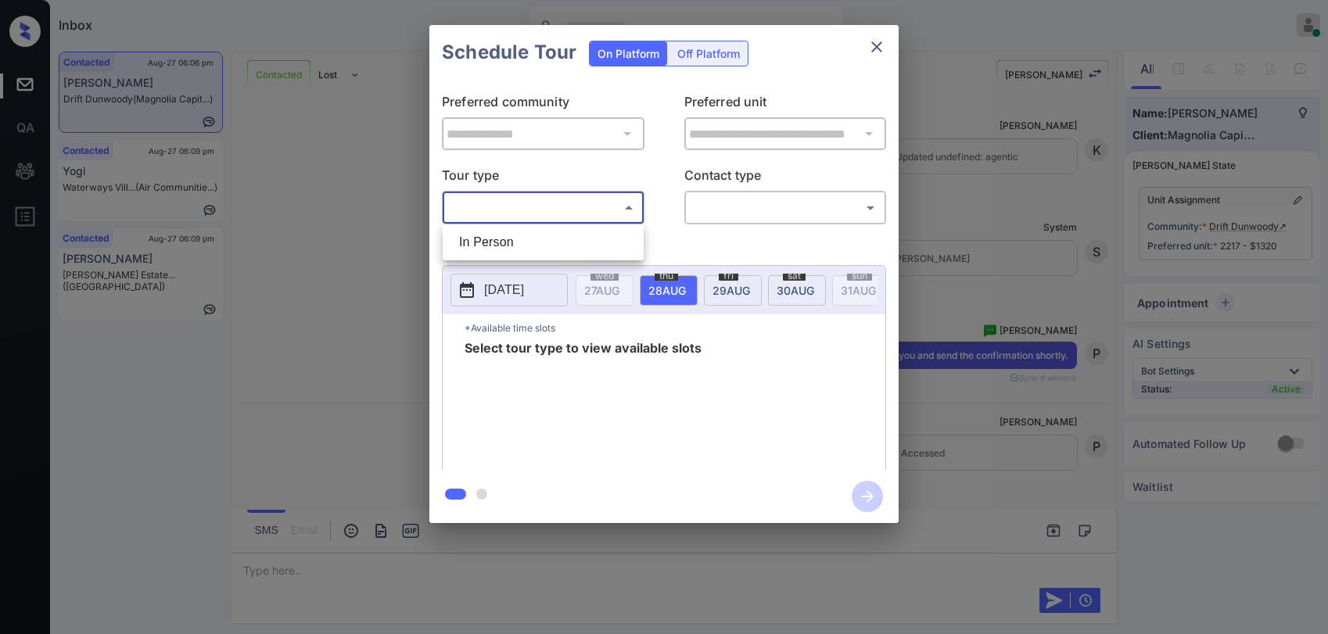
drag, startPoint x: 521, startPoint y: 247, endPoint x: 628, endPoint y: 224, distance: 109.7
click at [523, 246] on li "In Person" at bounding box center [543, 242] width 193 height 28
type input "********"
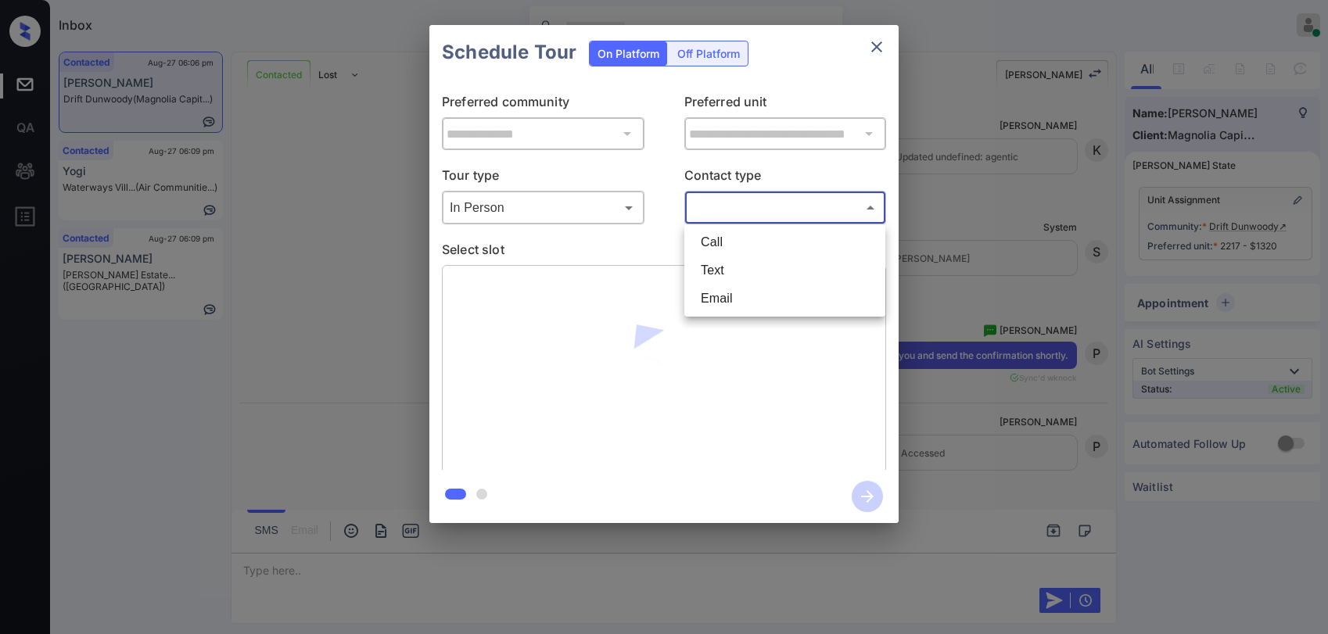
click at [751, 198] on body "Inbox [PERSON_NAME] Online Set yourself offline Set yourself on break Profile S…" at bounding box center [664, 317] width 1328 height 634
click at [724, 270] on li "Text" at bounding box center [784, 271] width 193 height 28
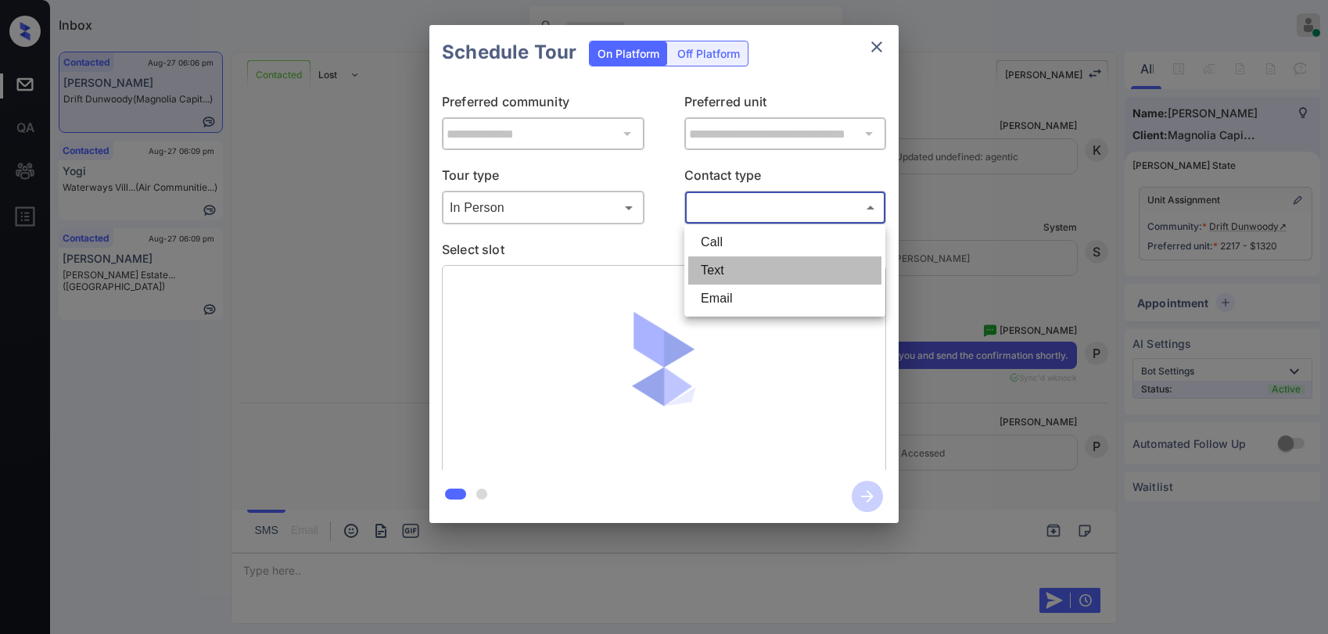
type input "****"
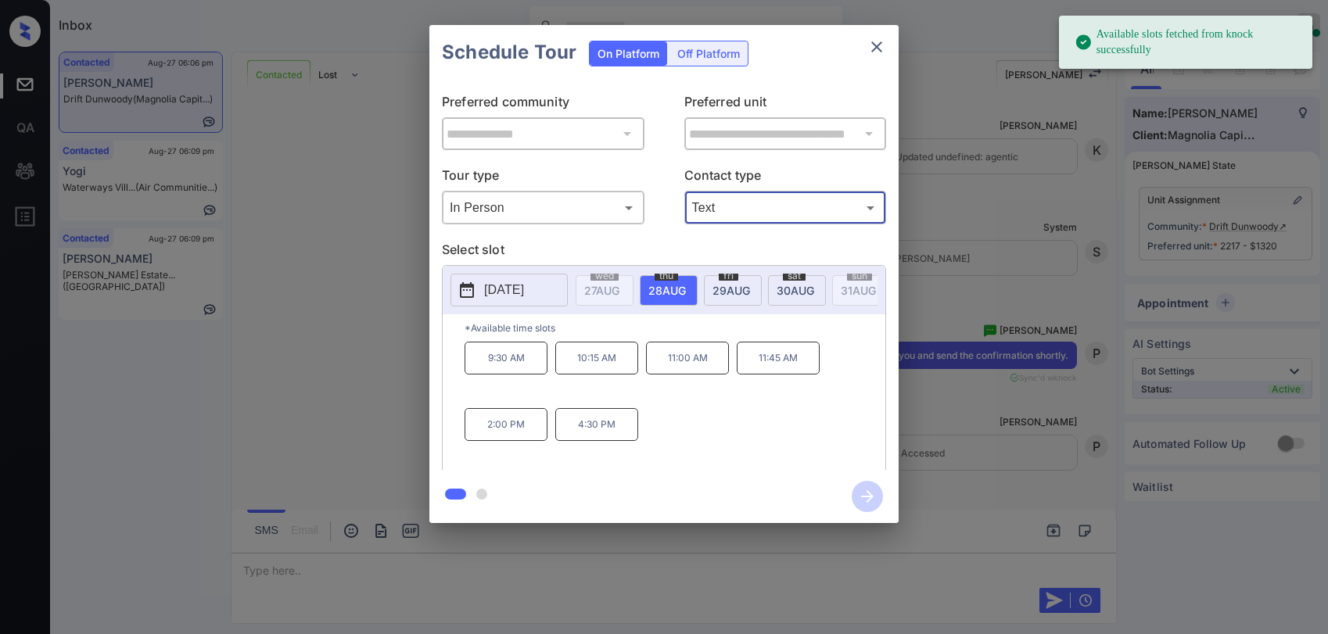
click at [505, 429] on p "2:00 PM" at bounding box center [506, 424] width 83 height 33
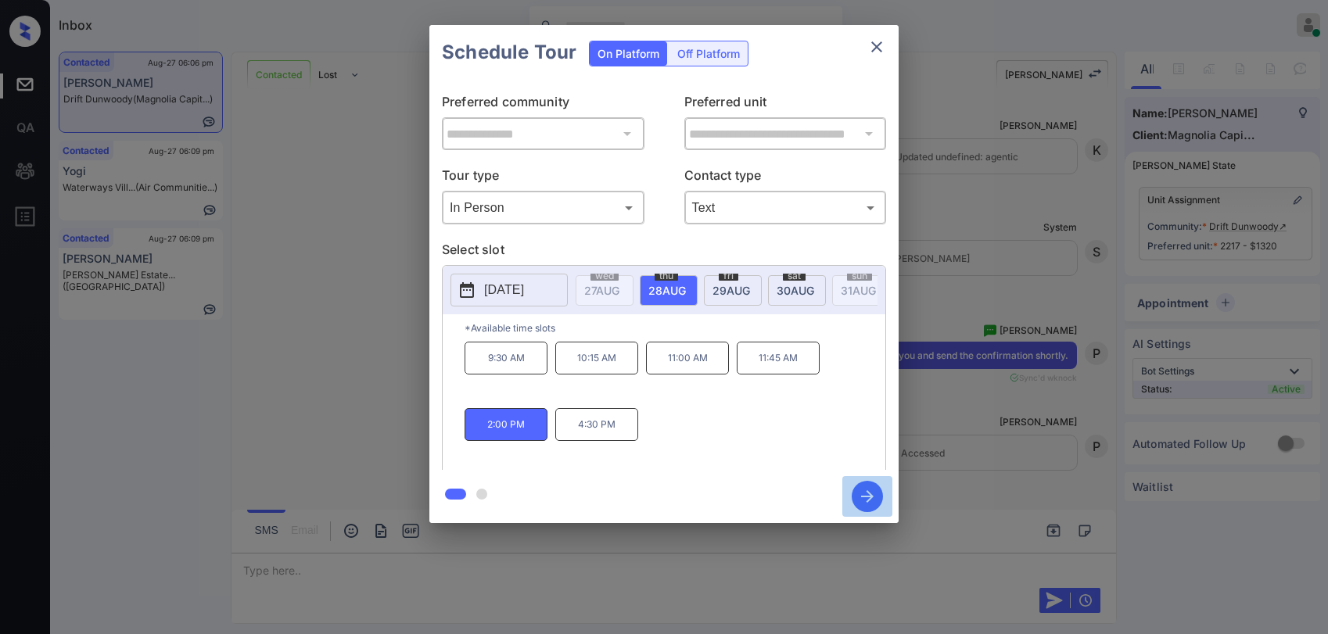
click at [867, 496] on icon "button" at bounding box center [867, 497] width 13 height 13
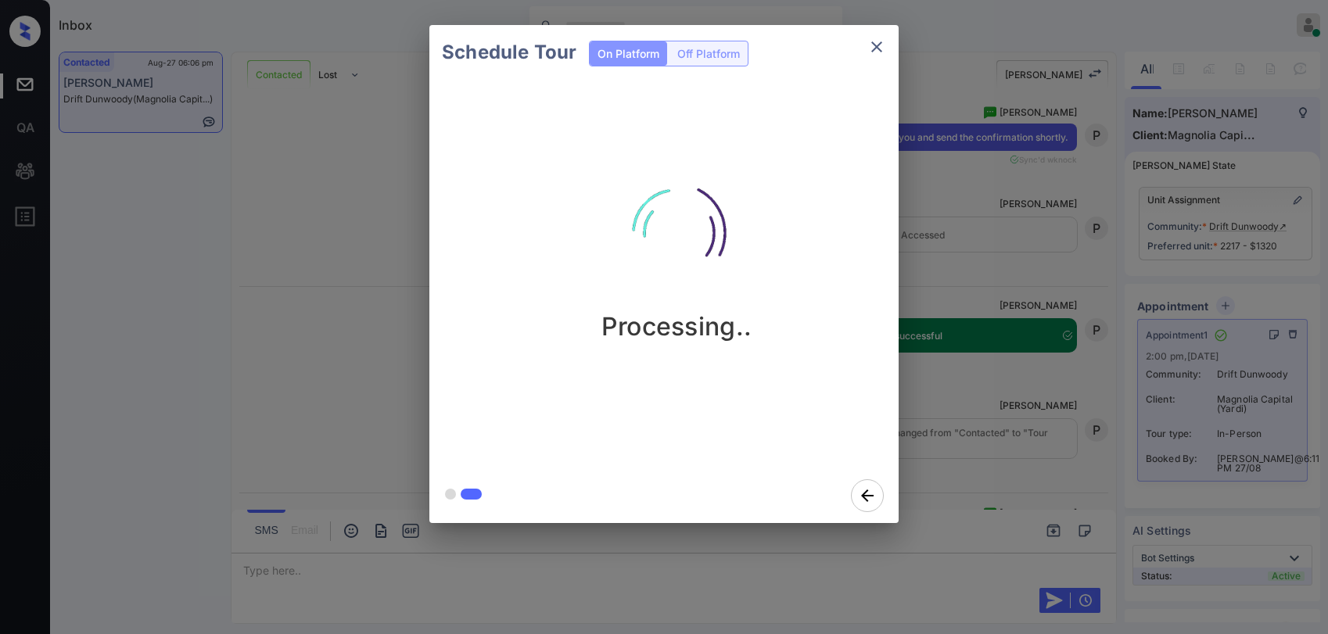
scroll to position [1708, 0]
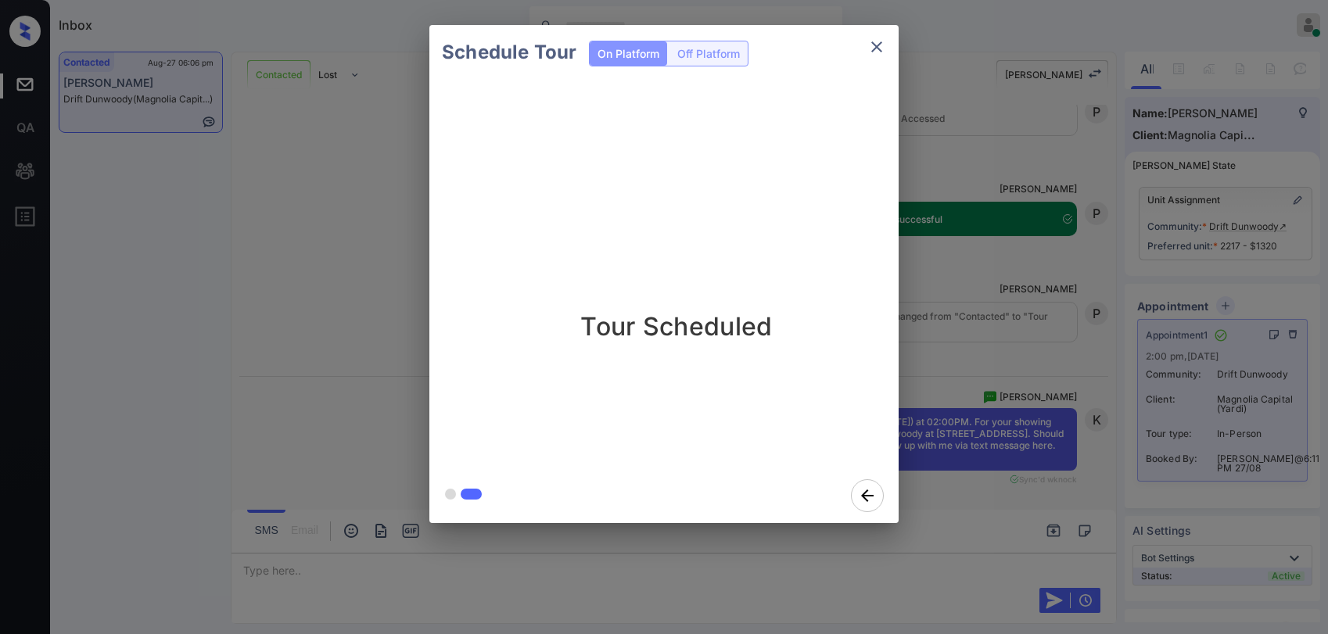
click at [883, 52] on icon "close" at bounding box center [877, 47] width 19 height 19
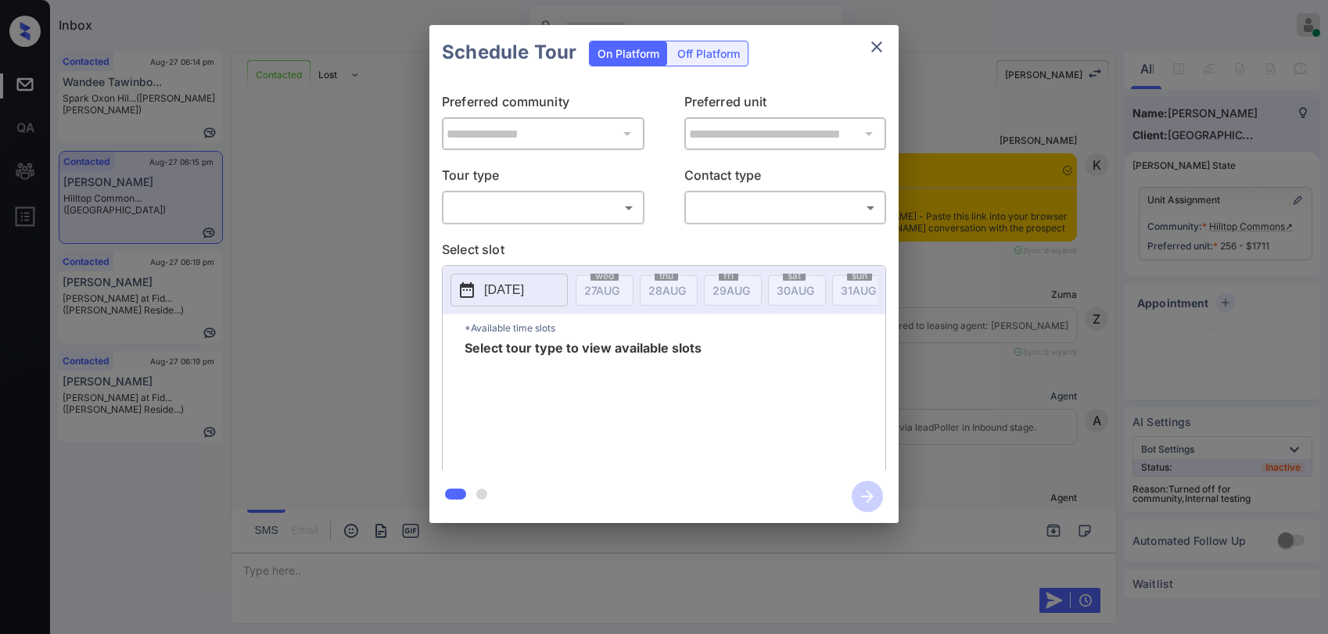
scroll to position [3722, 0]
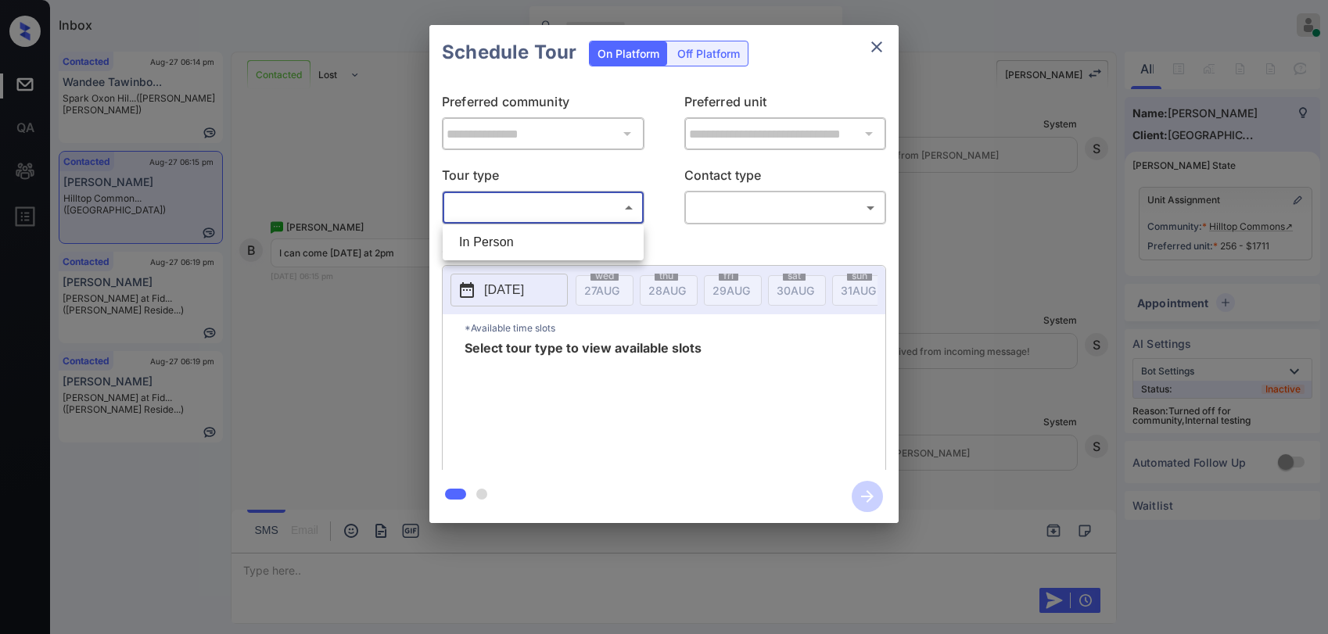
click at [573, 207] on body "Inbox [PERSON_NAME] Online Set yourself offline Set yourself on break Profile S…" at bounding box center [664, 317] width 1328 height 634
drag, startPoint x: 559, startPoint y: 245, endPoint x: 655, endPoint y: 218, distance: 99.8
click at [559, 244] on li "In Person" at bounding box center [543, 242] width 193 height 28
type input "********"
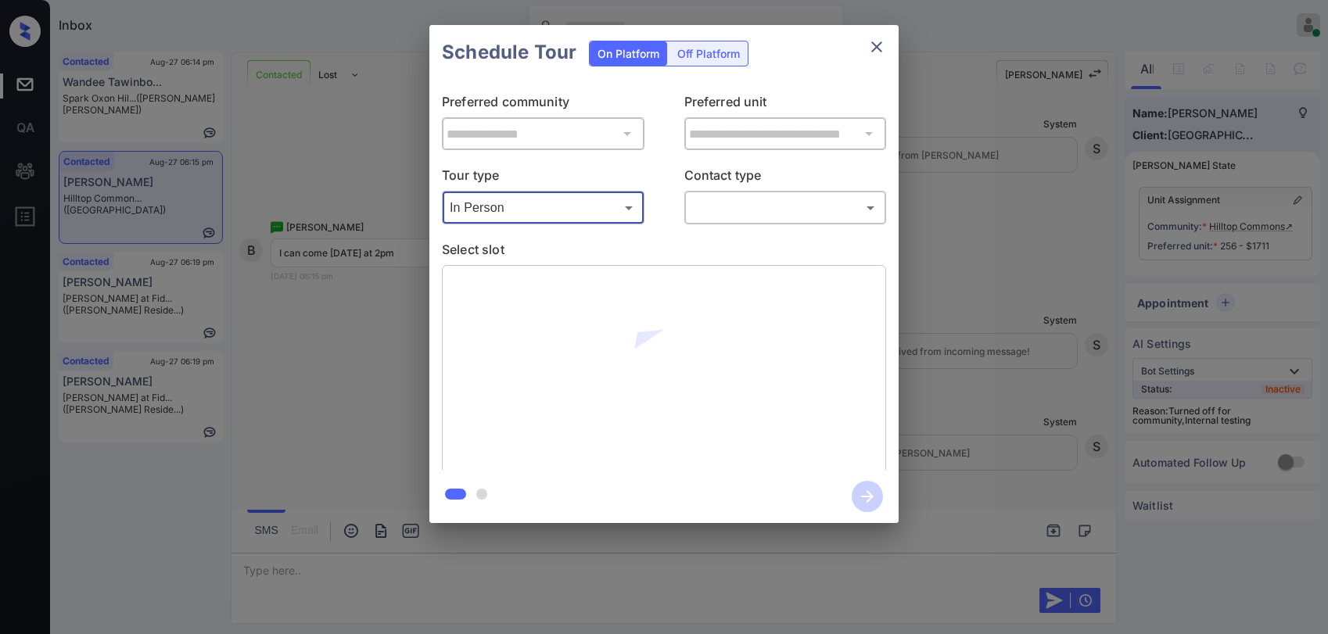
click at [702, 208] on body "Inbox [PERSON_NAME] Online Set yourself offline Set yourself on break Profile S…" at bounding box center [664, 317] width 1328 height 634
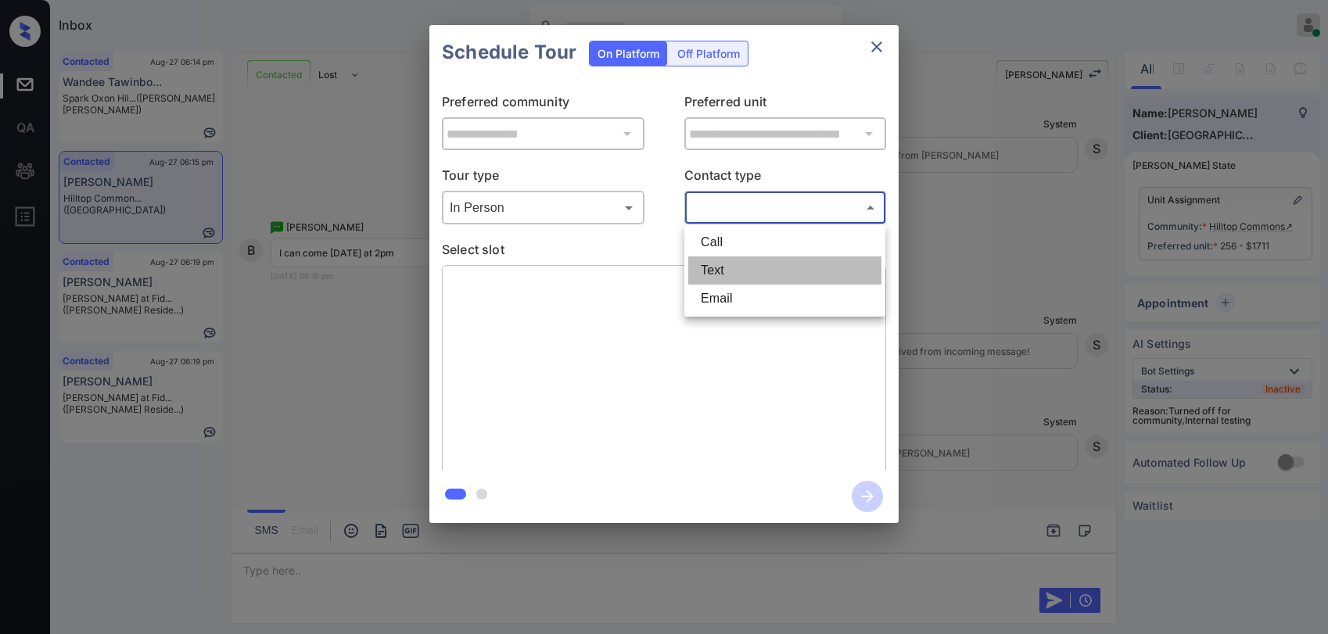
click at [721, 274] on li "Text" at bounding box center [784, 271] width 193 height 28
type input "****"
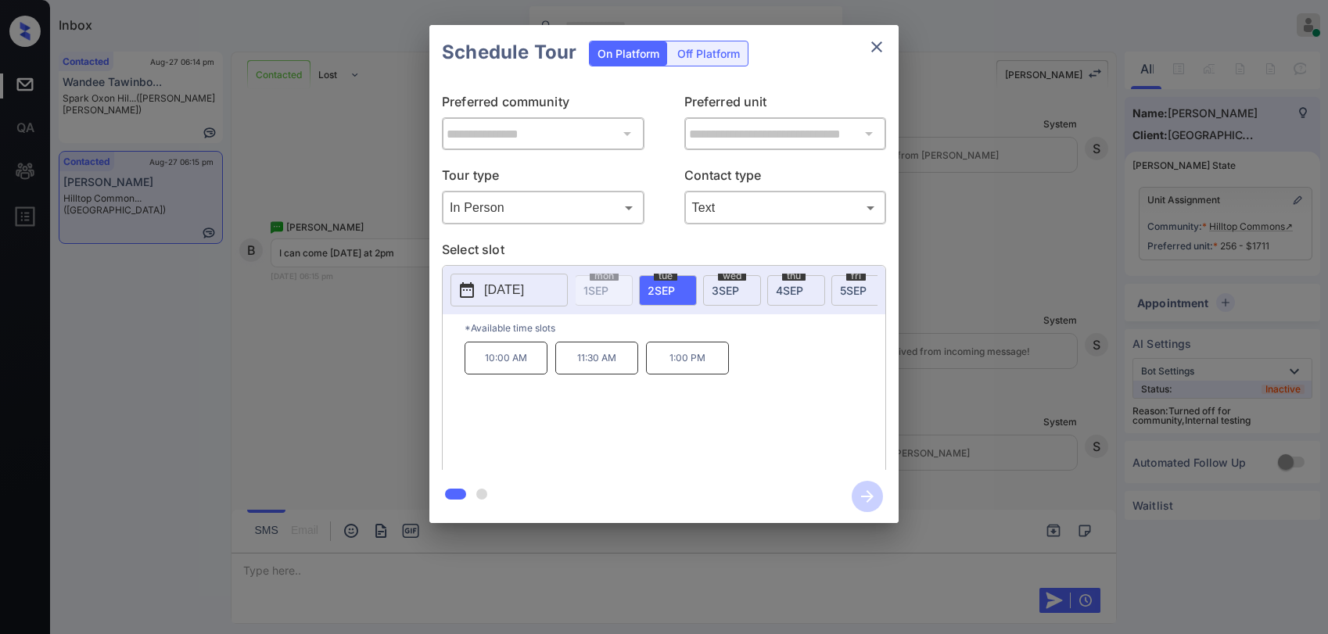
scroll to position [0, 390]
click at [780, 290] on span "5 SEP" at bounding box center [784, 290] width 27 height 13
click at [874, 40] on icon "close" at bounding box center [877, 47] width 19 height 19
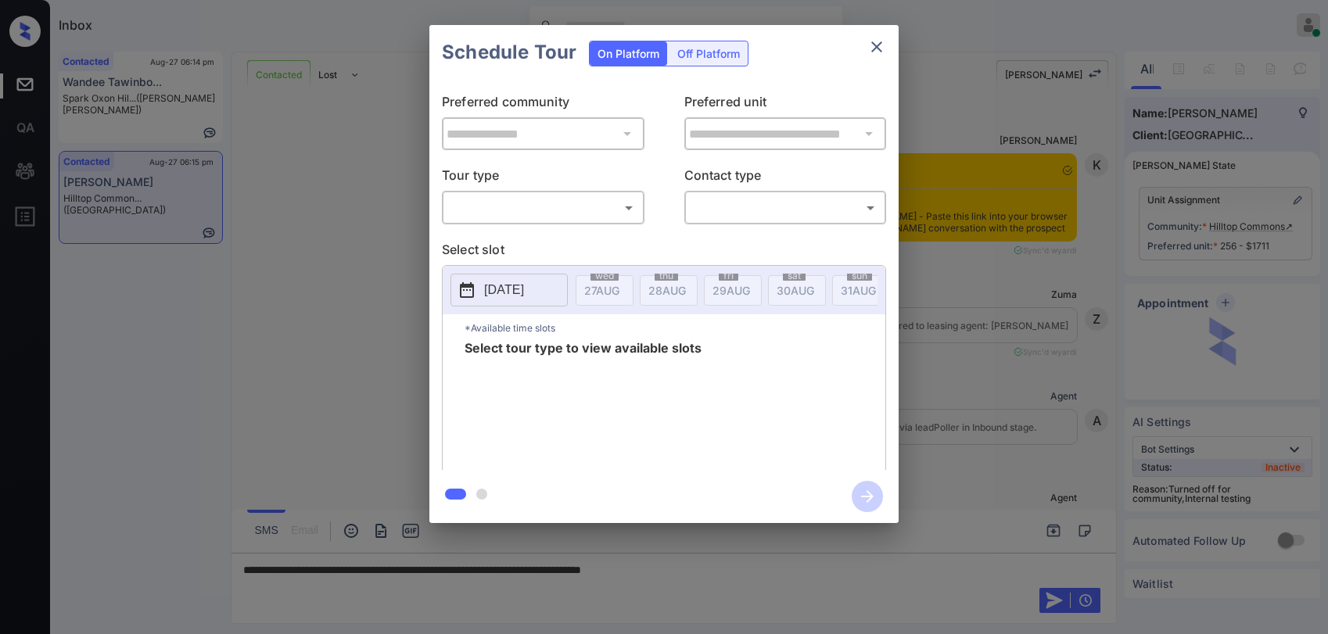
scroll to position [3722, 0]
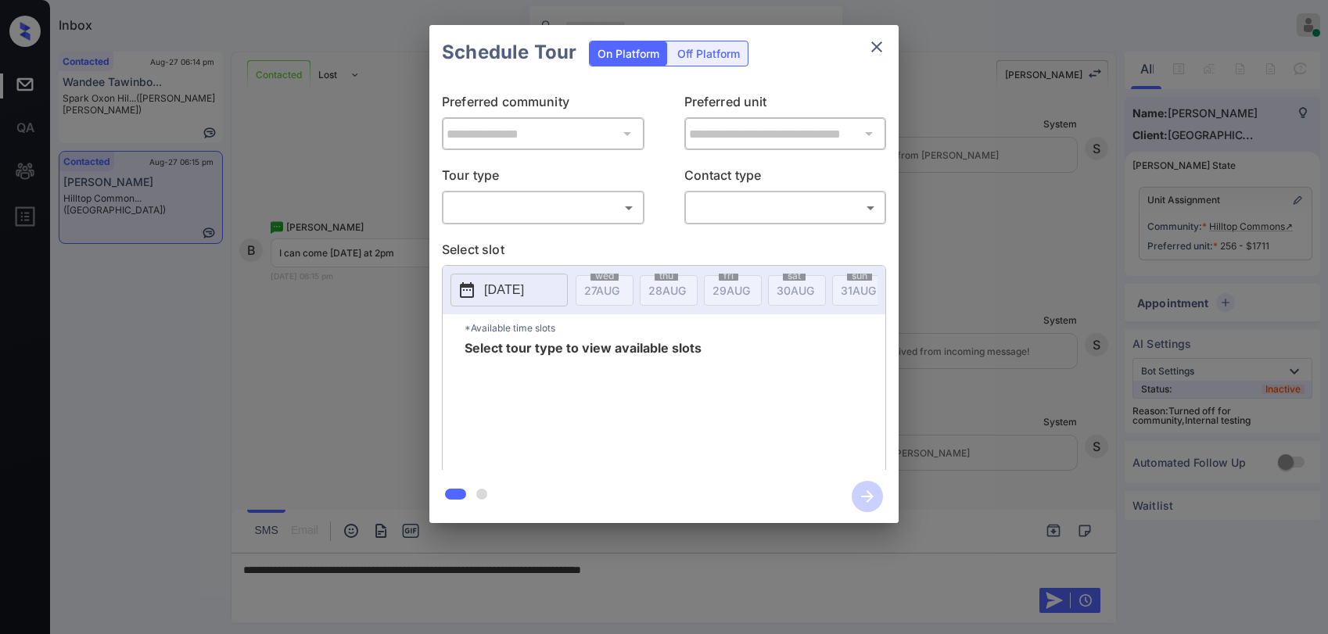
click at [552, 217] on body "Inbox [PERSON_NAME] Online Set yourself offline Set yourself on break Profile S…" at bounding box center [664, 317] width 1328 height 634
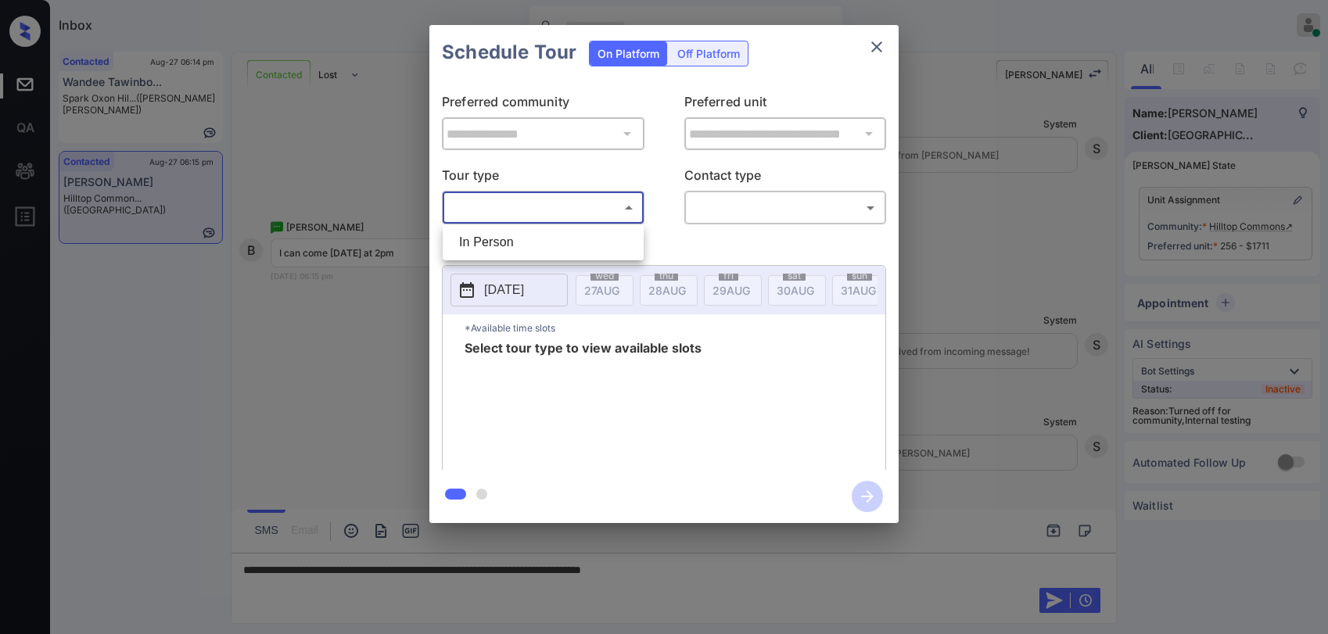
drag, startPoint x: 548, startPoint y: 246, endPoint x: 743, endPoint y: 192, distance: 203.1
click at [560, 243] on li "In Person" at bounding box center [543, 242] width 193 height 28
type input "********"
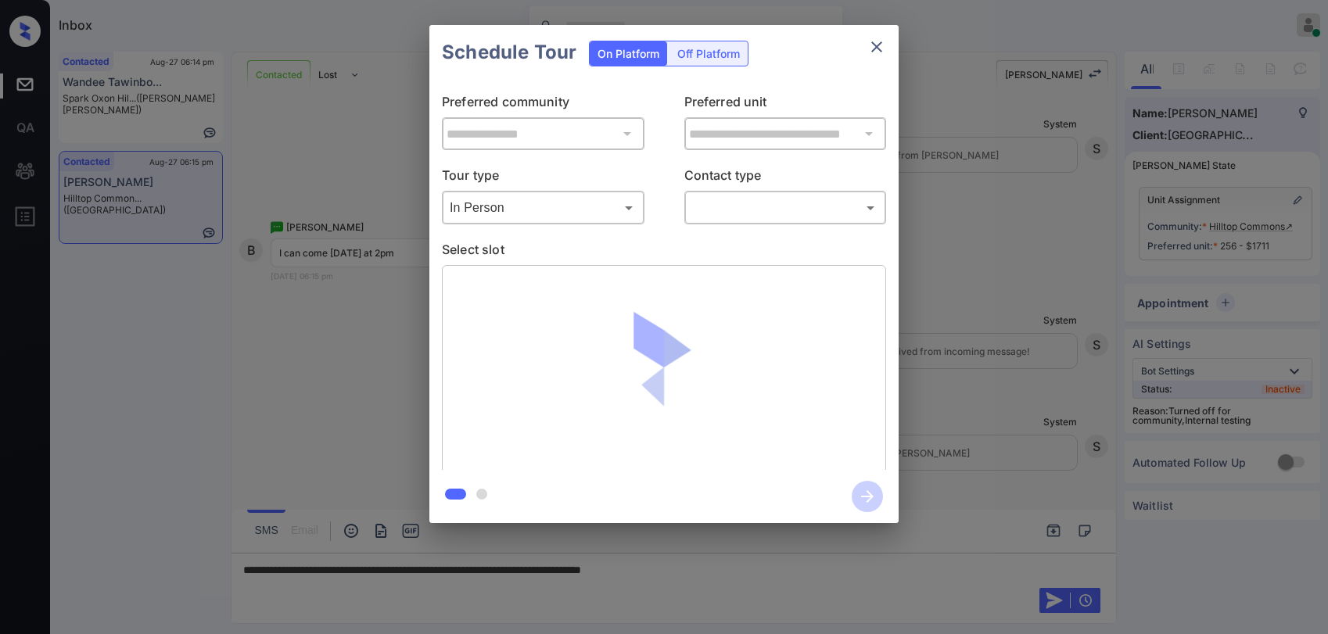
click at [754, 202] on body "Inbox [PERSON_NAME] Online Set yourself offline Set yourself on break Profile S…" at bounding box center [664, 317] width 1328 height 634
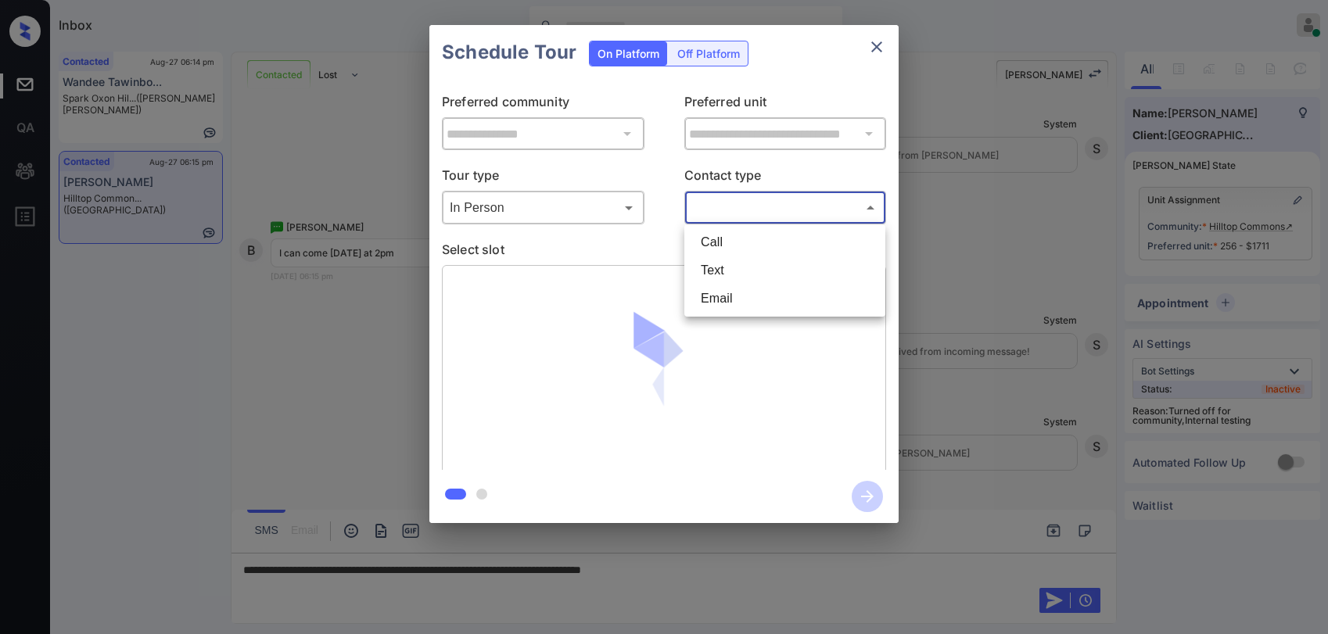
click at [742, 275] on li "Text" at bounding box center [784, 271] width 193 height 28
type input "****"
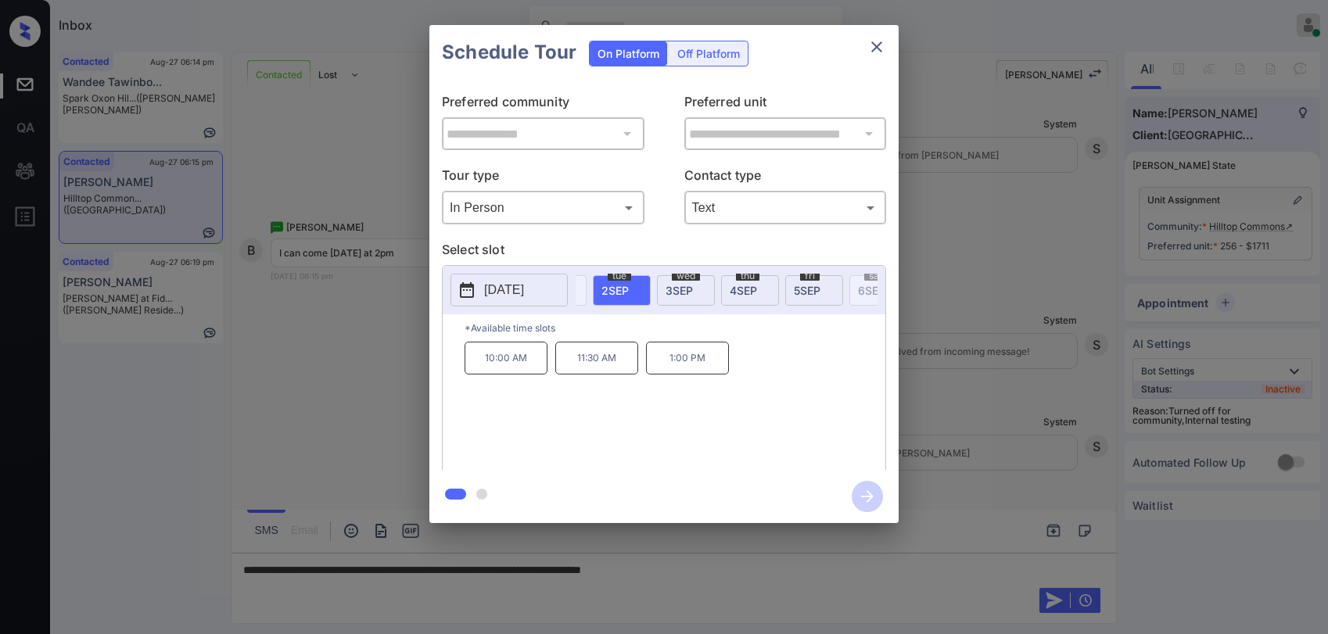
scroll to position [0, 379]
click at [803, 297] on div "[DATE]" at bounding box center [804, 290] width 58 height 31
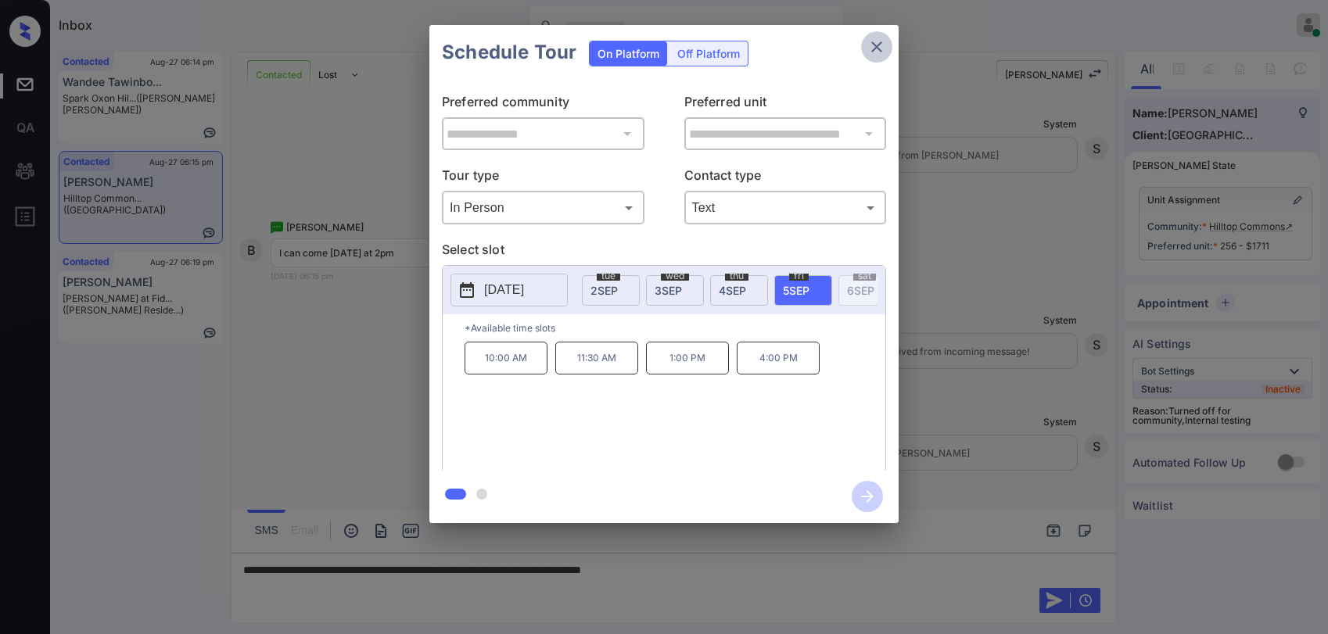
click at [875, 45] on icon "close" at bounding box center [877, 46] width 11 height 11
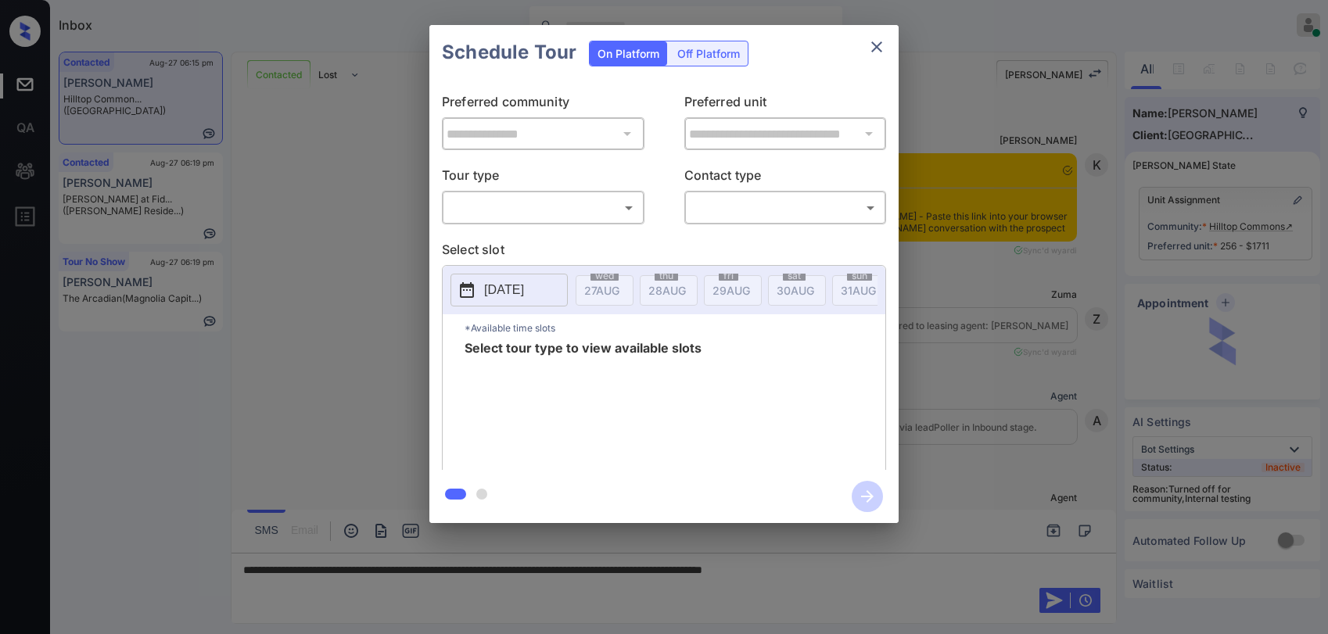
scroll to position [3722, 0]
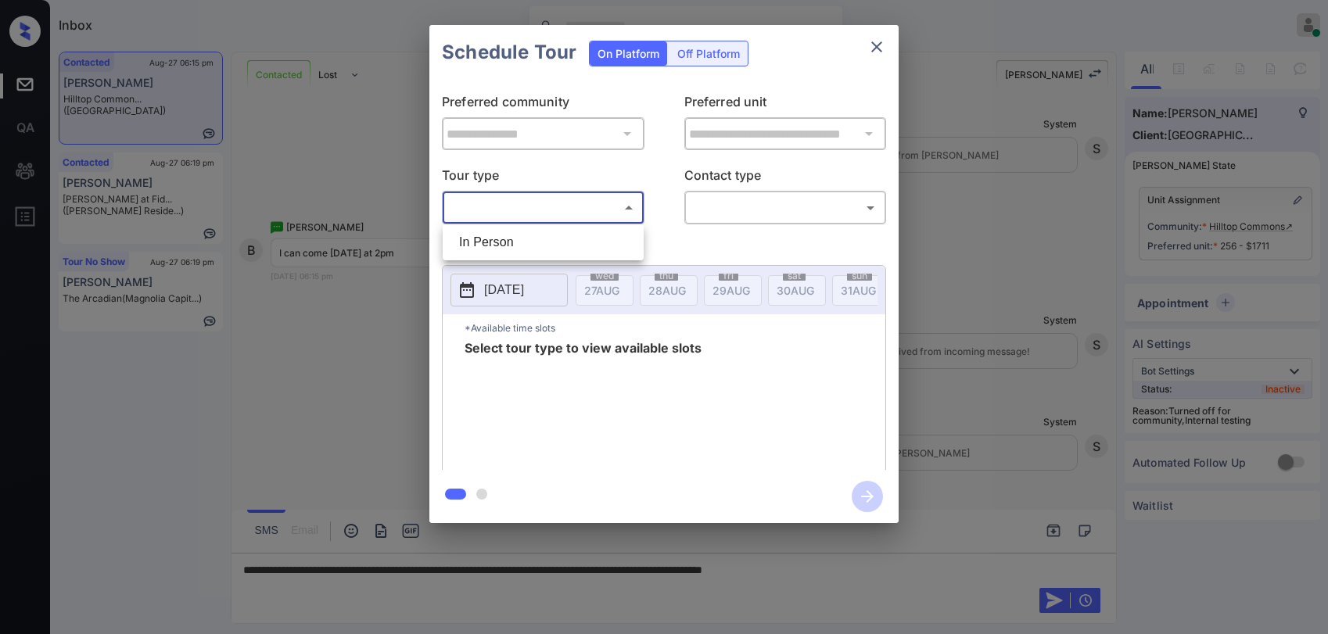
click at [468, 210] on body "Inbox Paolo Gabriel Online Set yourself offline Set yourself on break Profile S…" at bounding box center [664, 317] width 1328 height 634
click at [497, 246] on li "In Person" at bounding box center [543, 242] width 193 height 28
type input "********"
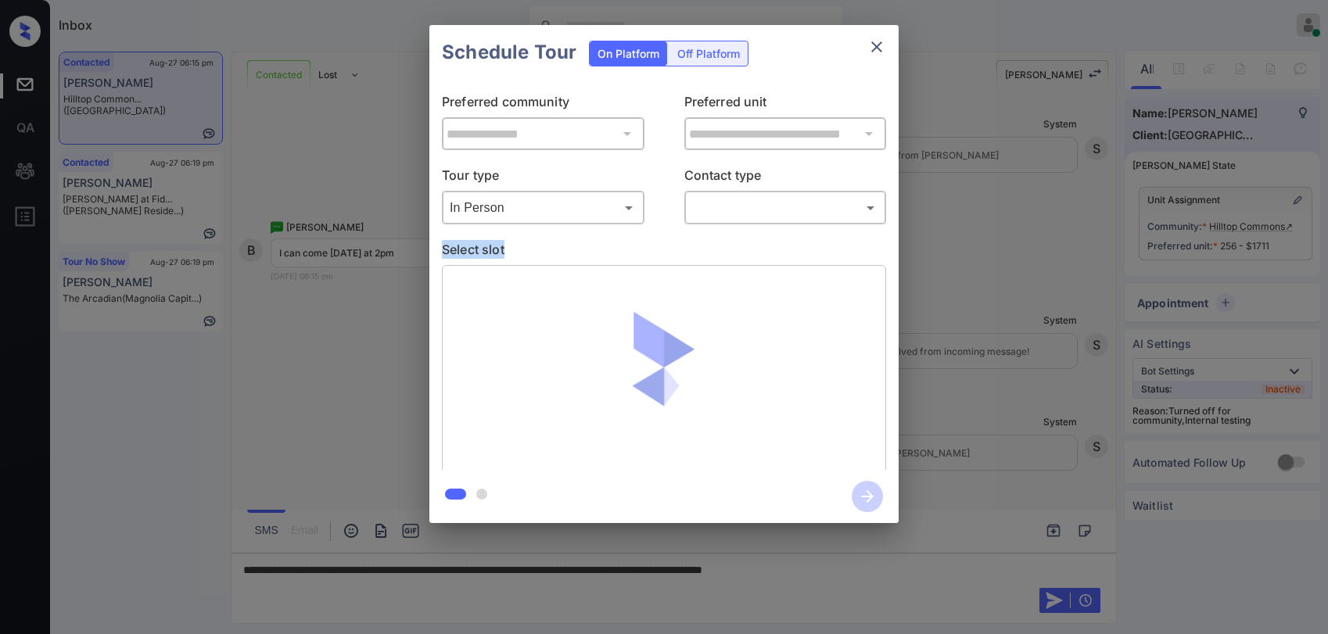
click at [734, 225] on div "**********" at bounding box center [664, 275] width 469 height 390
click at [737, 217] on body "Inbox Paolo Gabriel Online Set yourself offline Set yourself on break Profile S…" at bounding box center [664, 317] width 1328 height 634
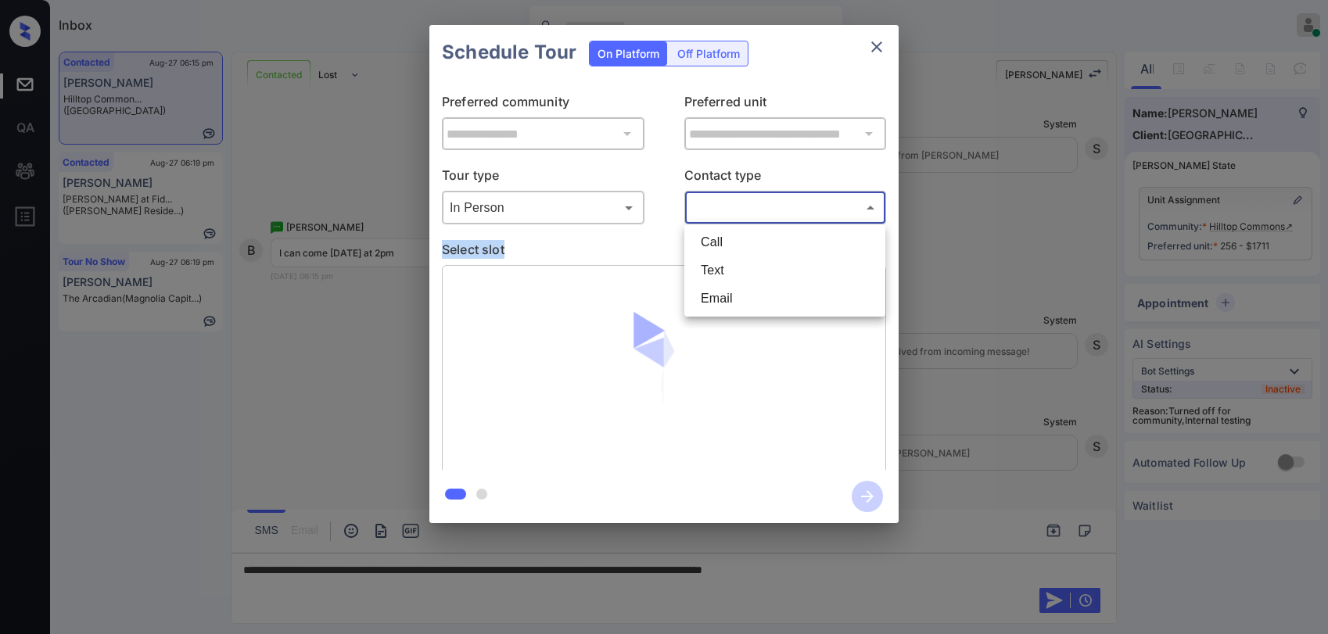
click at [736, 280] on li "Text" at bounding box center [784, 271] width 193 height 28
type input "****"
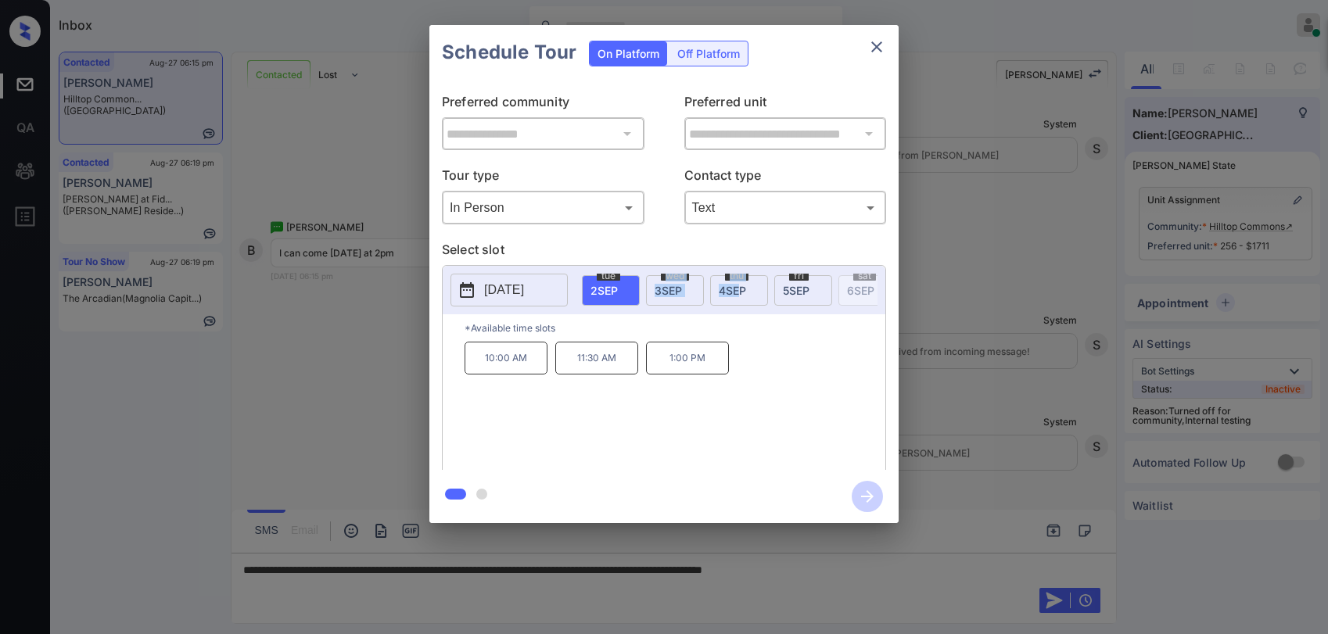
scroll to position [0, 368]
drag, startPoint x: 637, startPoint y: 304, endPoint x: 628, endPoint y: 307, distance: 8.9
click at [628, 307] on div "wed 27 AUG thu 28 AUG fri 29 AUG sat 30 AUG sun 31 AUG mon 1 SEP tue 2 SEP wed …" at bounding box center [727, 290] width 302 height 33
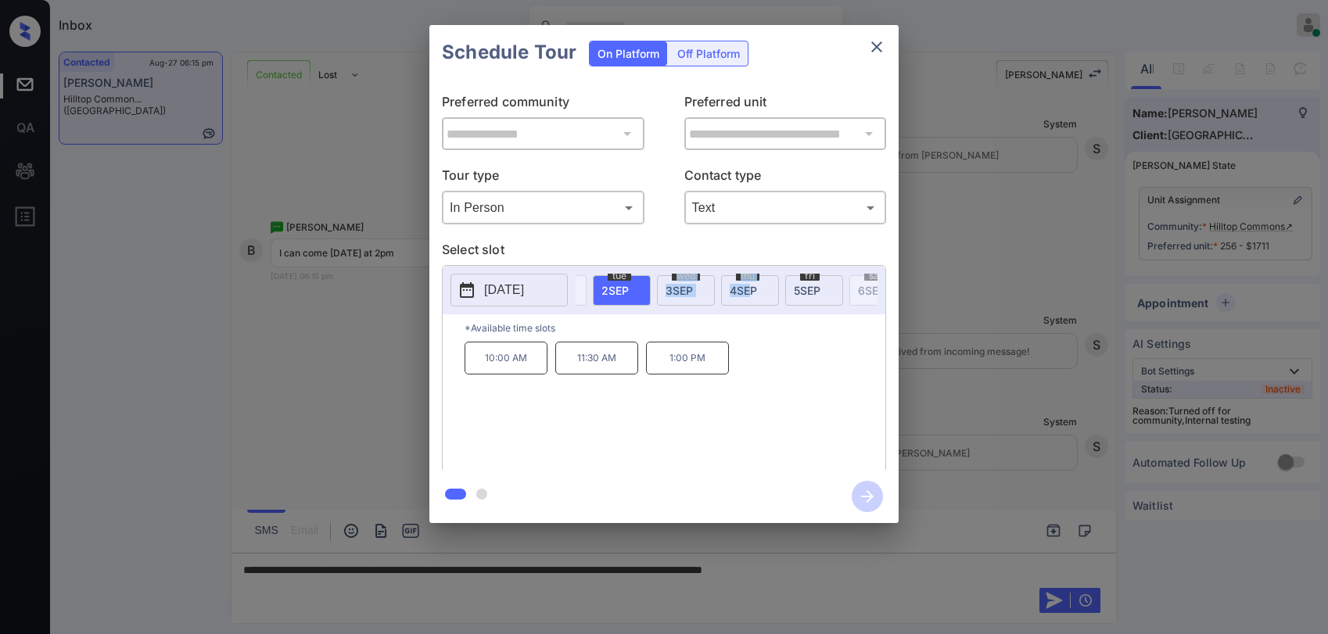
click at [634, 293] on div "tue 2 SEP" at bounding box center [622, 290] width 58 height 31
click at [813, 285] on span "5 SEP" at bounding box center [807, 290] width 27 height 13
click at [892, 46] on button "close" at bounding box center [876, 46] width 31 height 31
